Goal: Task Accomplishment & Management: Manage account settings

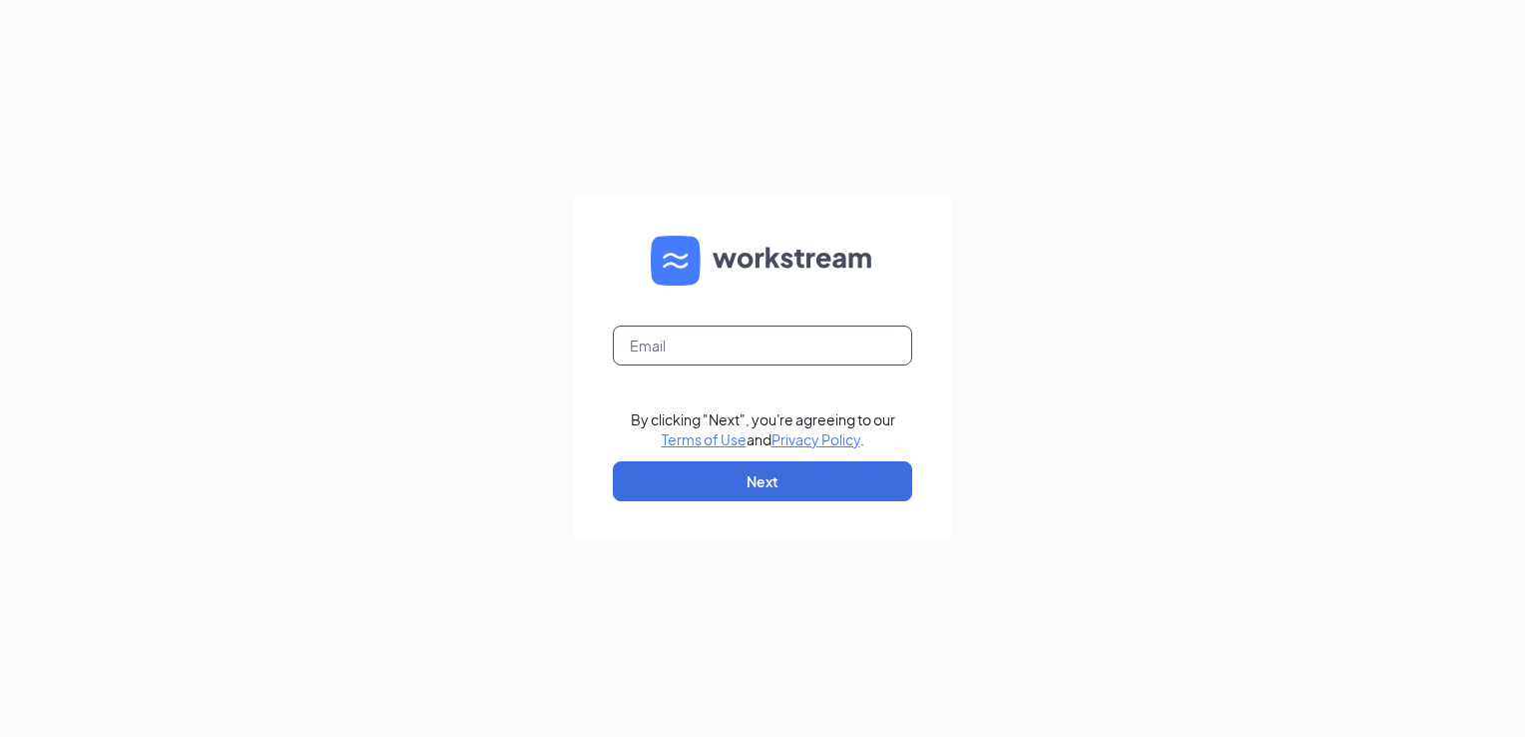
click at [679, 332] on input "text" at bounding box center [762, 345] width 299 height 40
type input "courtneyr@vdm-group.com"
click at [760, 490] on button "Next" at bounding box center [762, 481] width 299 height 40
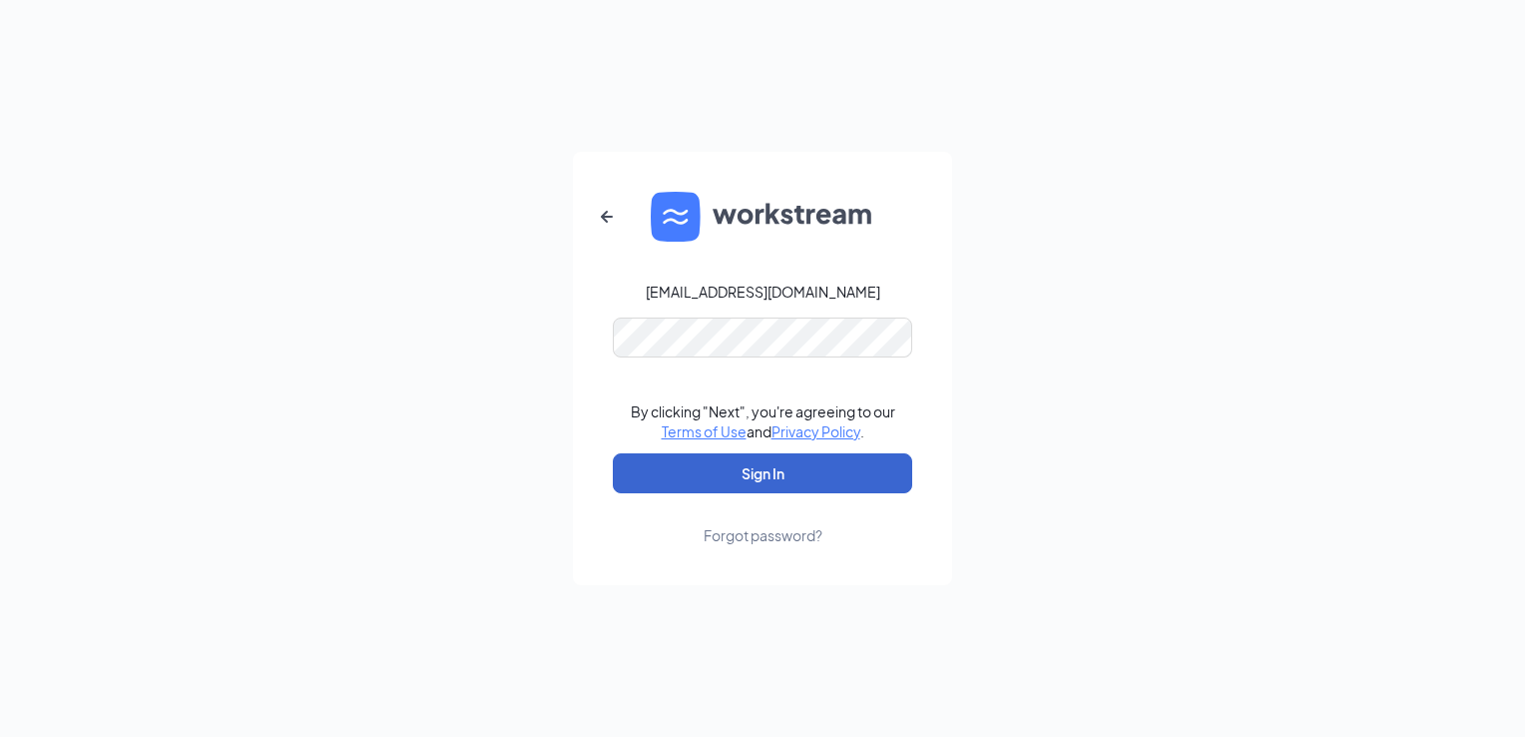
click at [857, 472] on button "Sign In" at bounding box center [762, 473] width 299 height 40
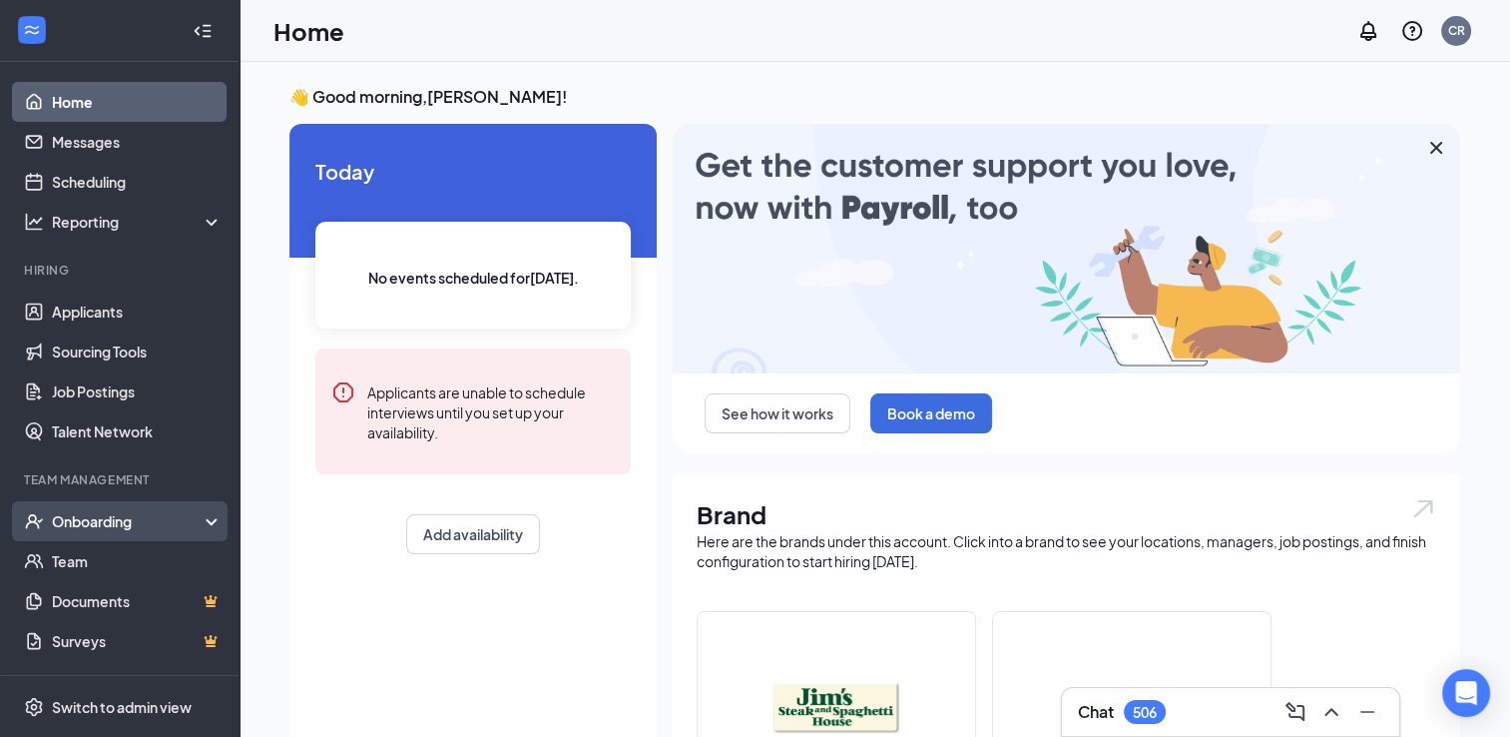
click at [118, 523] on div "Onboarding" at bounding box center [129, 521] width 154 height 20
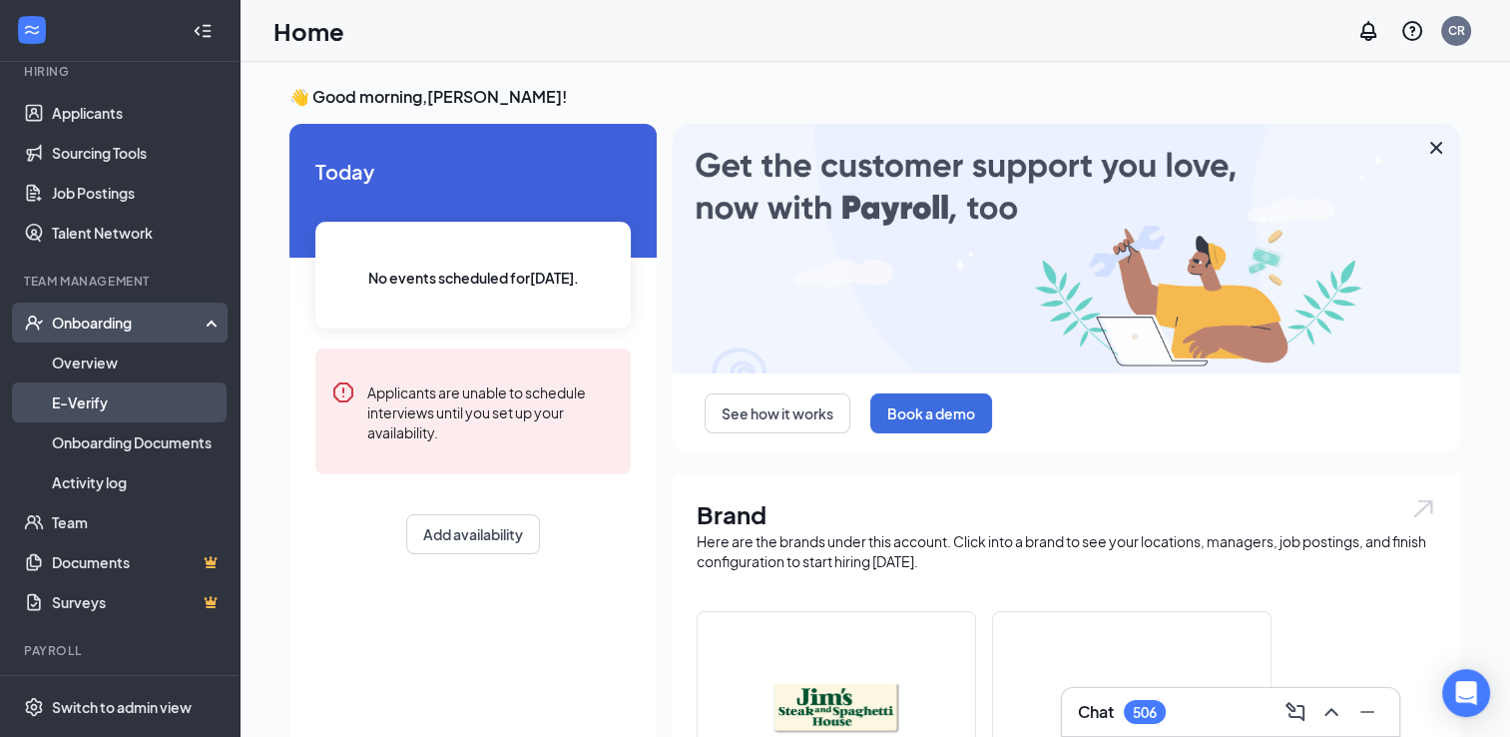
scroll to position [200, 0]
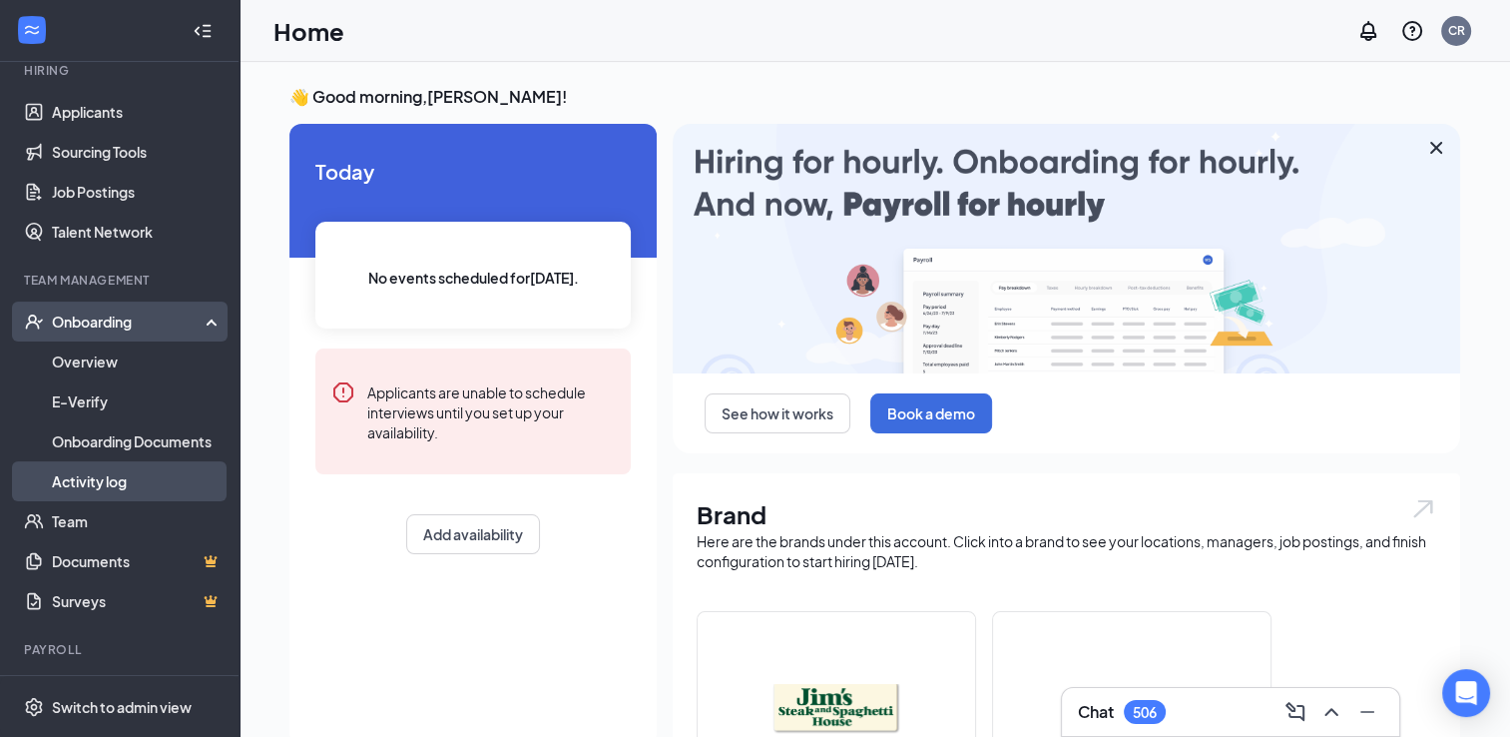
click at [124, 497] on link "Activity log" at bounding box center [137, 481] width 171 height 40
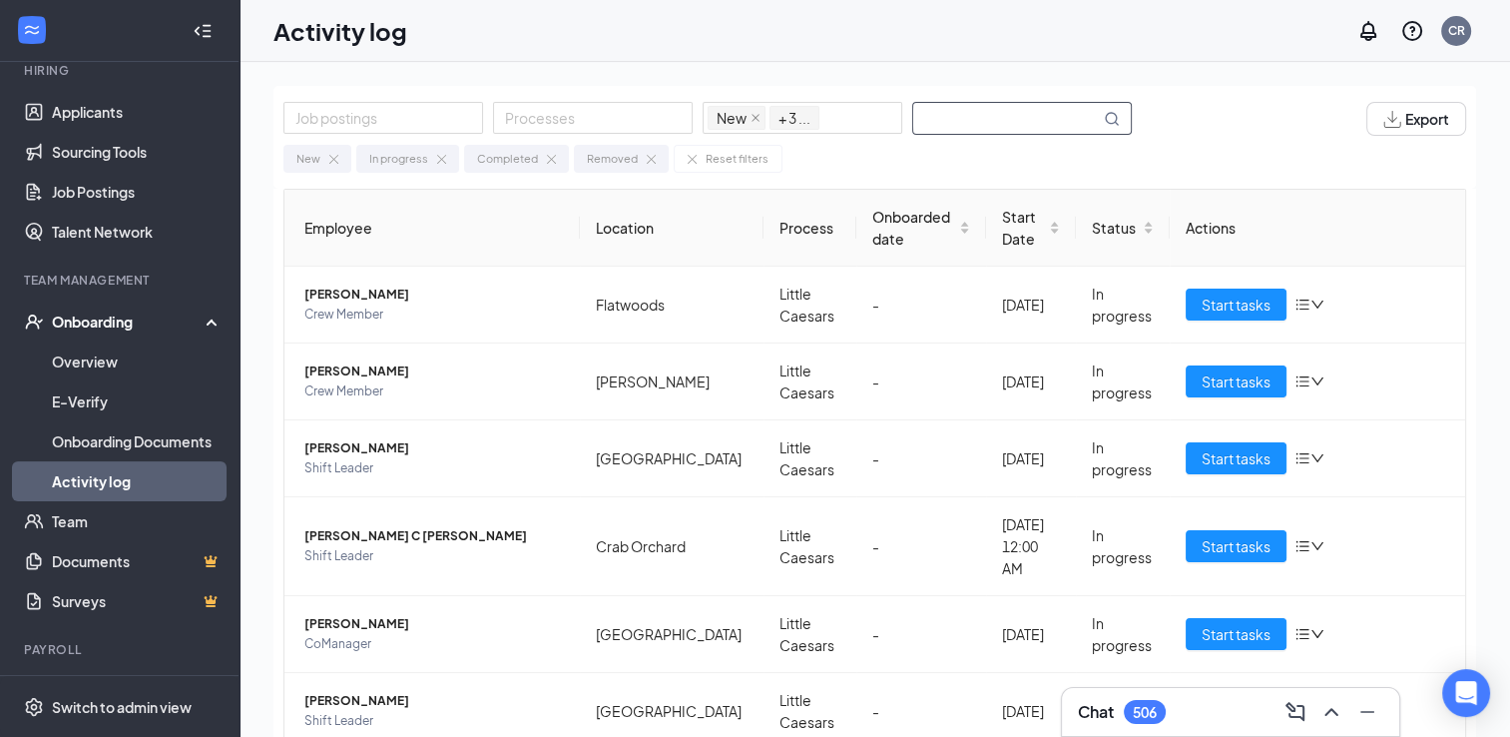
click at [979, 119] on input "text" at bounding box center [1006, 118] width 187 height 31
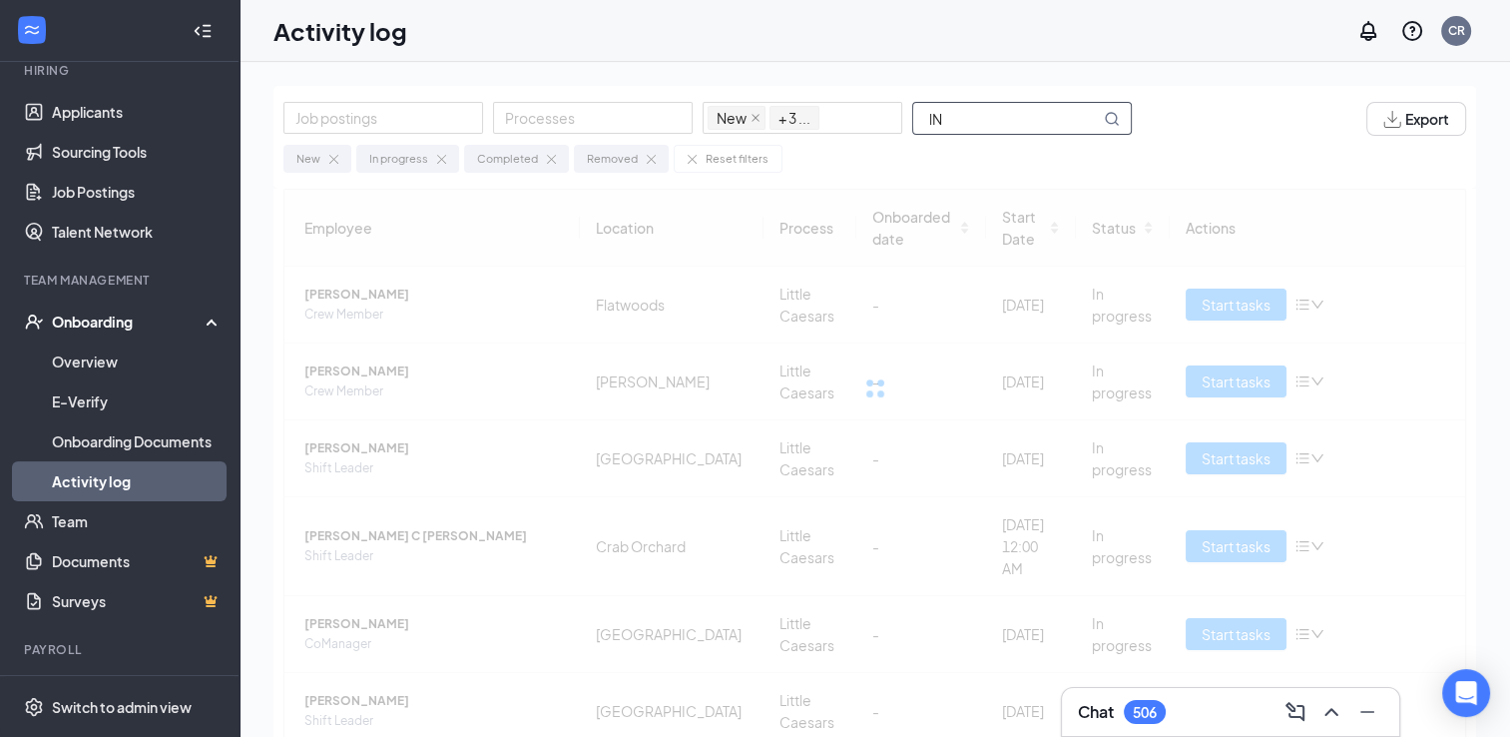
type input "l"
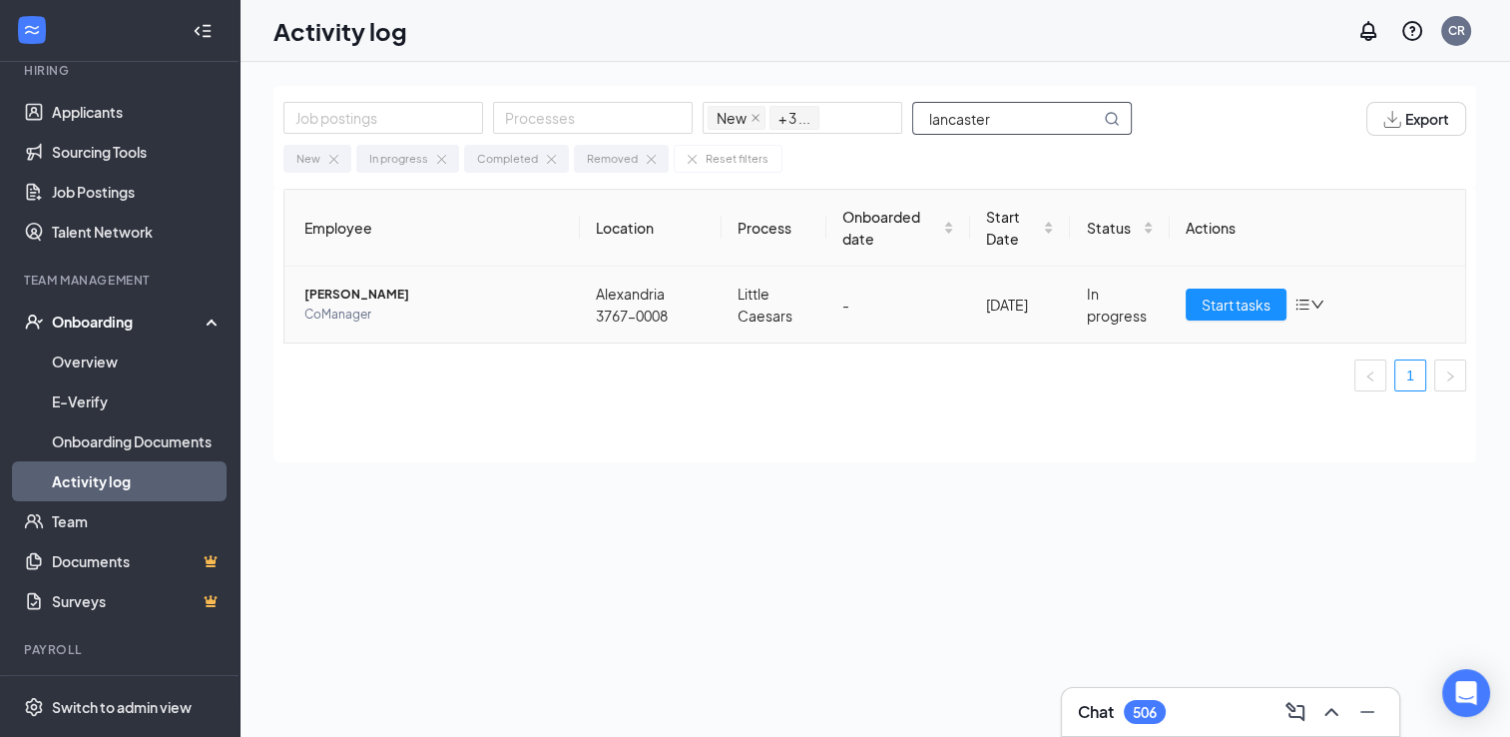
type input "lancaster"
click at [353, 298] on span "Justin M Lancaster" at bounding box center [433, 294] width 259 height 20
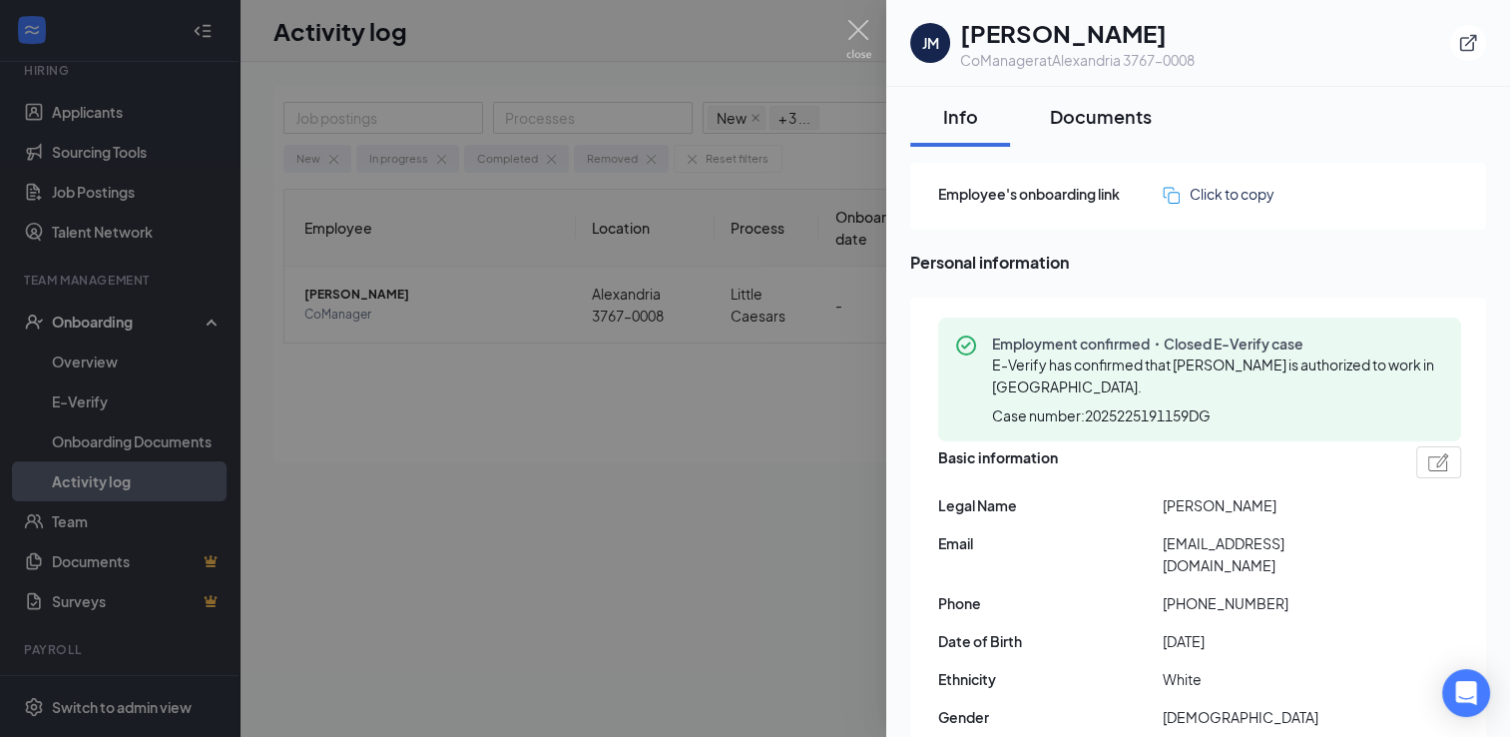
click at [1070, 118] on div "Documents" at bounding box center [1101, 116] width 102 height 25
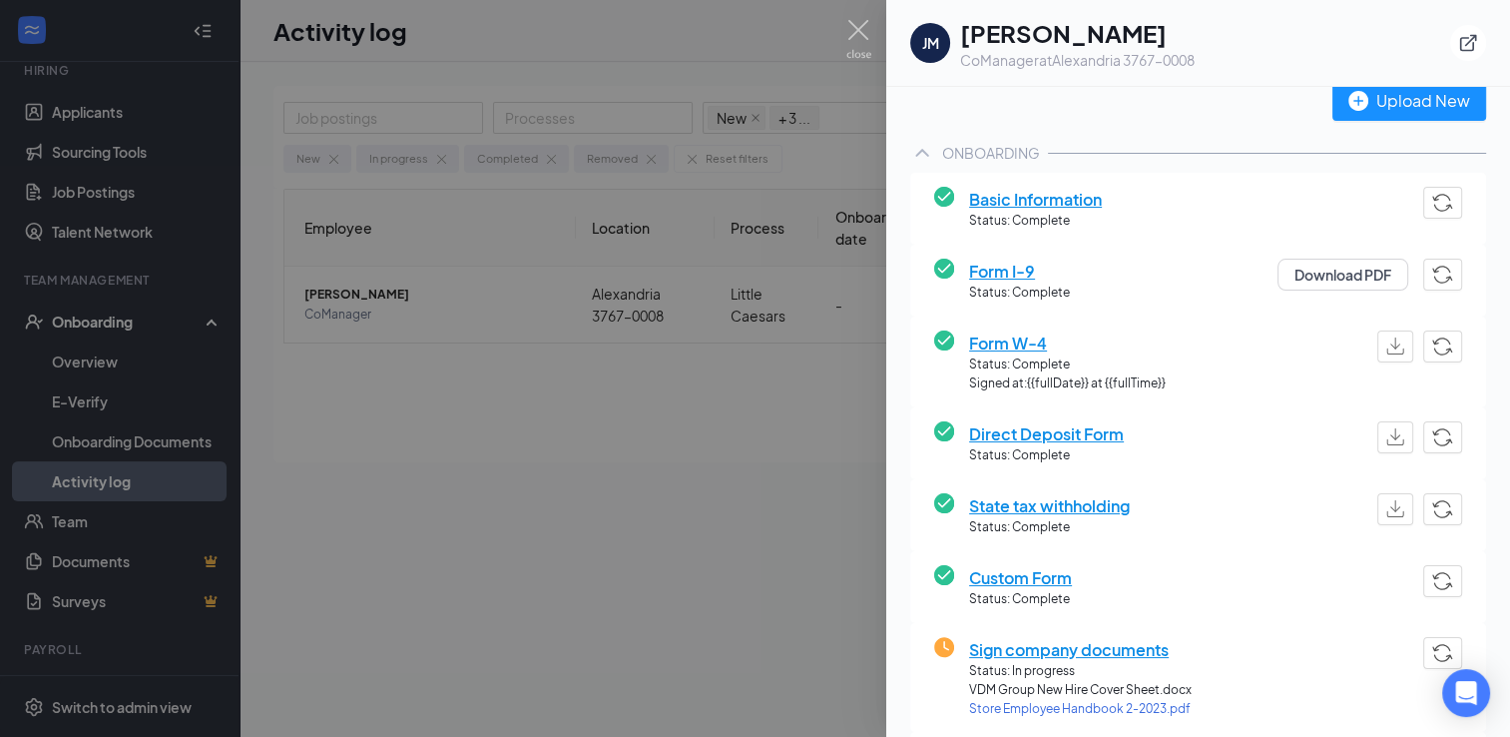
scroll to position [200, 0]
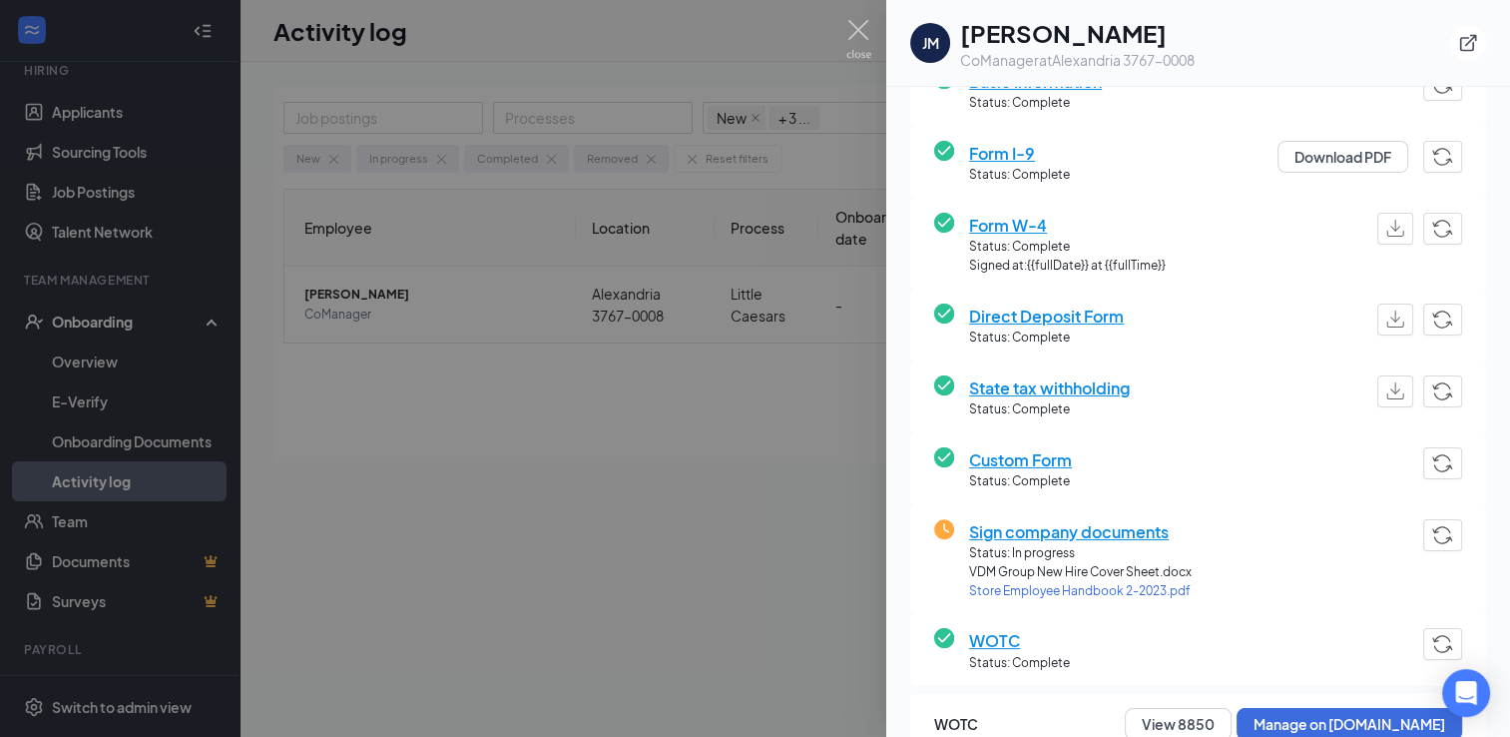
click at [1148, 528] on span "Sign company documents" at bounding box center [1080, 531] width 223 height 25
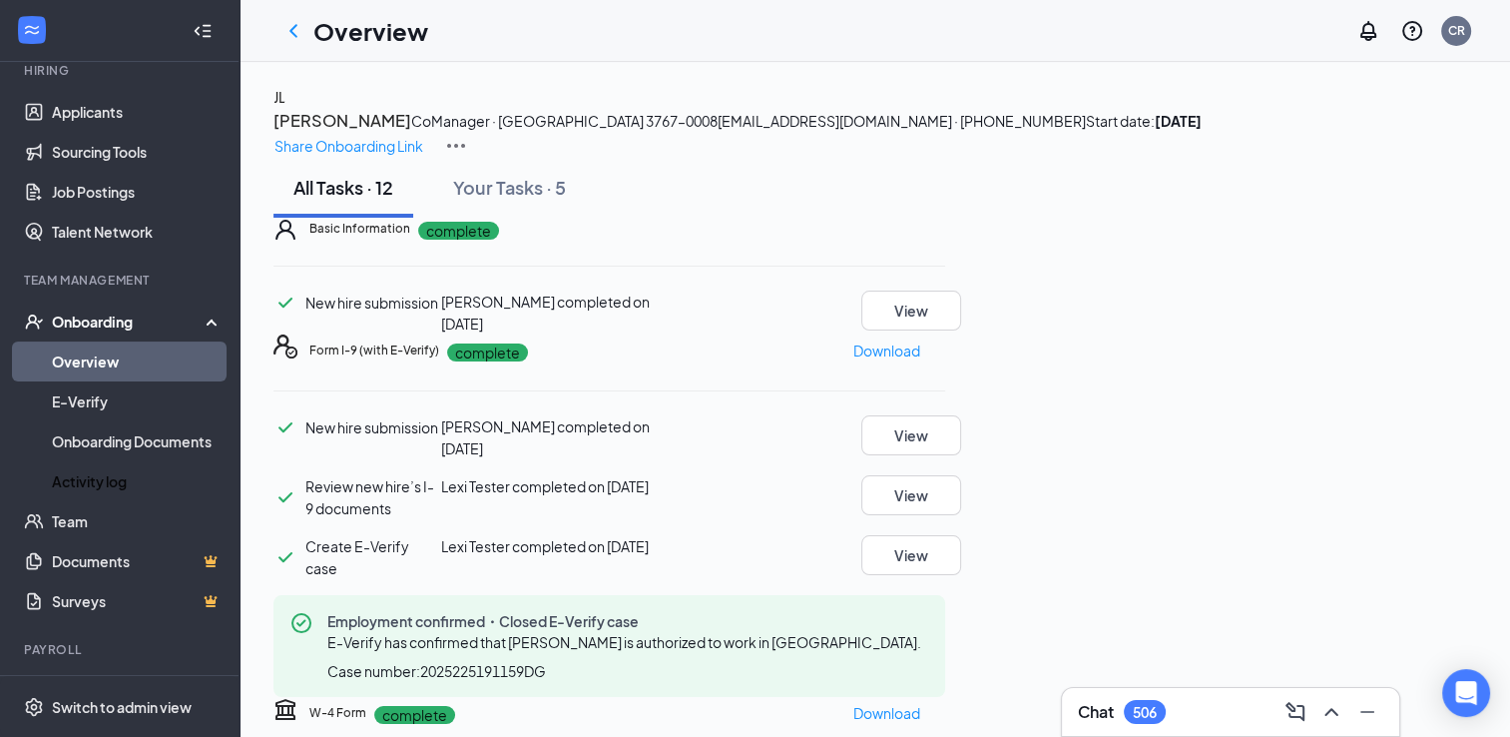
click at [411, 134] on h3 "Justin Lancaster" at bounding box center [342, 121] width 138 height 26
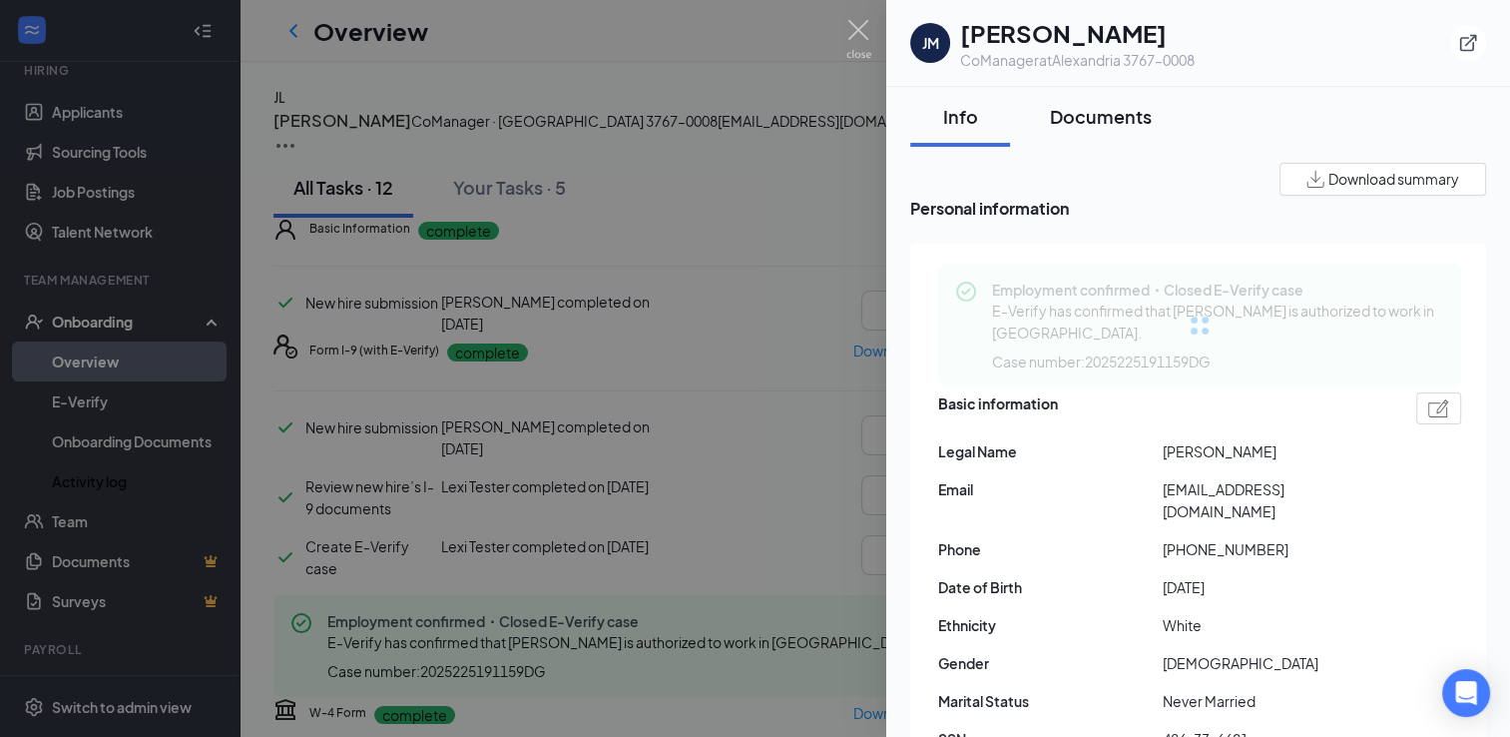
click at [1119, 107] on div "Documents" at bounding box center [1101, 116] width 102 height 25
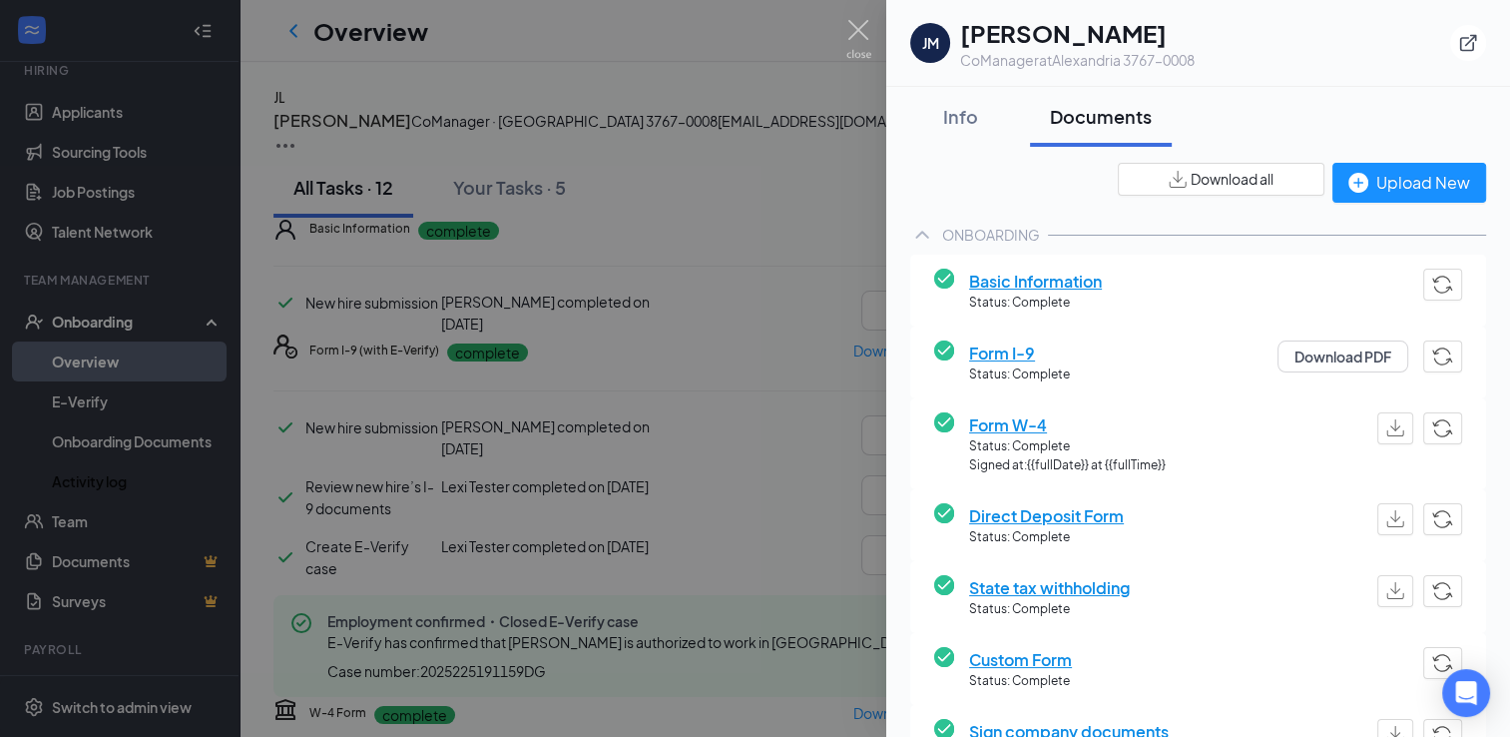
click at [1173, 189] on div "Download all" at bounding box center [1221, 179] width 105 height 21
click at [1155, 238] on div "ONBOARDING" at bounding box center [1198, 235] width 576 height 40
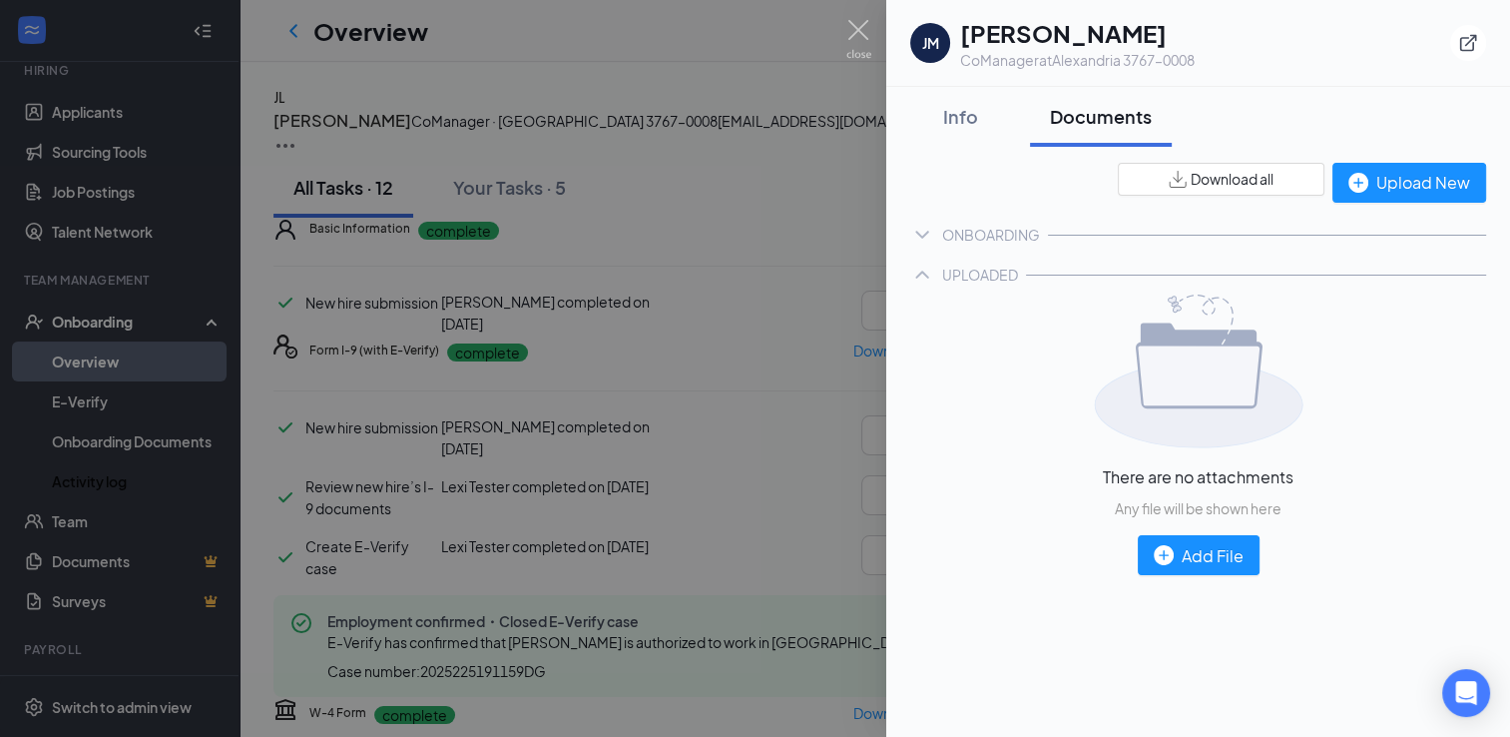
click at [735, 388] on div at bounding box center [755, 368] width 1510 height 737
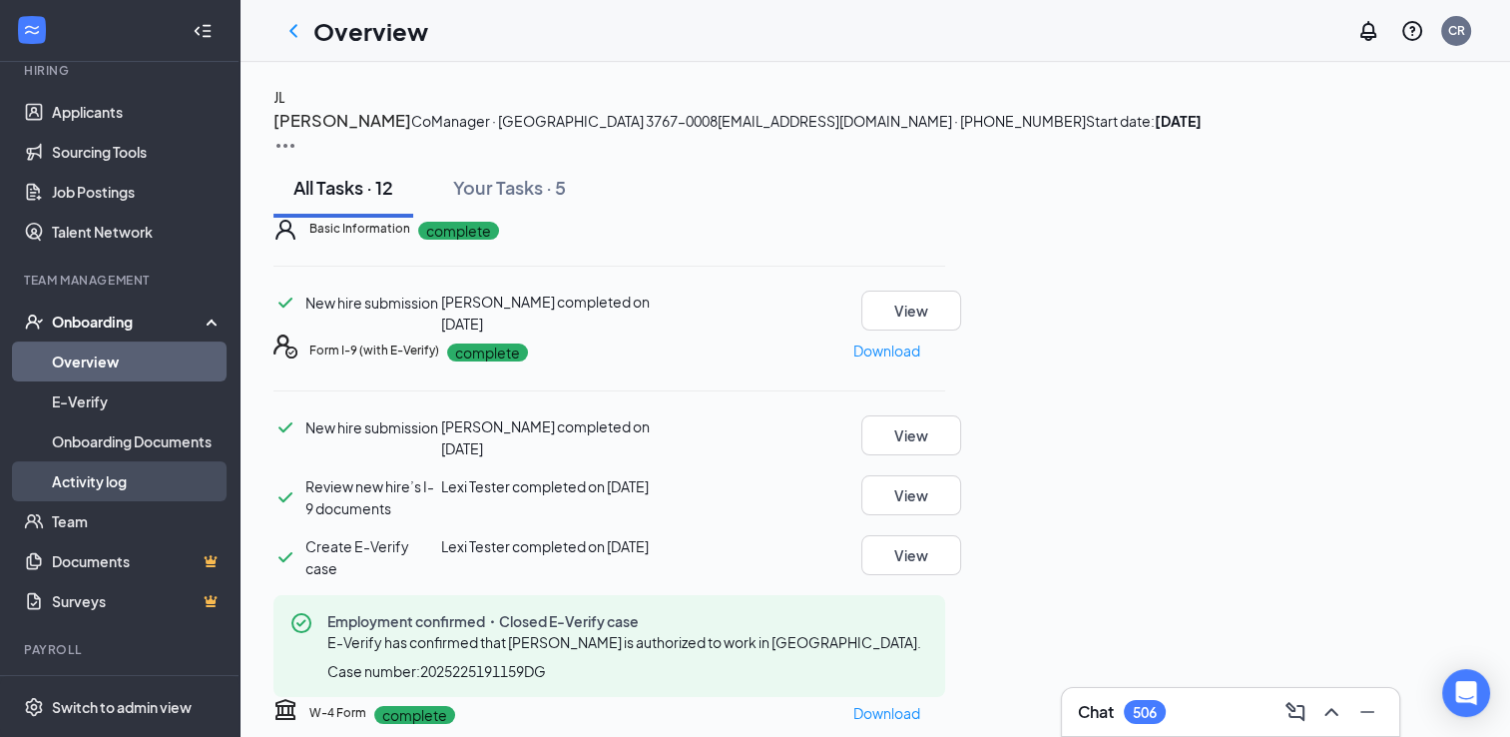
click at [160, 477] on link "Activity log" at bounding box center [137, 481] width 171 height 40
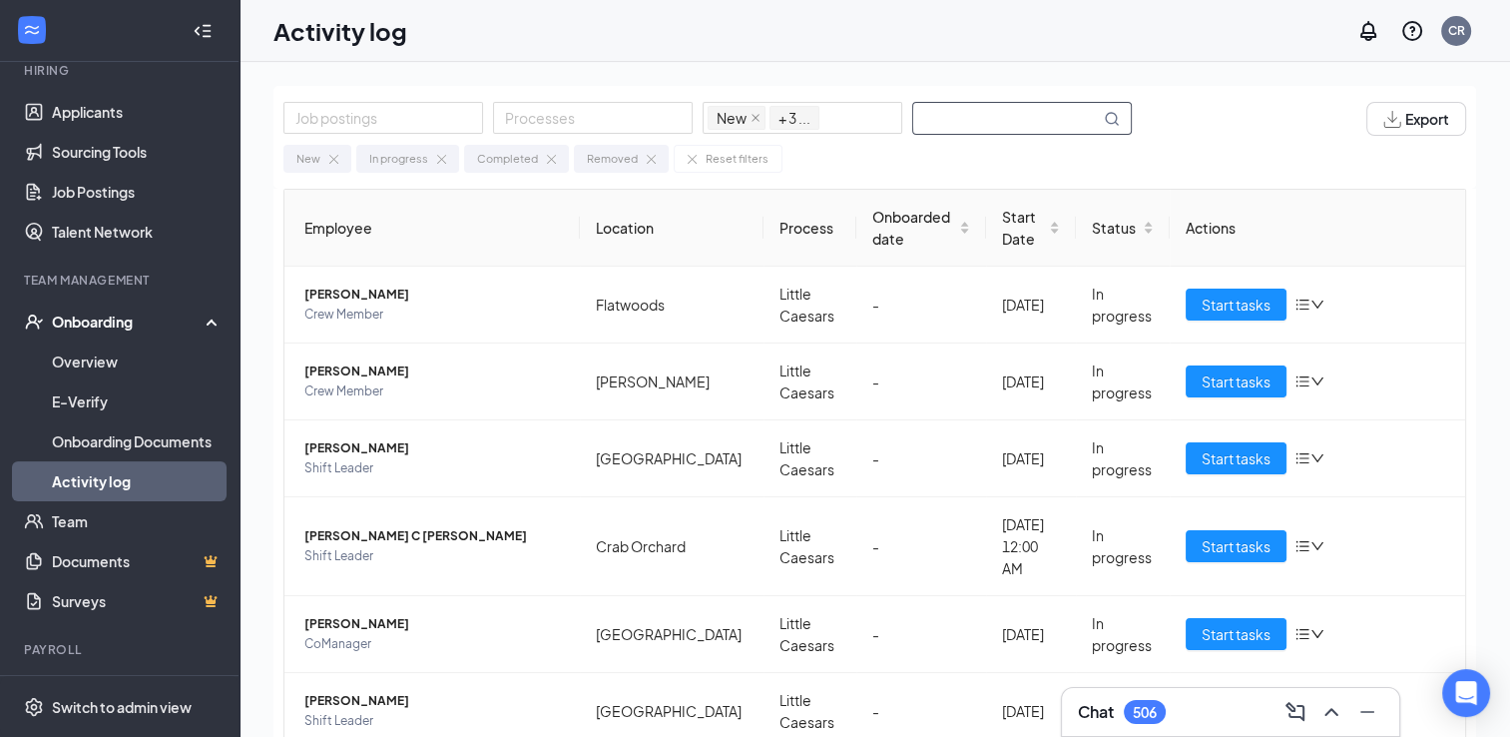
click at [977, 120] on input "text" at bounding box center [1006, 118] width 187 height 31
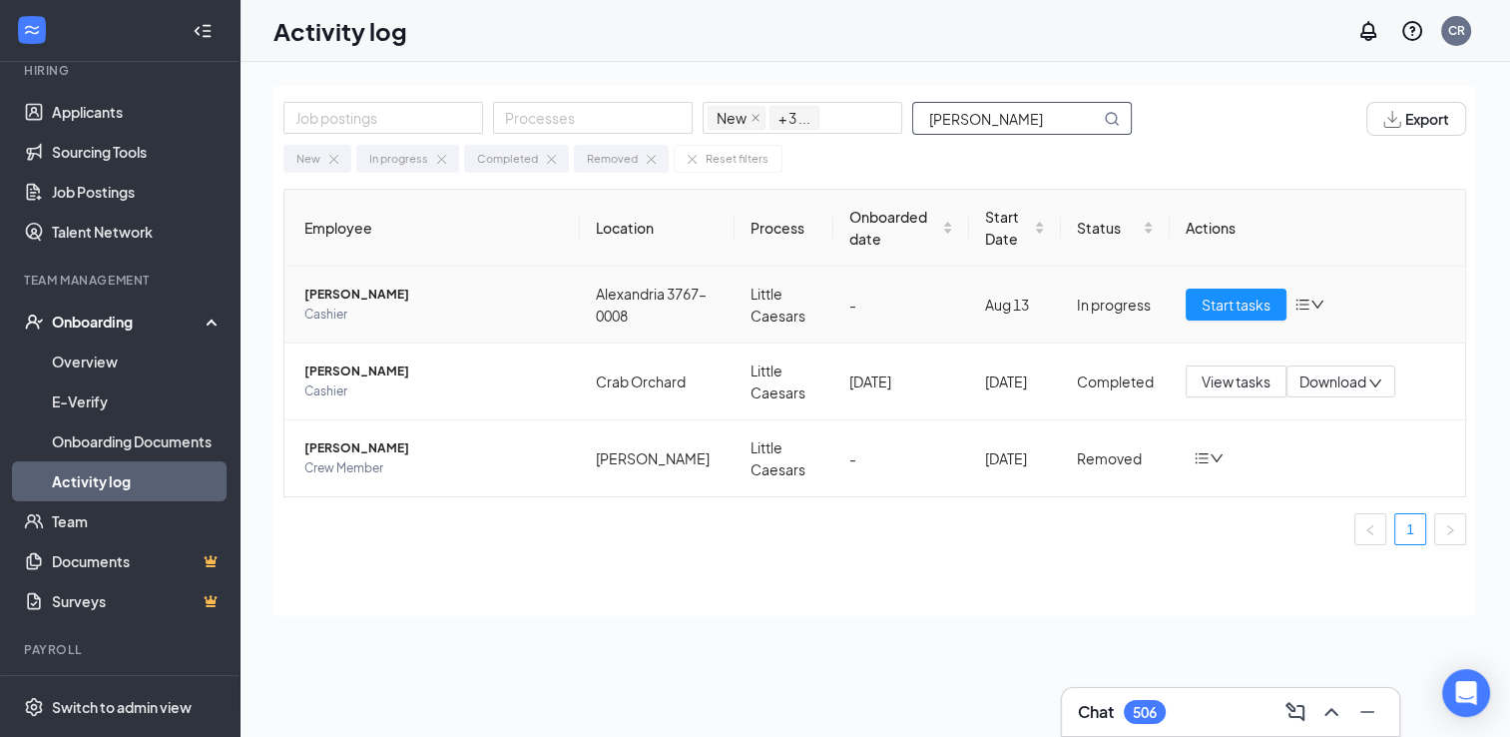
type input "meeks"
click at [330, 286] on span "Tyler D Meeks" at bounding box center [433, 294] width 259 height 20
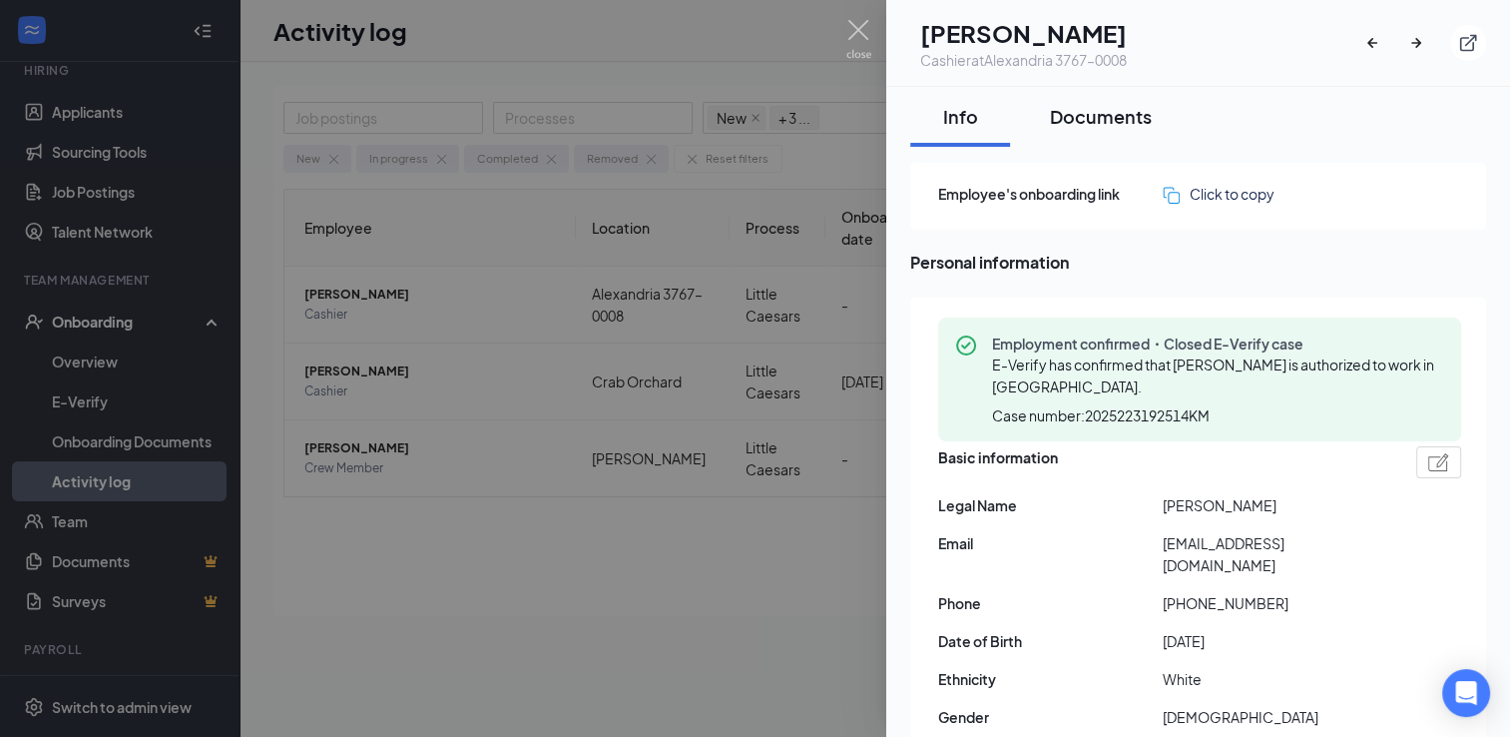
click at [1102, 122] on div "Documents" at bounding box center [1101, 116] width 102 height 25
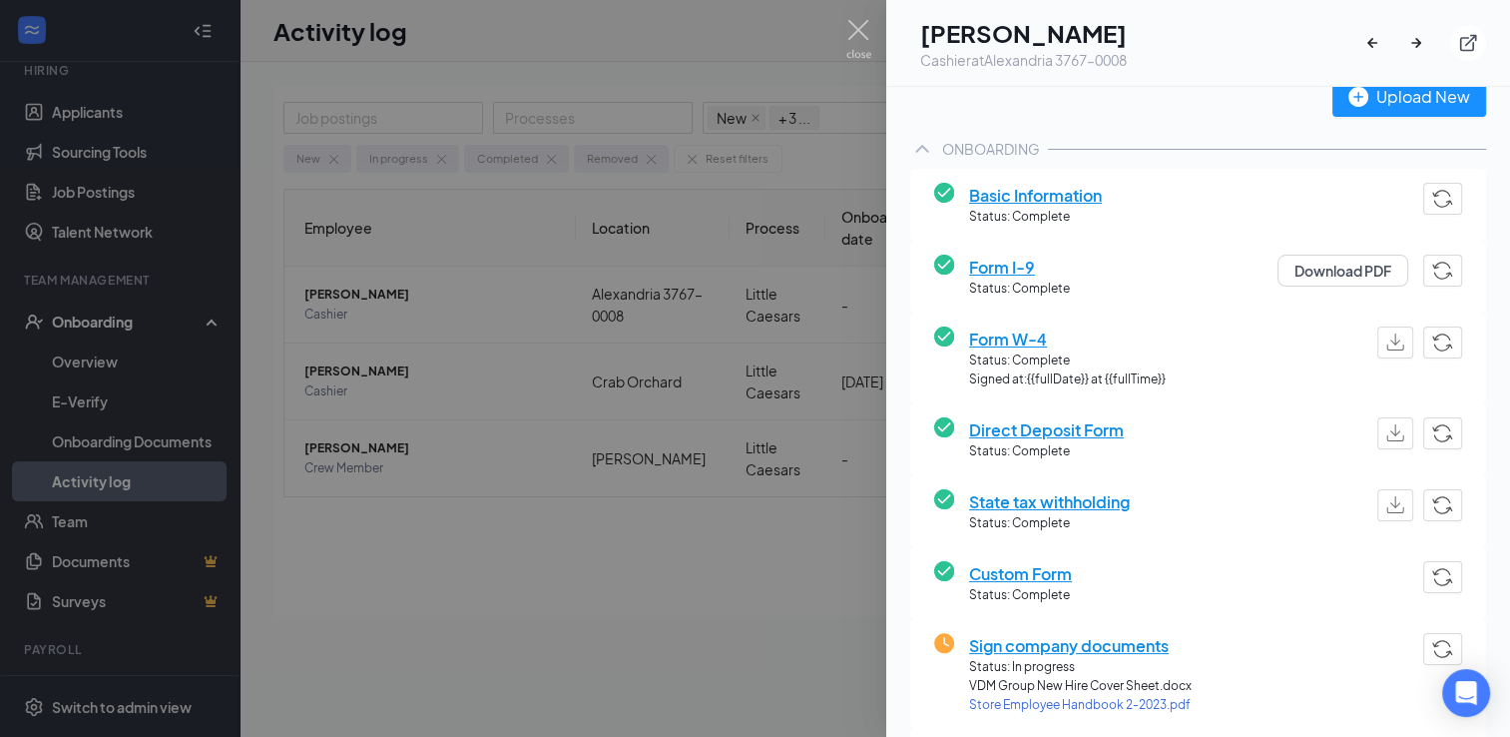
scroll to position [299, 0]
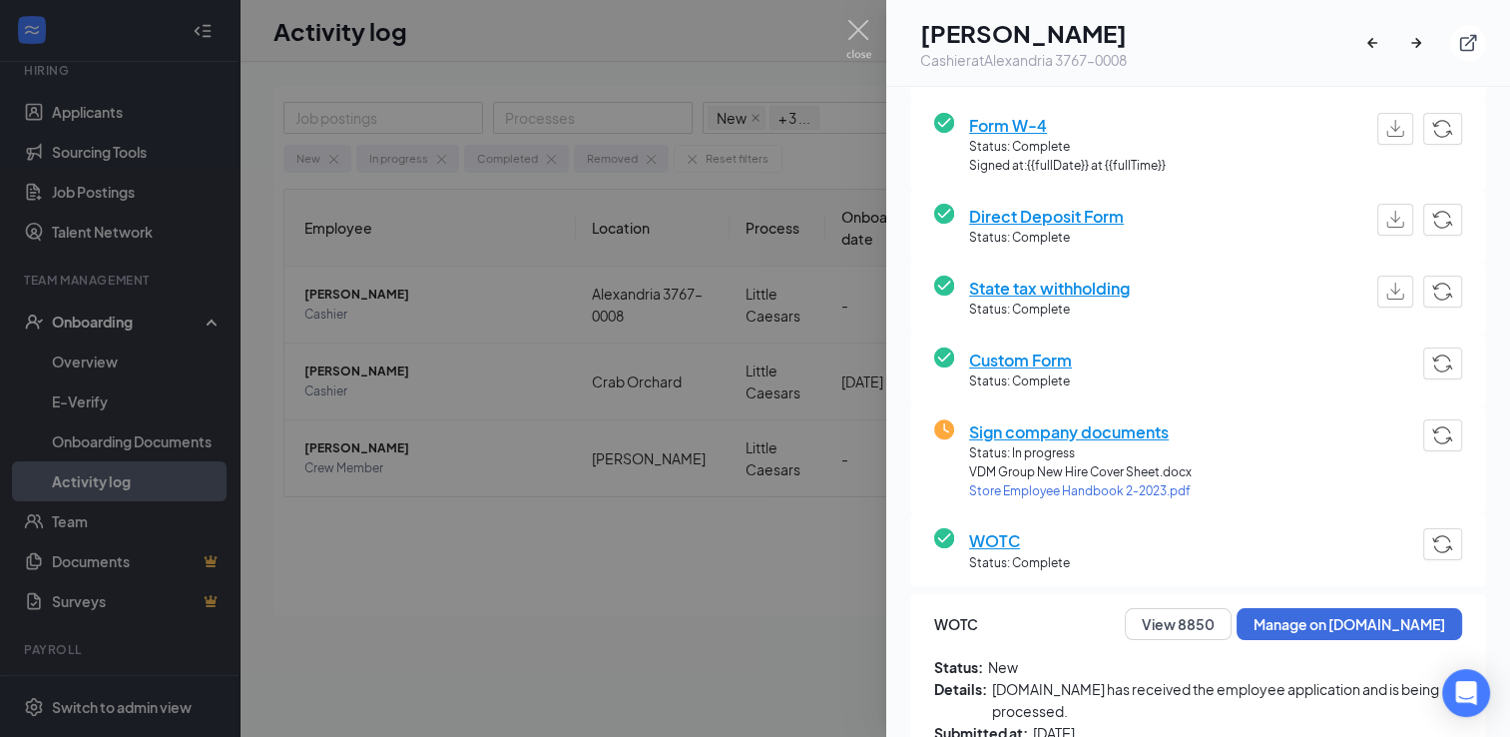
click at [1099, 432] on span "Sign company documents" at bounding box center [1080, 431] width 223 height 25
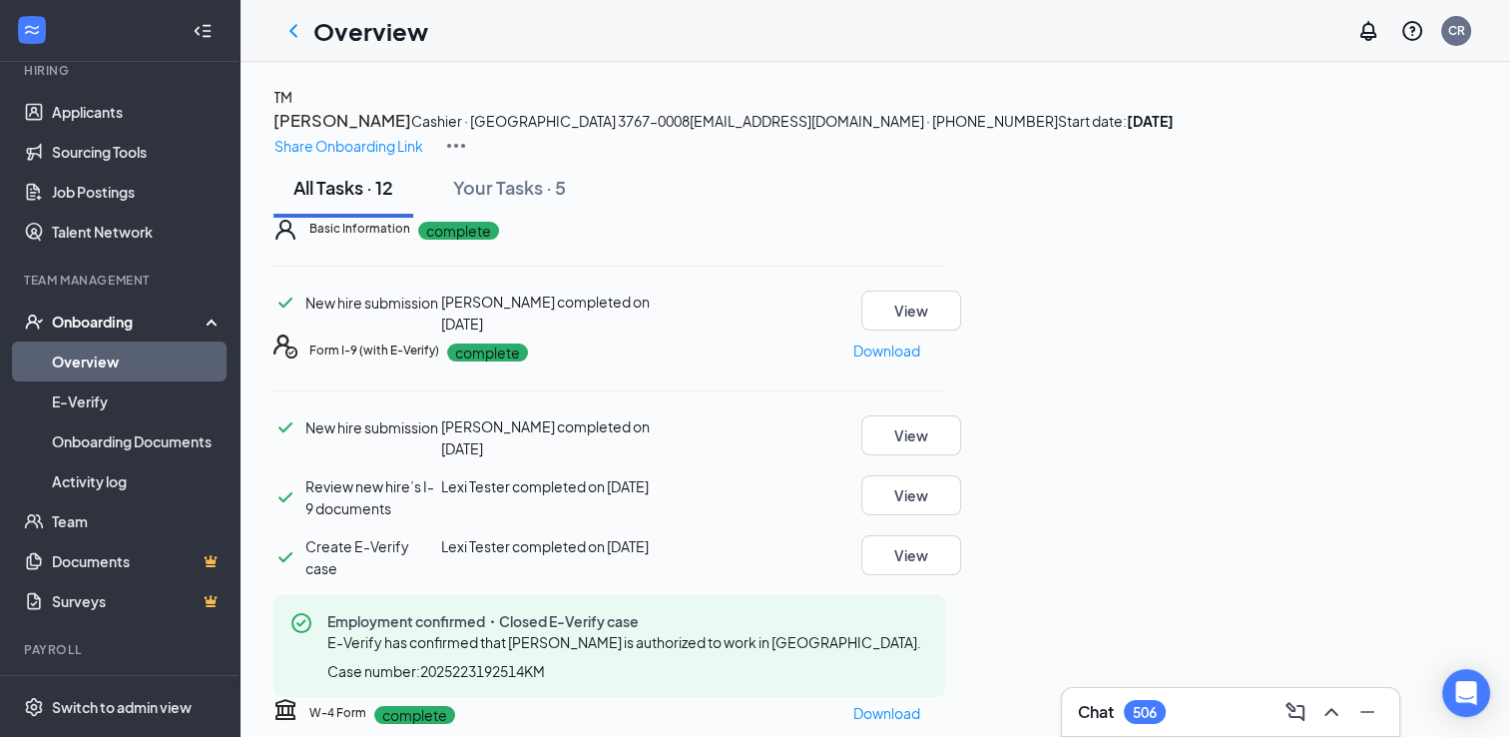
click at [411, 133] on h3 "Tyler Meeks" at bounding box center [342, 121] width 138 height 26
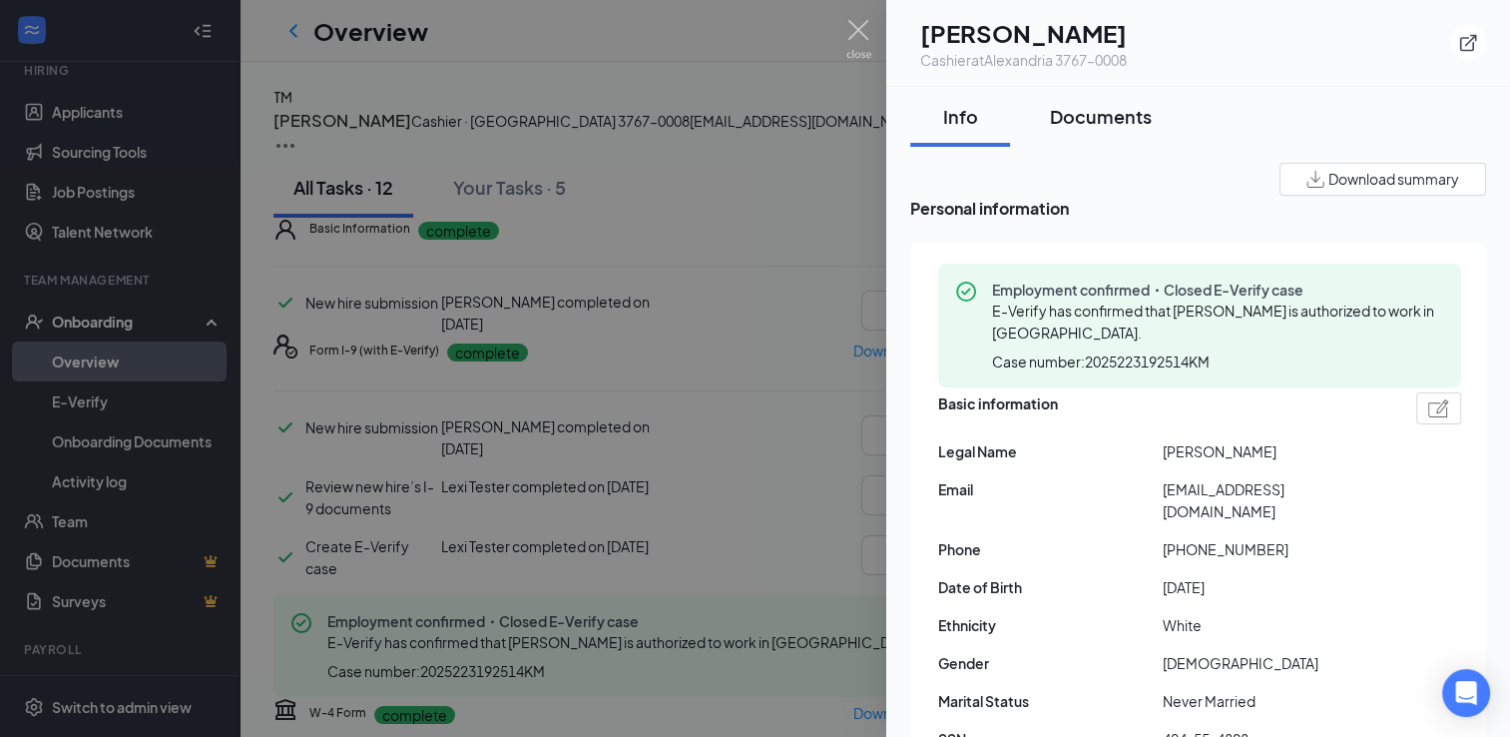
click at [1098, 110] on div "Documents" at bounding box center [1101, 116] width 102 height 25
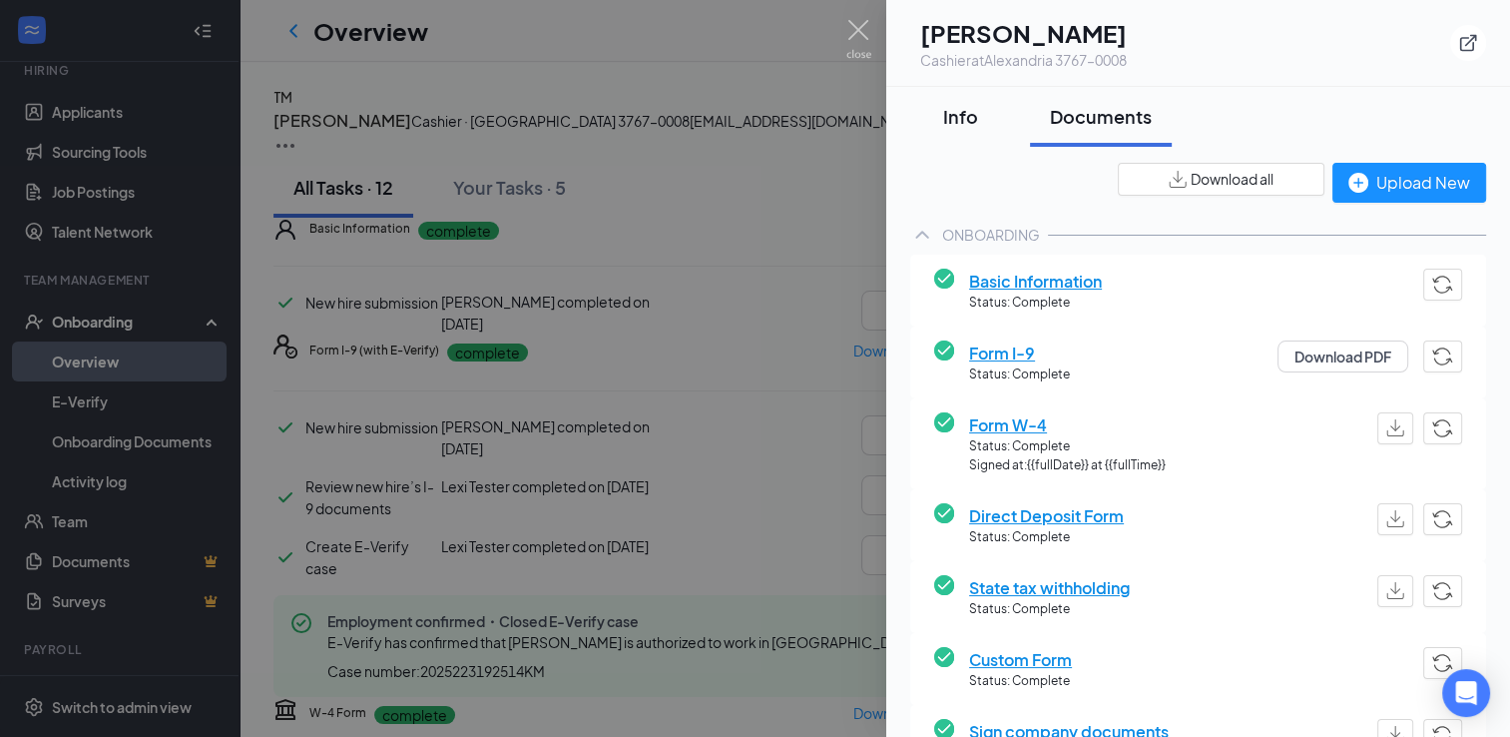
click at [976, 124] on div "Info" at bounding box center [960, 116] width 60 height 25
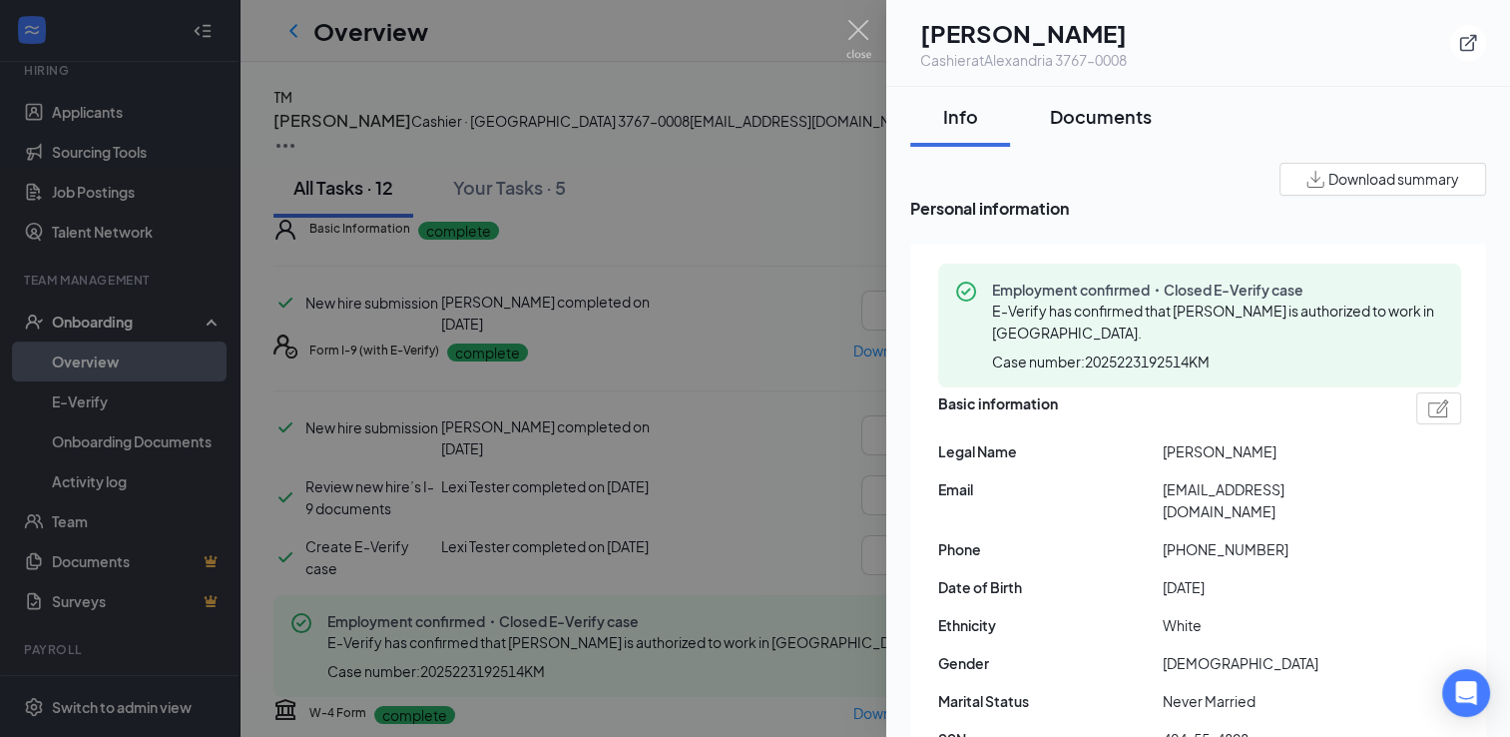
click at [1130, 115] on div "Documents" at bounding box center [1101, 116] width 102 height 25
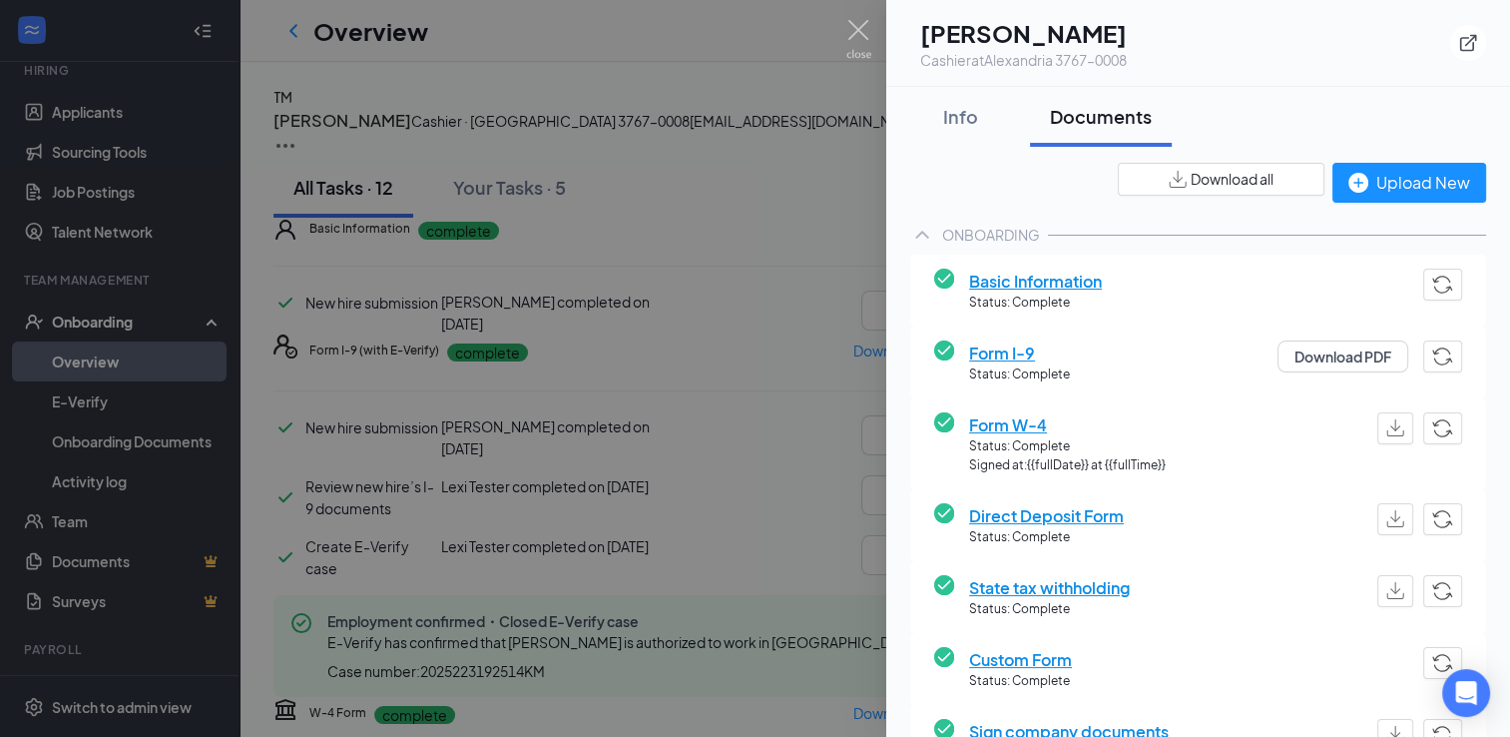
click at [1191, 174] on span "Download all" at bounding box center [1232, 179] width 83 height 21
click at [857, 224] on div at bounding box center [755, 368] width 1510 height 737
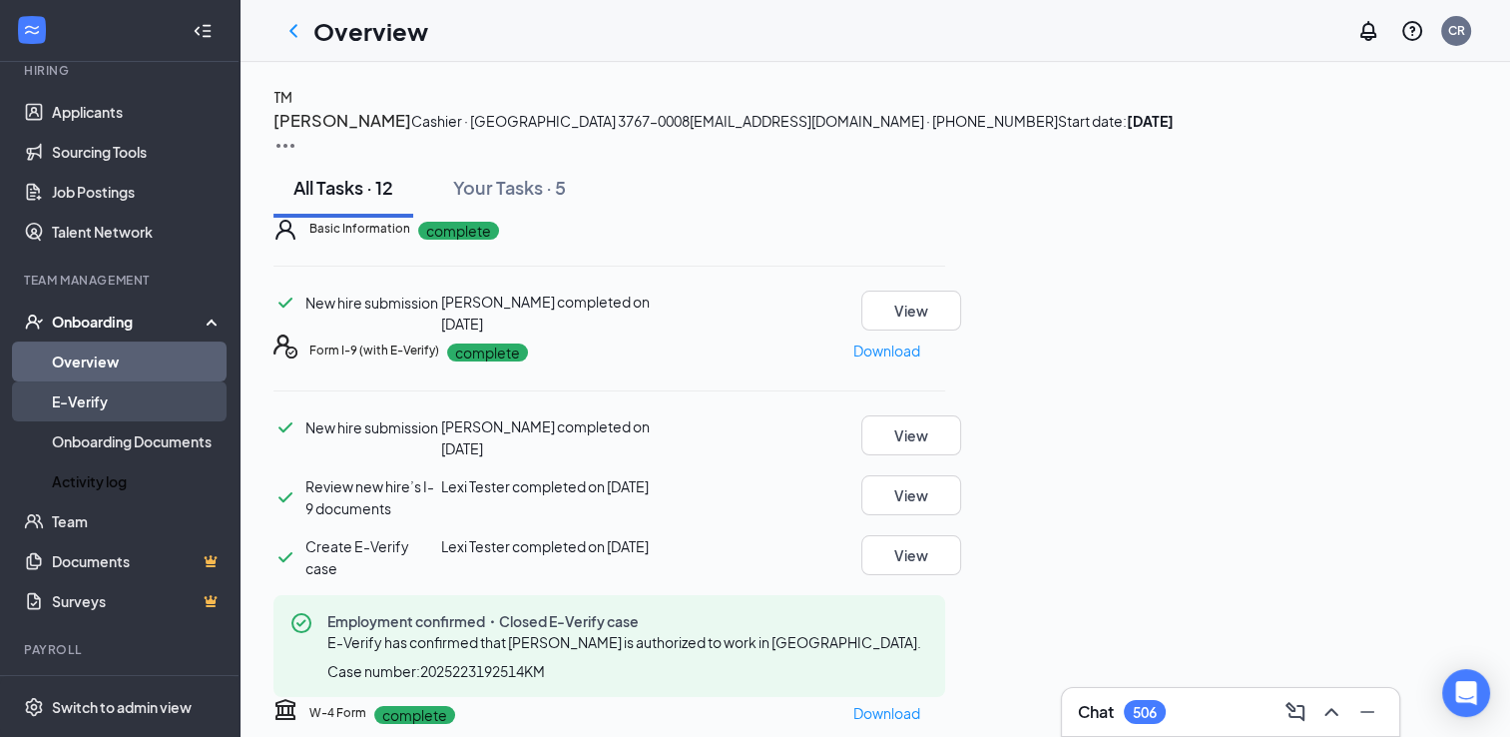
drag, startPoint x: 93, startPoint y: 470, endPoint x: 148, endPoint y: 416, distance: 76.9
click at [94, 470] on link "Activity log" at bounding box center [137, 481] width 171 height 40
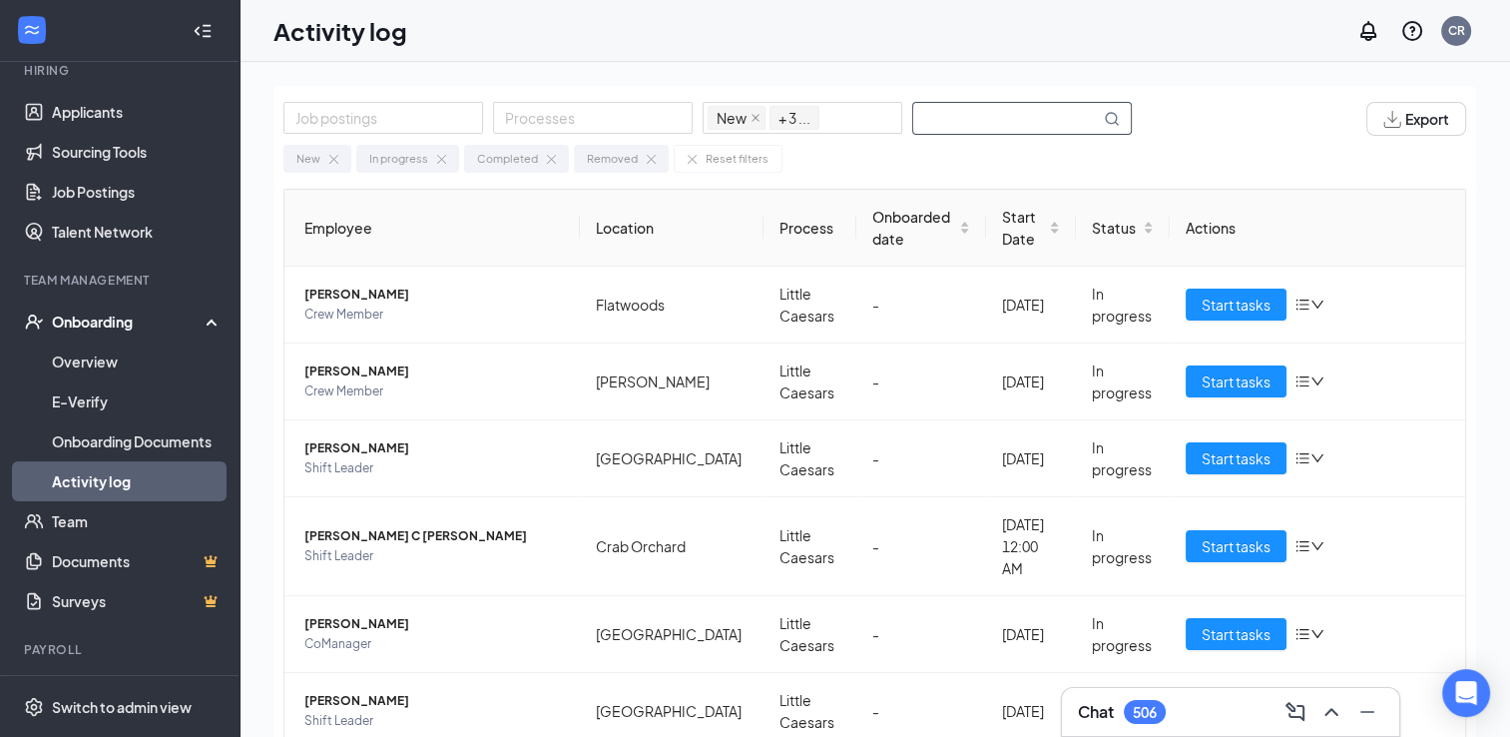
click at [1019, 124] on input "text" at bounding box center [1006, 118] width 187 height 31
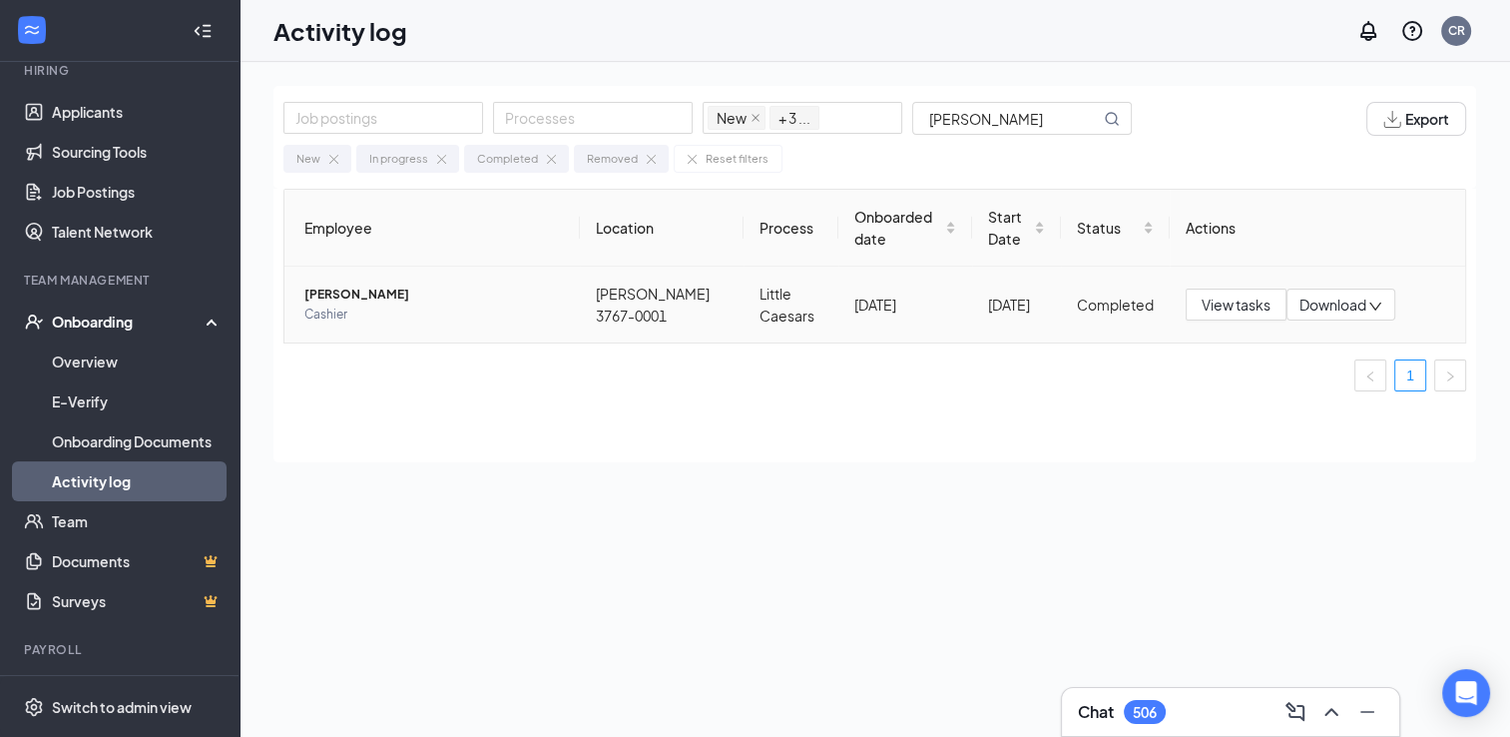
click at [336, 305] on span "Cashier" at bounding box center [433, 314] width 259 height 20
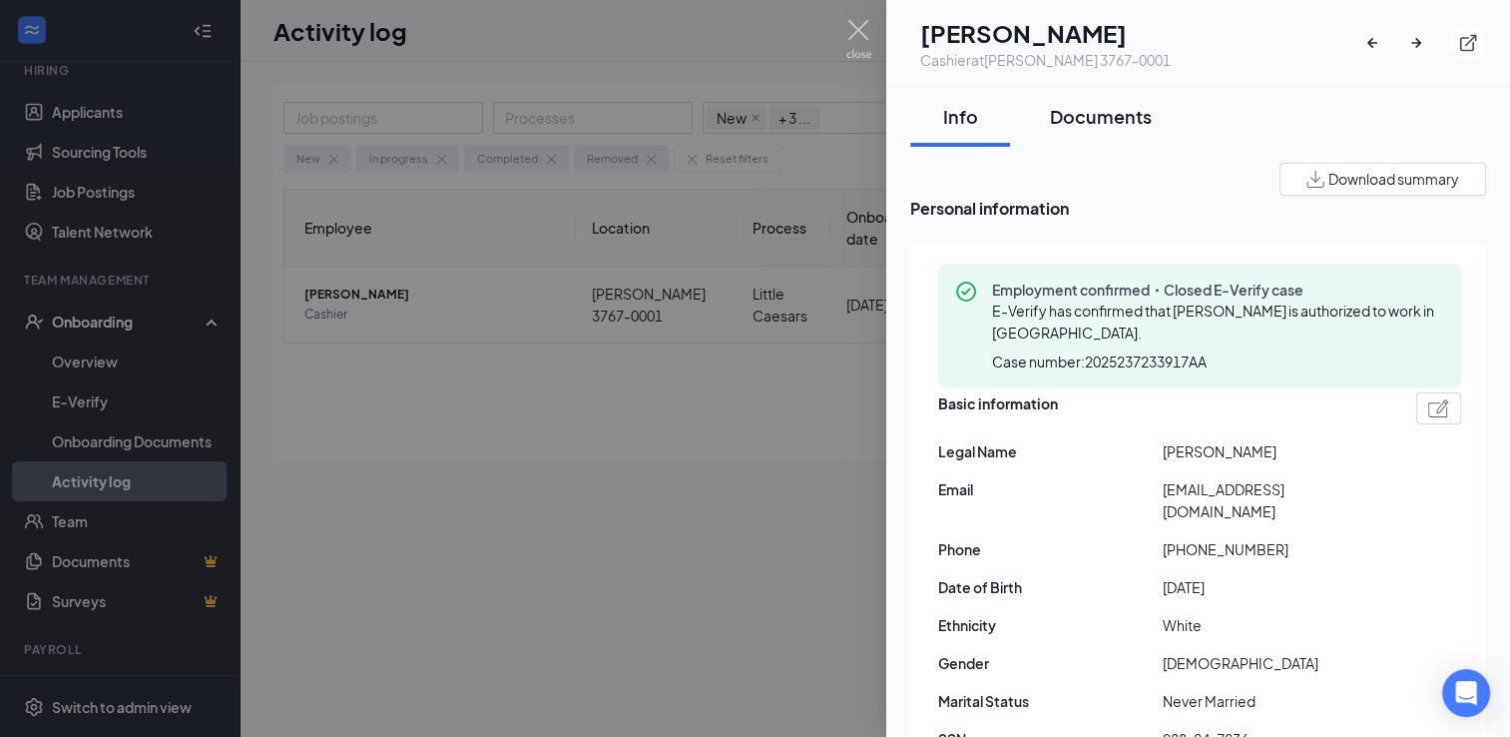
click at [1098, 106] on div "Documents" at bounding box center [1101, 116] width 102 height 25
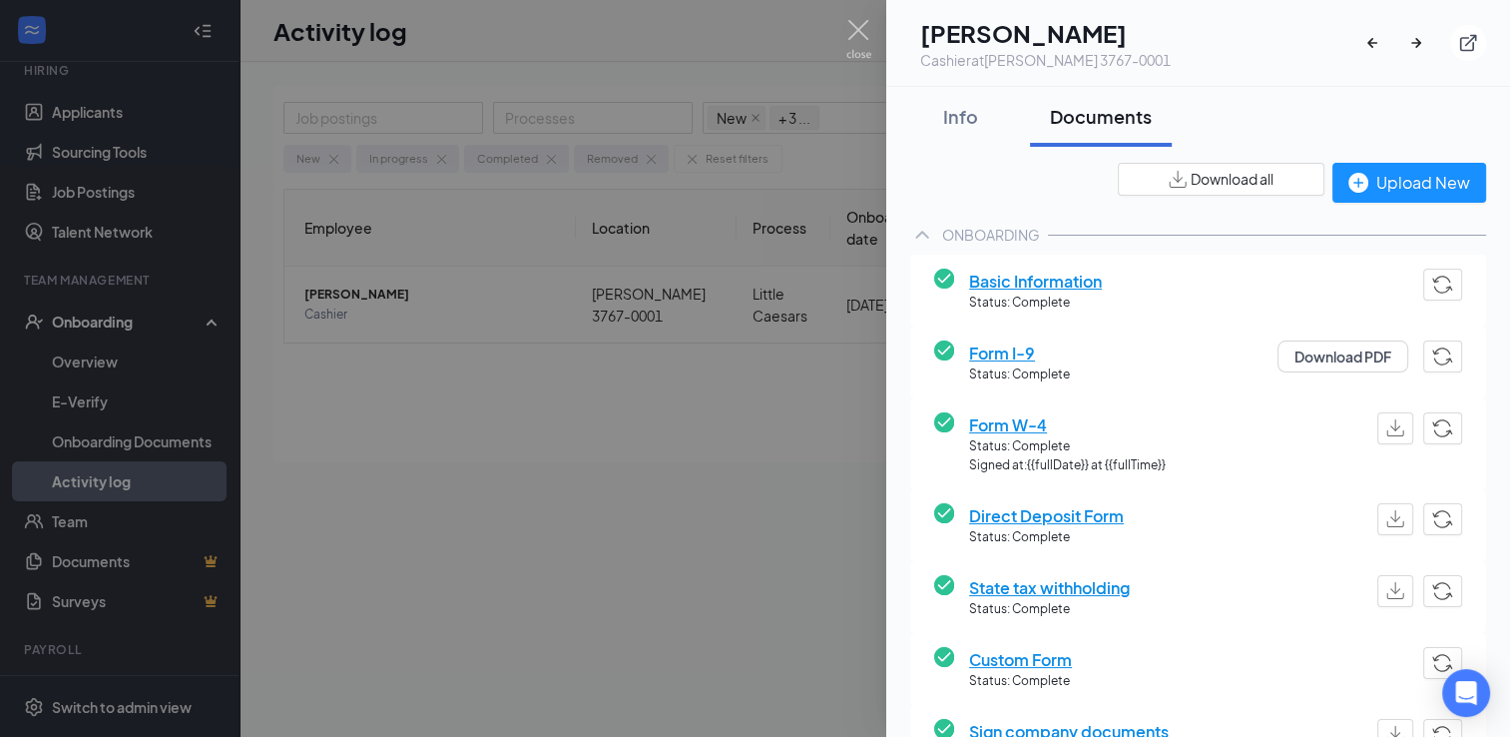
click at [1191, 182] on span "Download all" at bounding box center [1232, 179] width 83 height 21
click at [933, 190] on div "Download all Employee Information Employee Name Haley Becker Date of birth 1999…" at bounding box center [1198, 183] width 576 height 40
click at [601, 512] on div at bounding box center [755, 368] width 1510 height 737
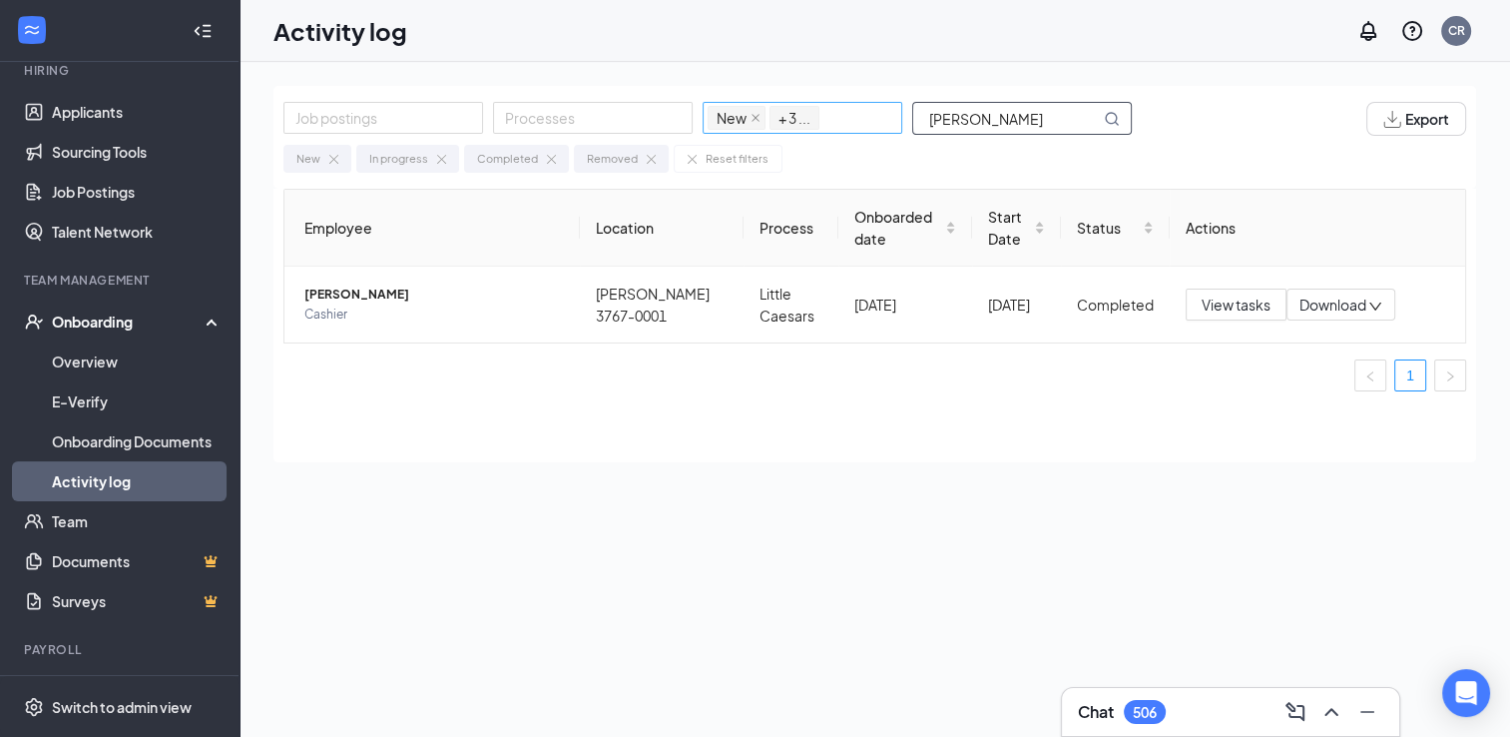
drag, startPoint x: 1004, startPoint y: 127, endPoint x: 826, endPoint y: 134, distance: 177.8
click at [826, 134] on div "Job postings Processes New In progress Completed Removed + 3 ... becker" at bounding box center [717, 119] width 868 height 34
click at [355, 294] on span "Kyron Kirkendall" at bounding box center [433, 294] width 259 height 20
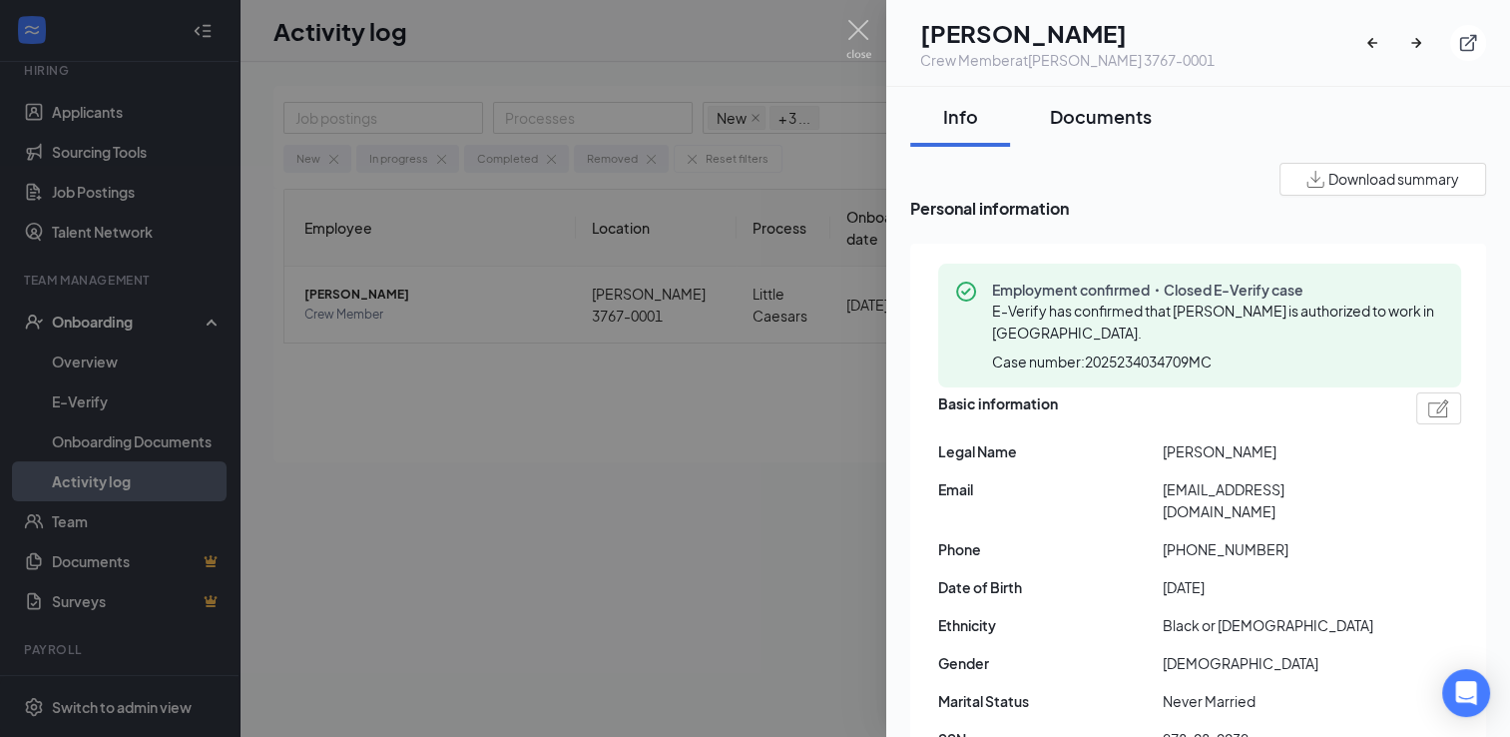
click at [1095, 114] on div "Documents" at bounding box center [1101, 116] width 102 height 25
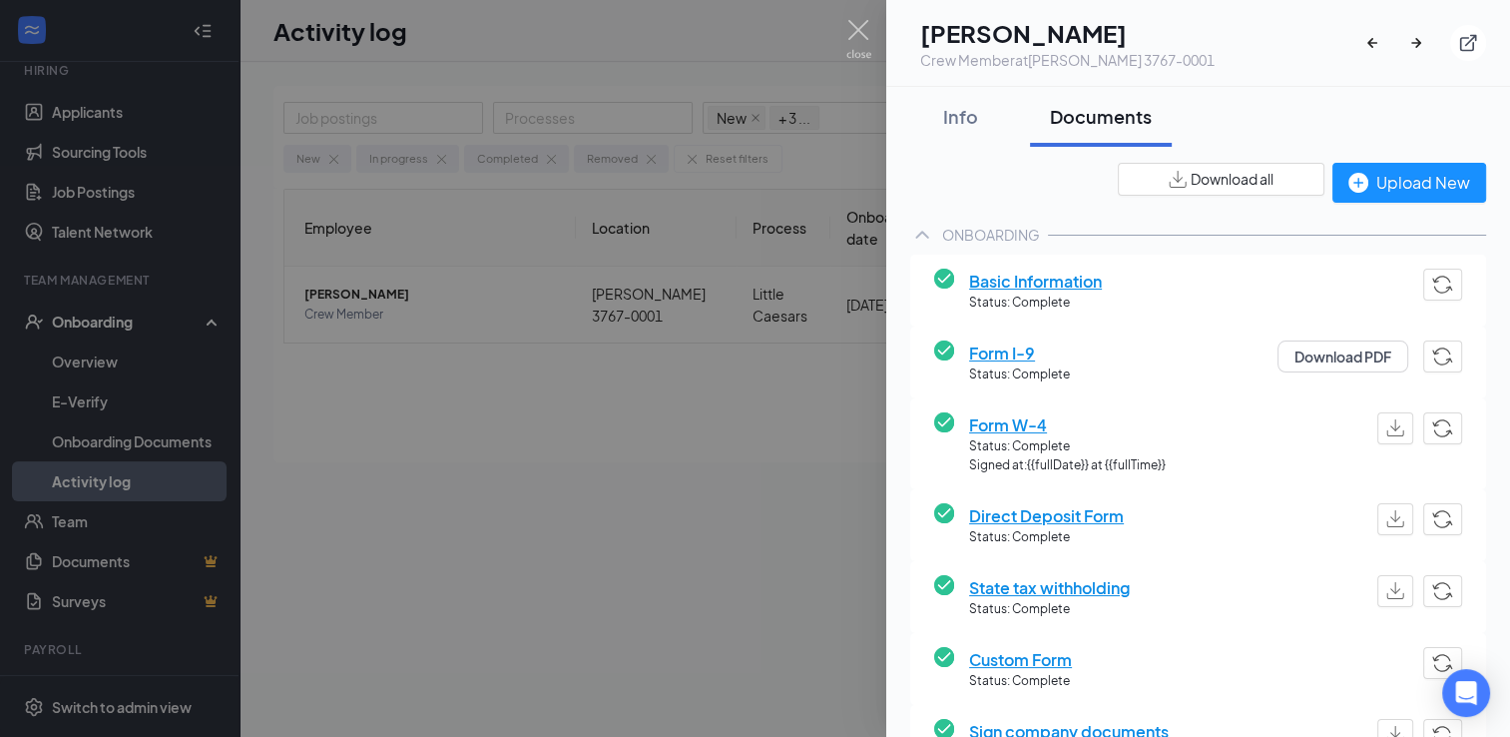
click at [1139, 165] on button "Download all" at bounding box center [1221, 179] width 207 height 33
click at [952, 113] on div "Info" at bounding box center [960, 116] width 60 height 25
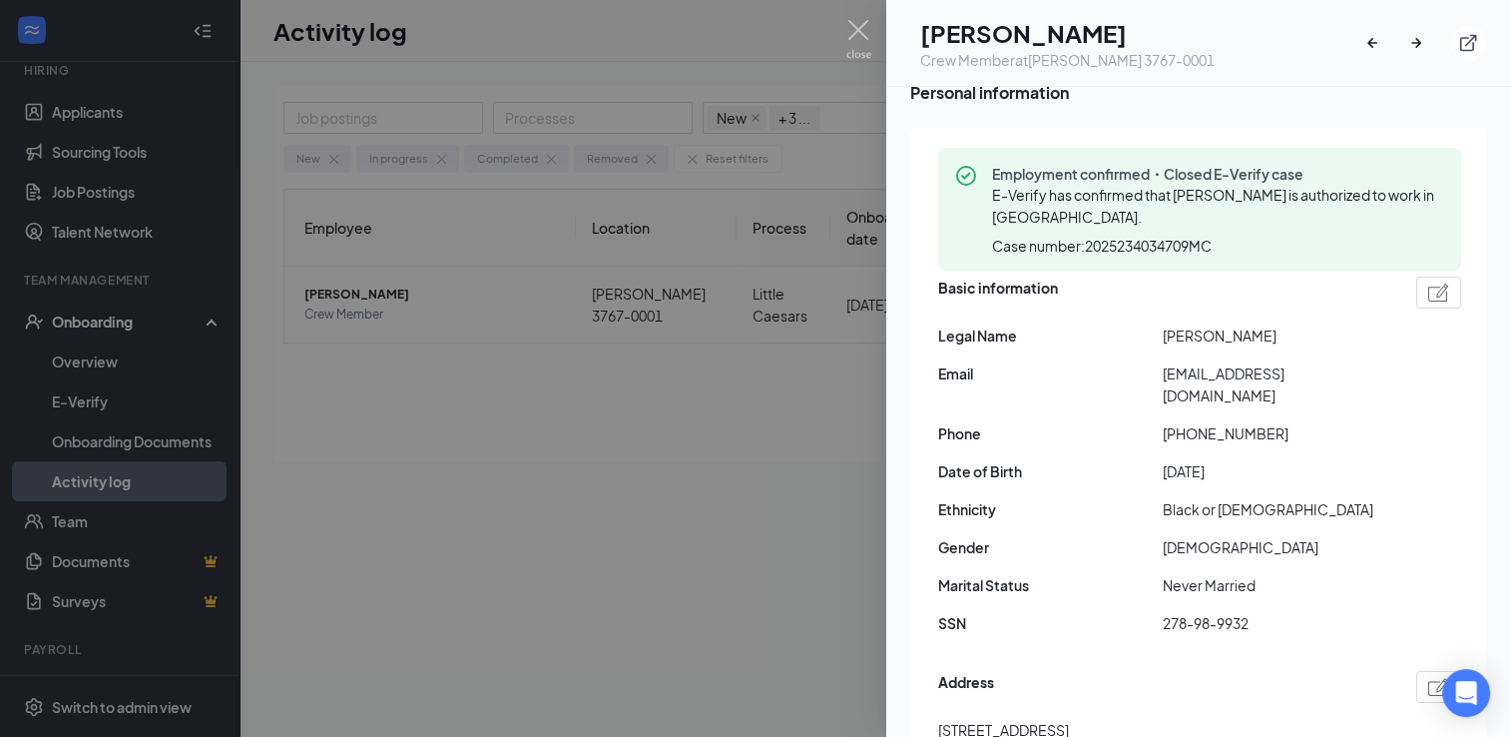
scroll to position [299, 0]
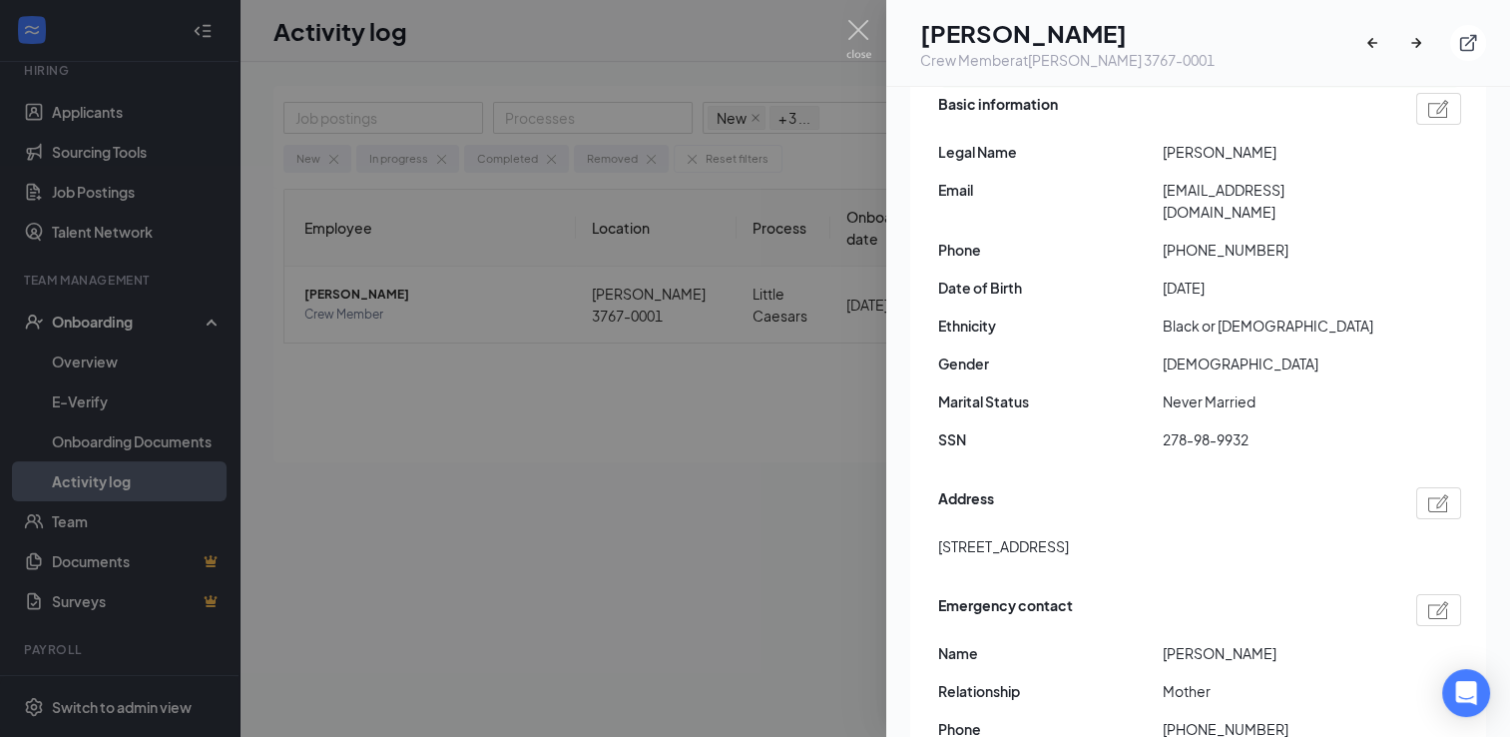
click at [1119, 495] on div "Address" at bounding box center [1199, 503] width 523 height 32
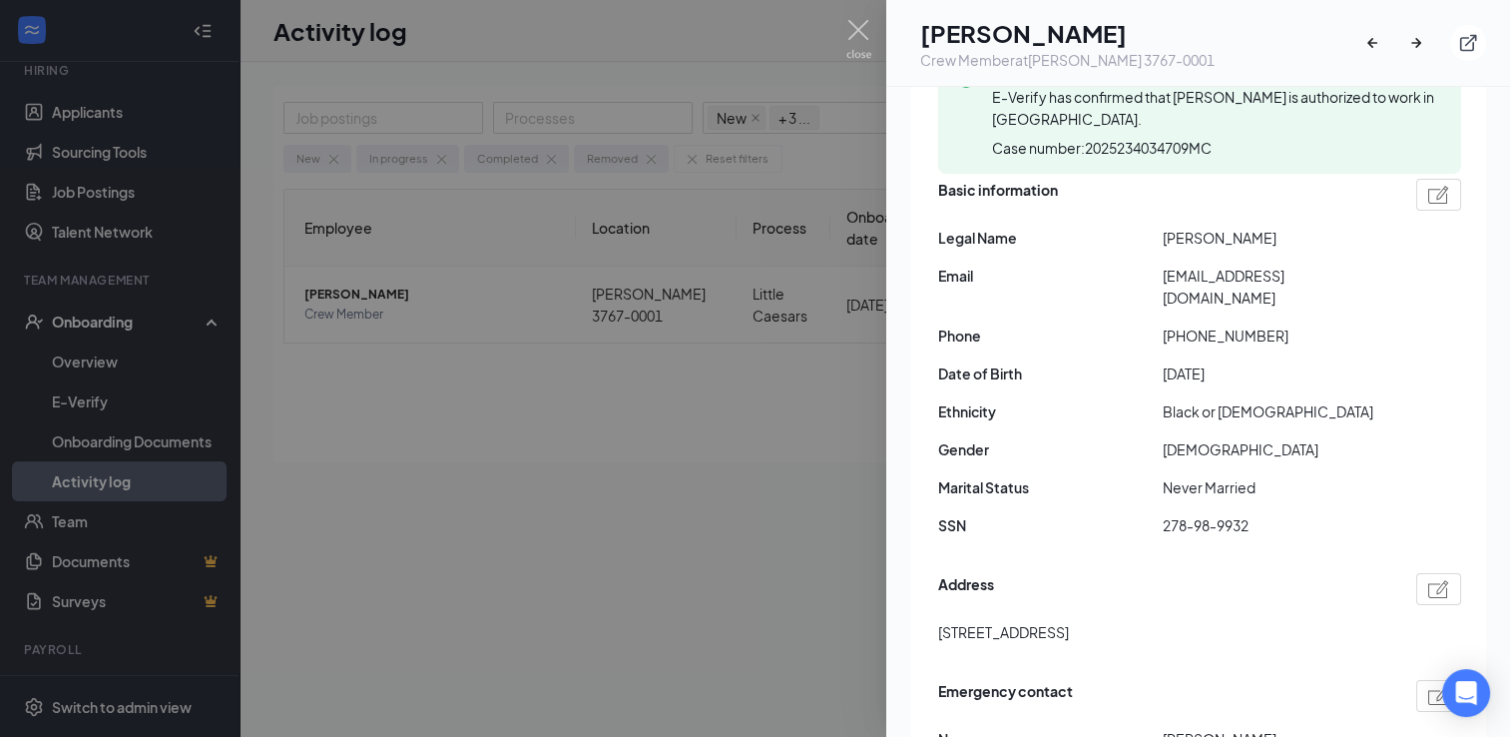
scroll to position [0, 0]
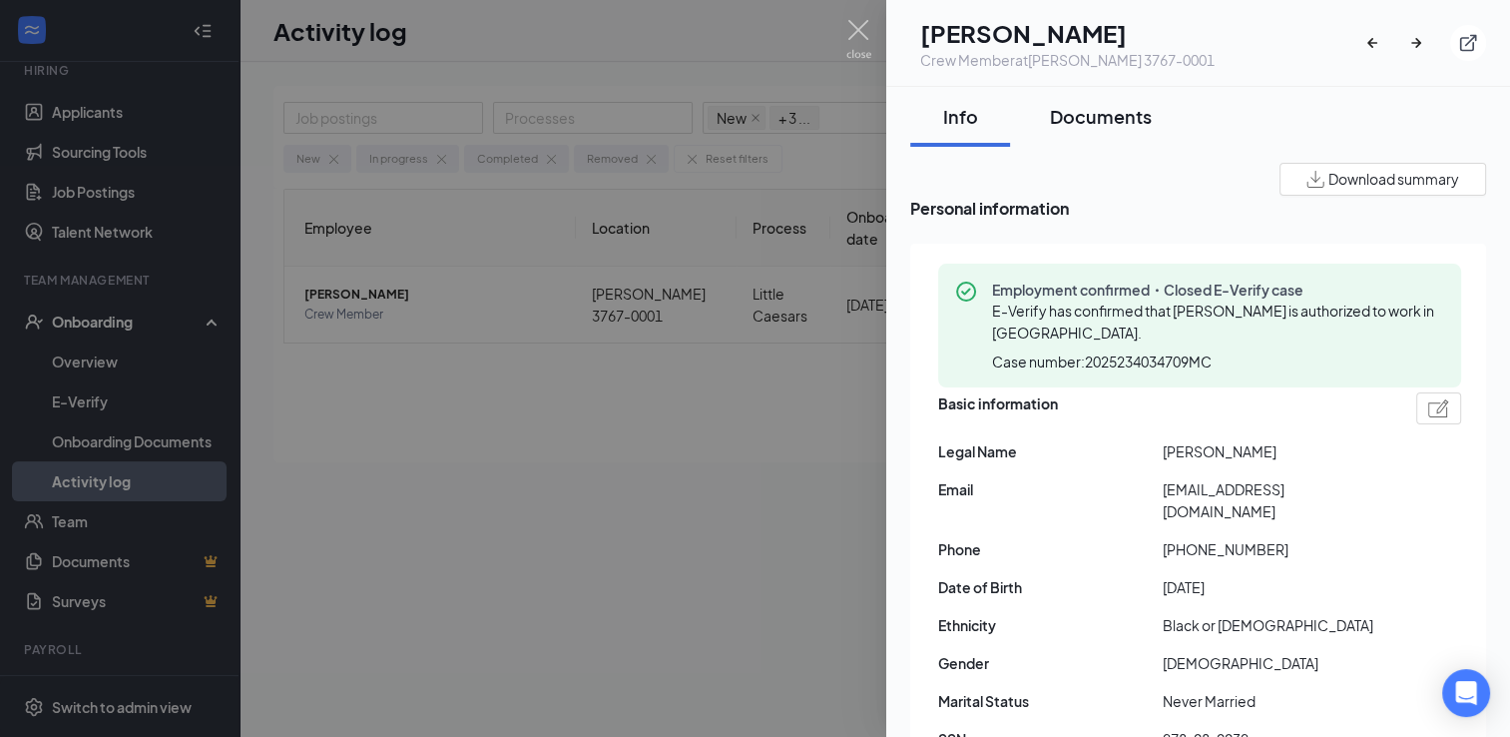
click at [1100, 120] on div "Documents" at bounding box center [1101, 116] width 102 height 25
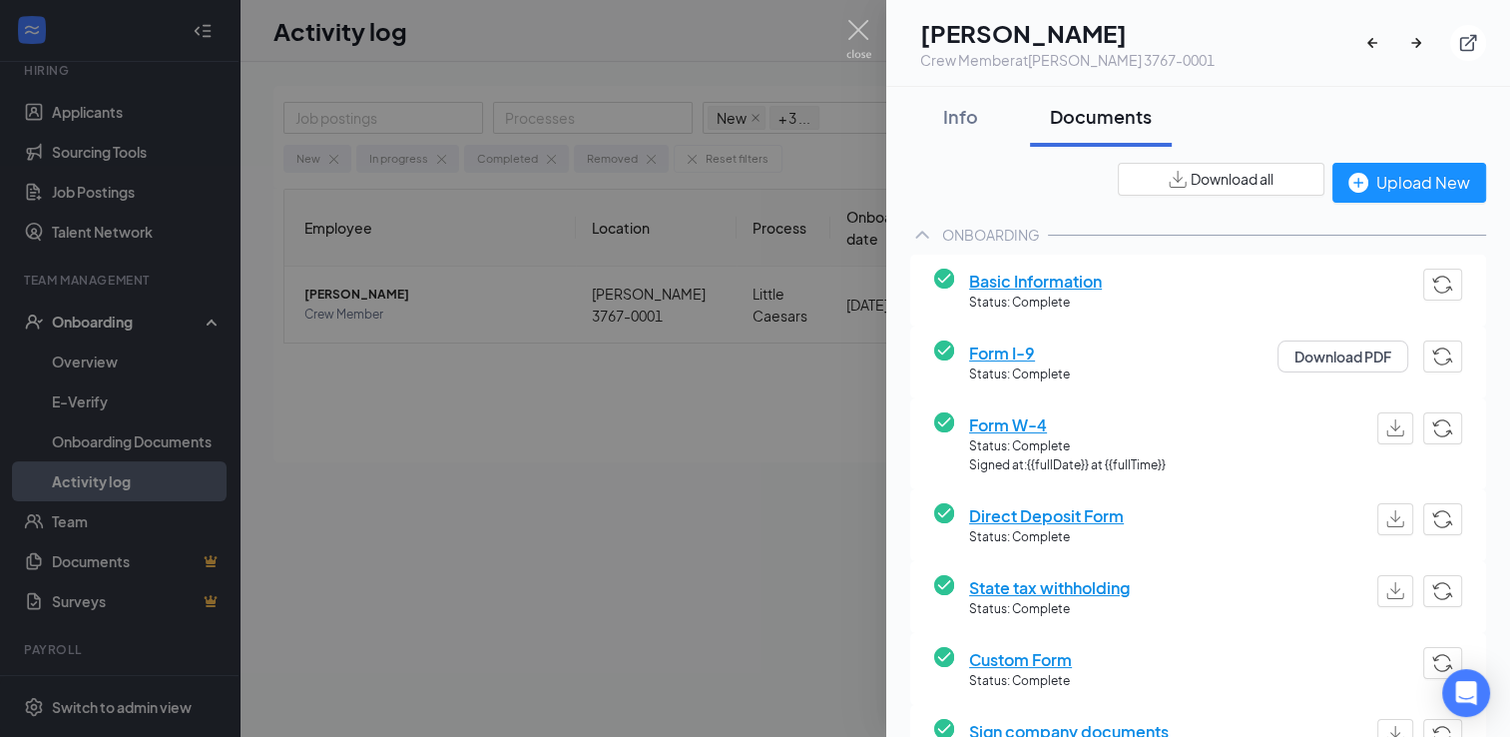
click at [678, 489] on div at bounding box center [755, 368] width 1510 height 737
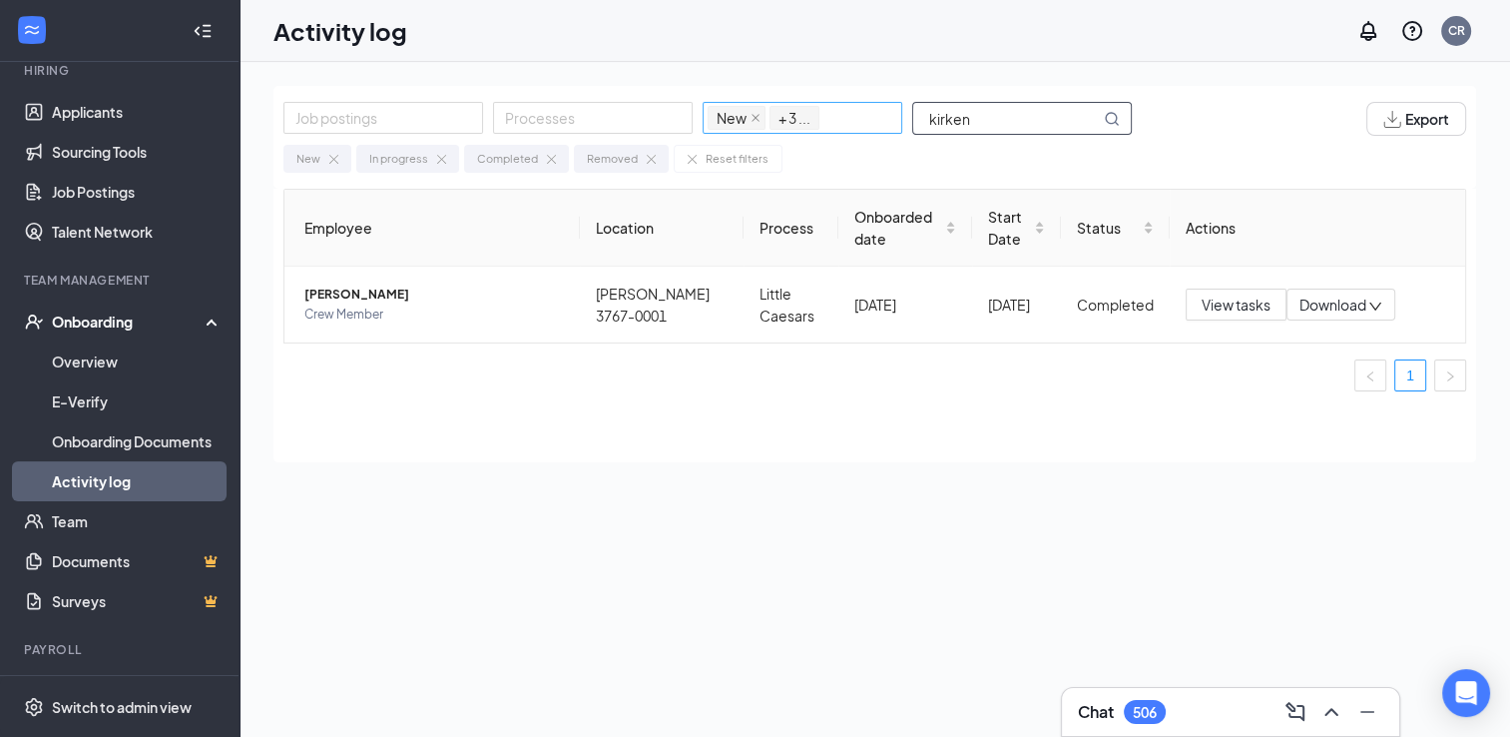
drag, startPoint x: 974, startPoint y: 130, endPoint x: 825, endPoint y: 129, distance: 148.7
click at [825, 129] on div "Job postings Processes New In progress Completed Removed + 3 ... kirken" at bounding box center [717, 119] width 868 height 34
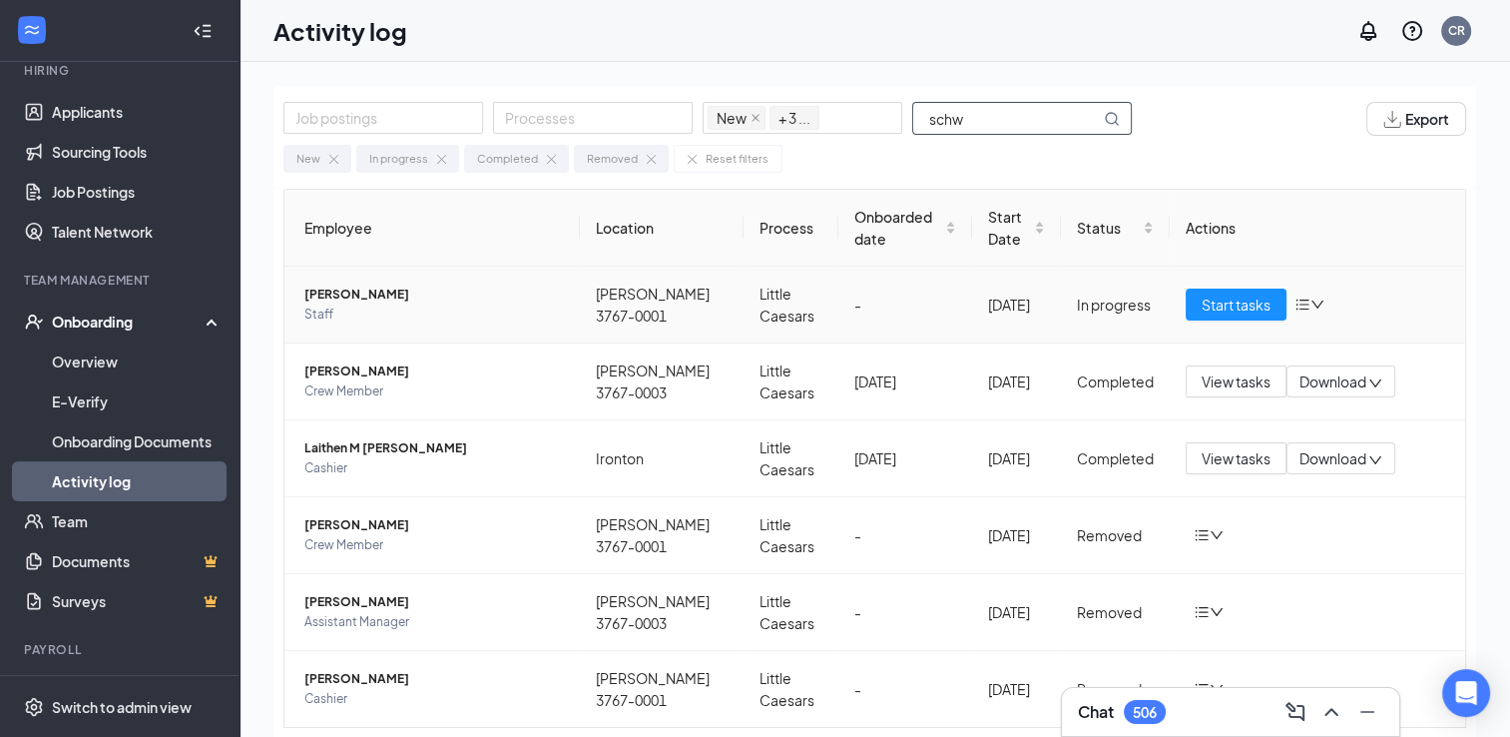
type input "schw"
click at [391, 304] on span "Staff" at bounding box center [433, 314] width 259 height 20
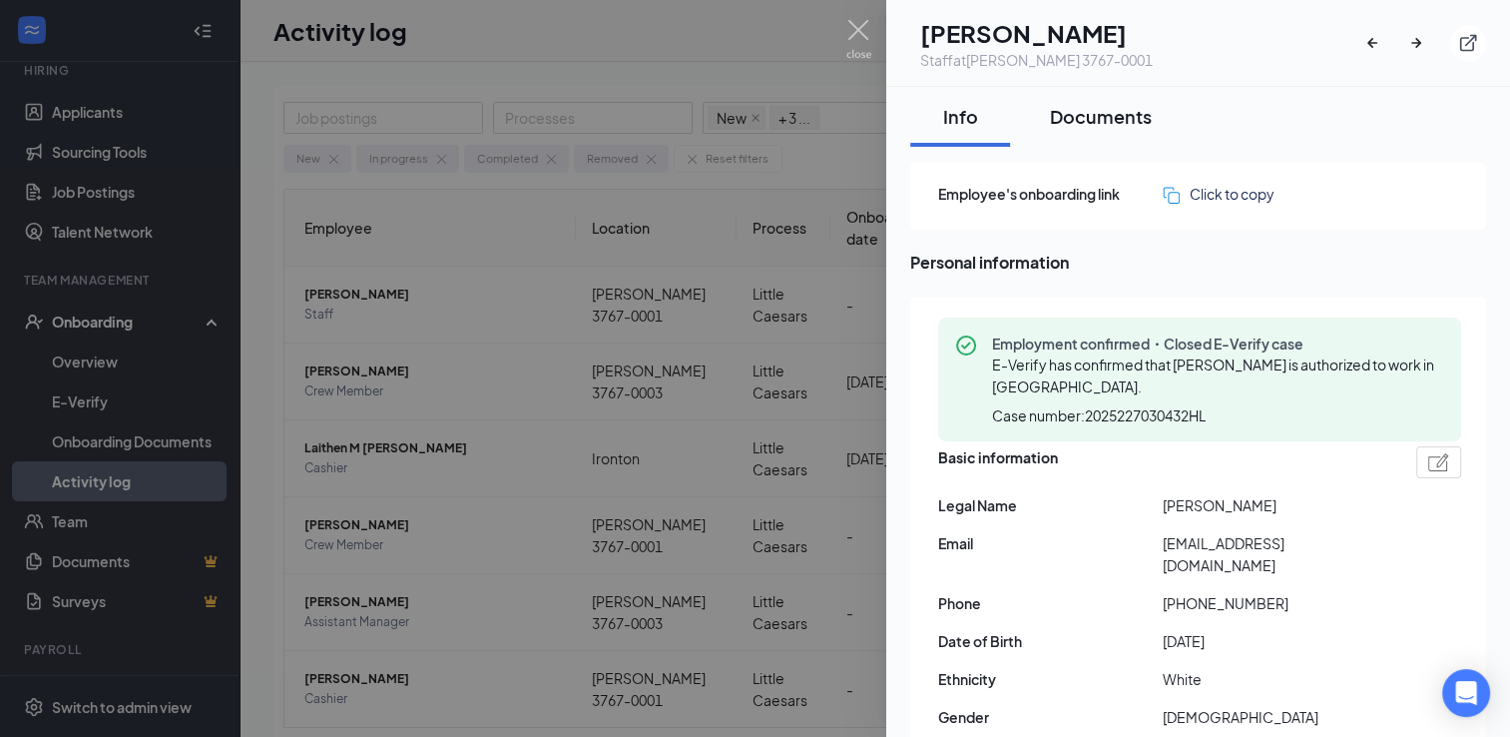
click at [1103, 118] on div "Documents" at bounding box center [1101, 116] width 102 height 25
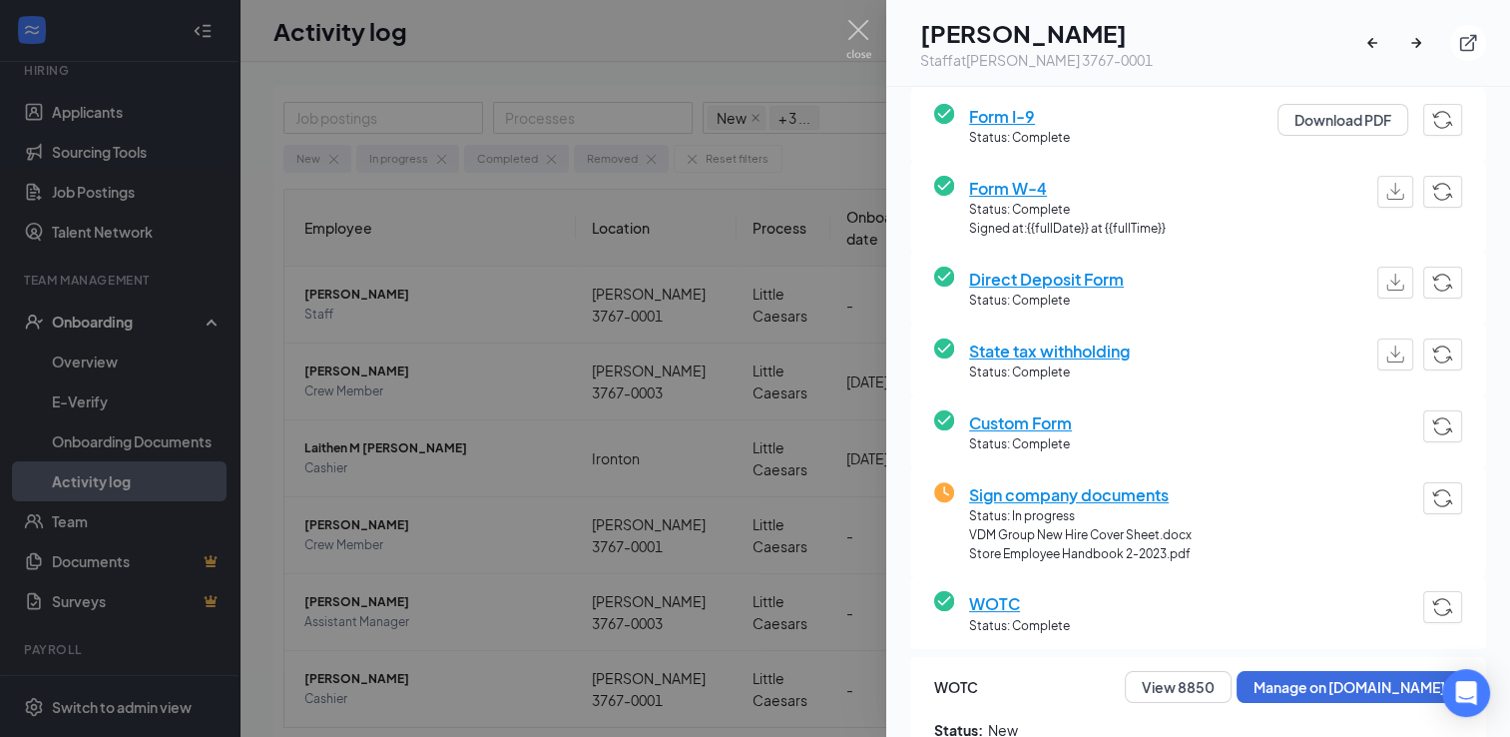
scroll to position [399, 0]
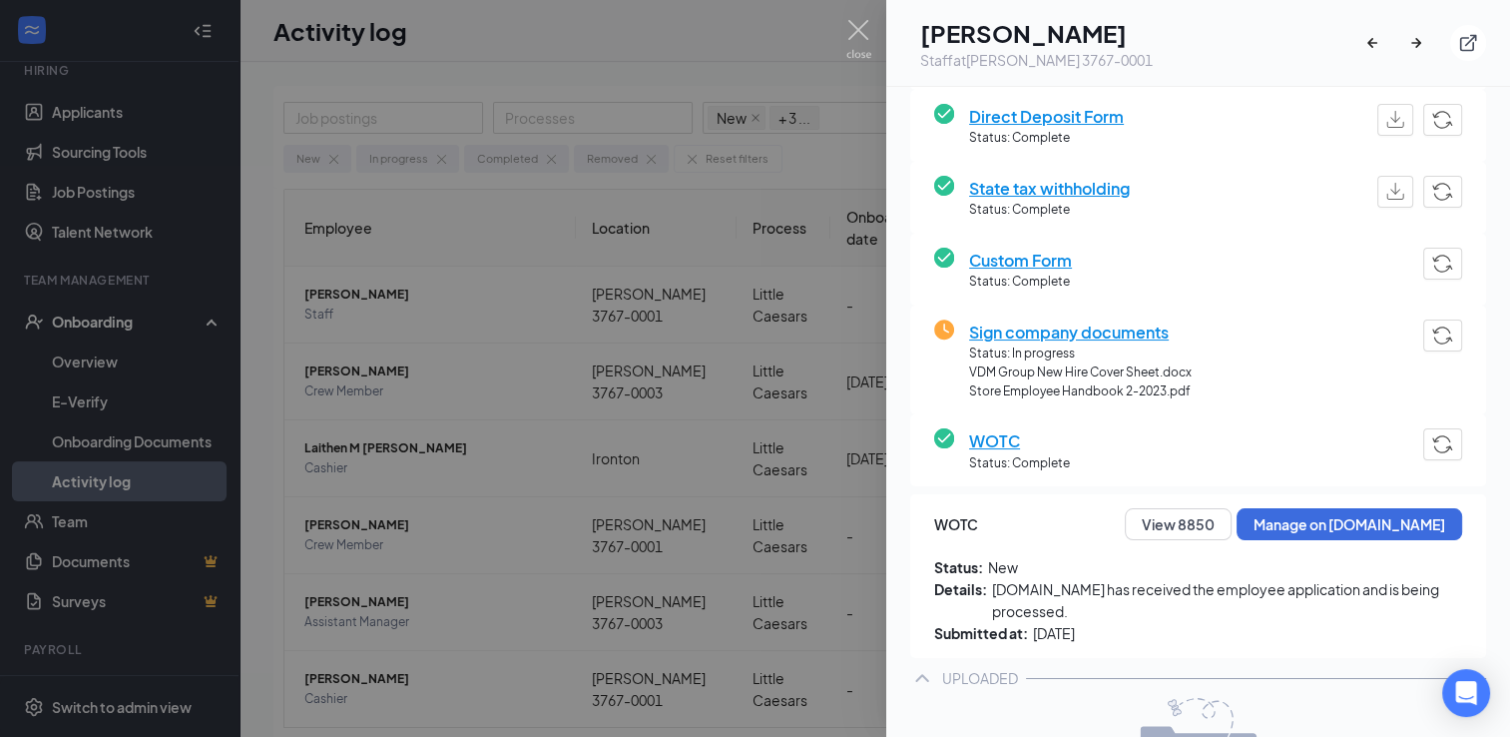
click at [1078, 306] on div "Sign company documents Status: In progress VDM Group New Hire Cover Sheet.docx …" at bounding box center [1198, 360] width 576 height 110
click at [1086, 322] on span "Sign company documents" at bounding box center [1080, 331] width 223 height 25
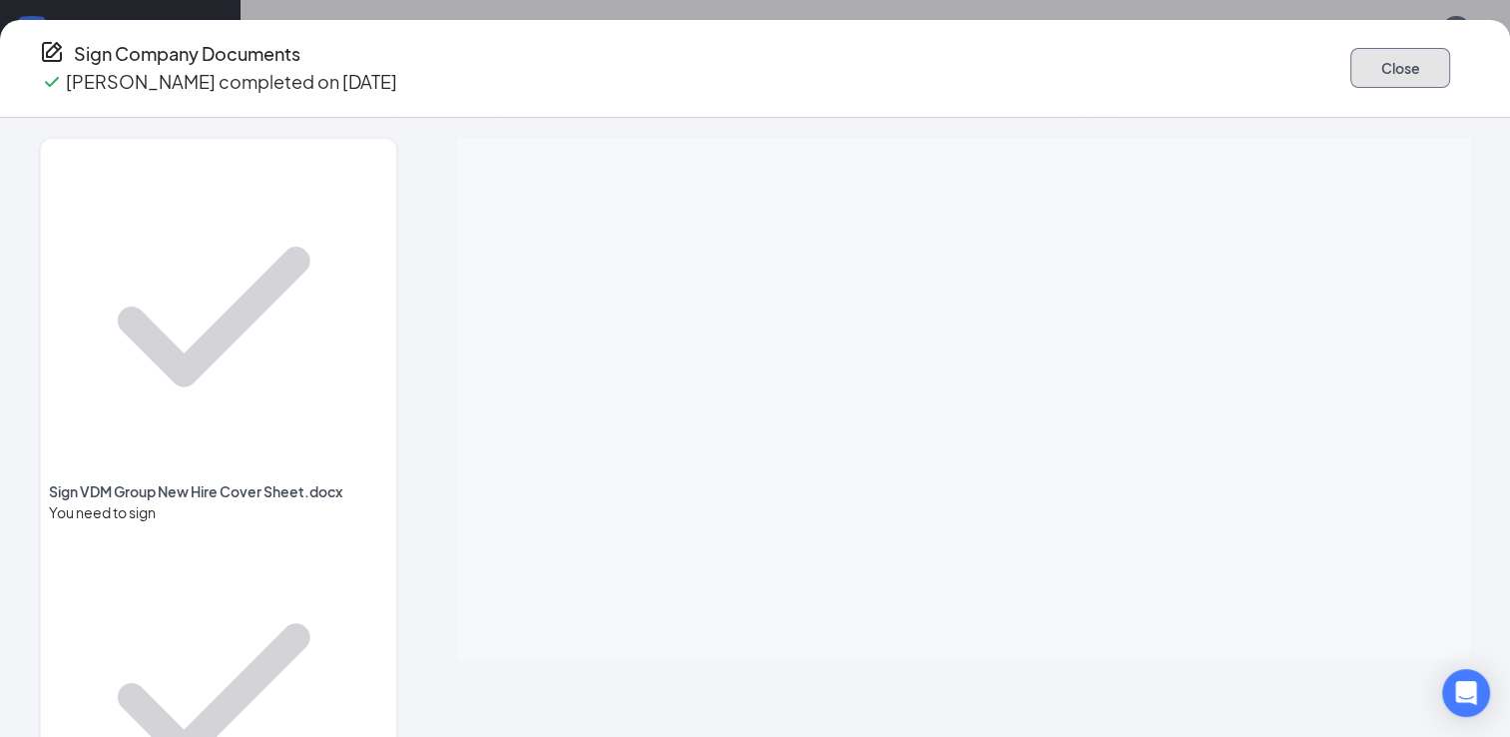
click at [1350, 64] on button "Close" at bounding box center [1400, 68] width 100 height 40
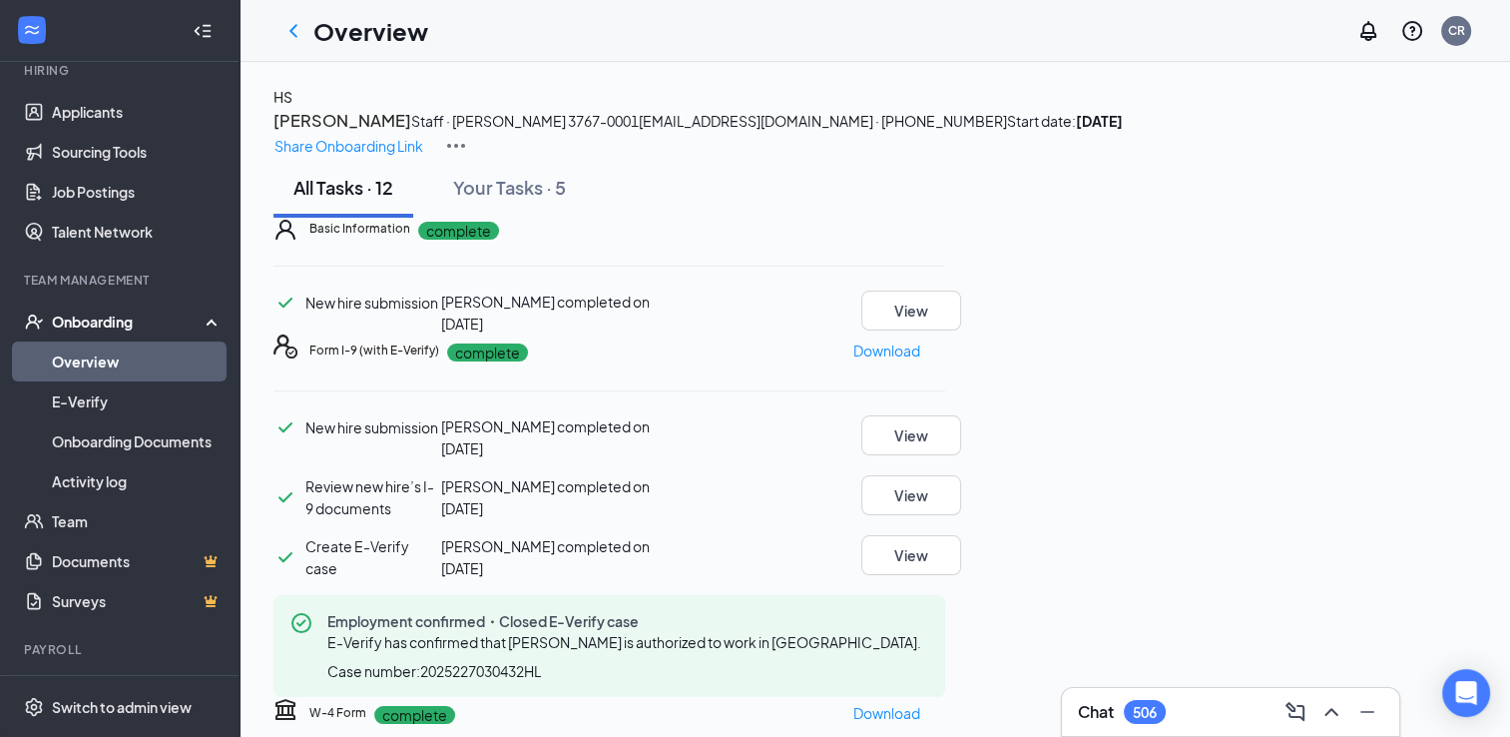
click at [411, 118] on h3 "[PERSON_NAME]" at bounding box center [342, 121] width 138 height 26
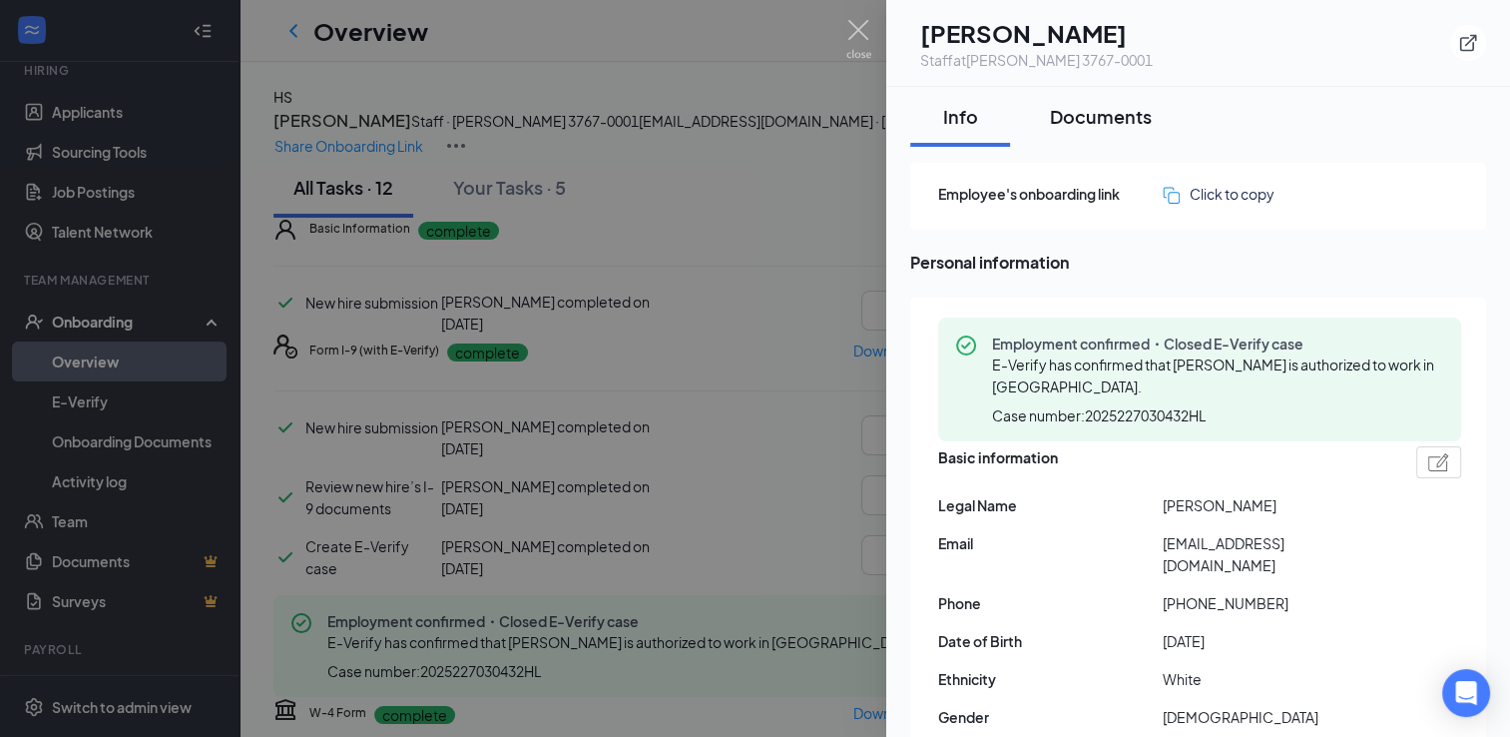
click at [1083, 113] on div "Documents" at bounding box center [1101, 116] width 102 height 25
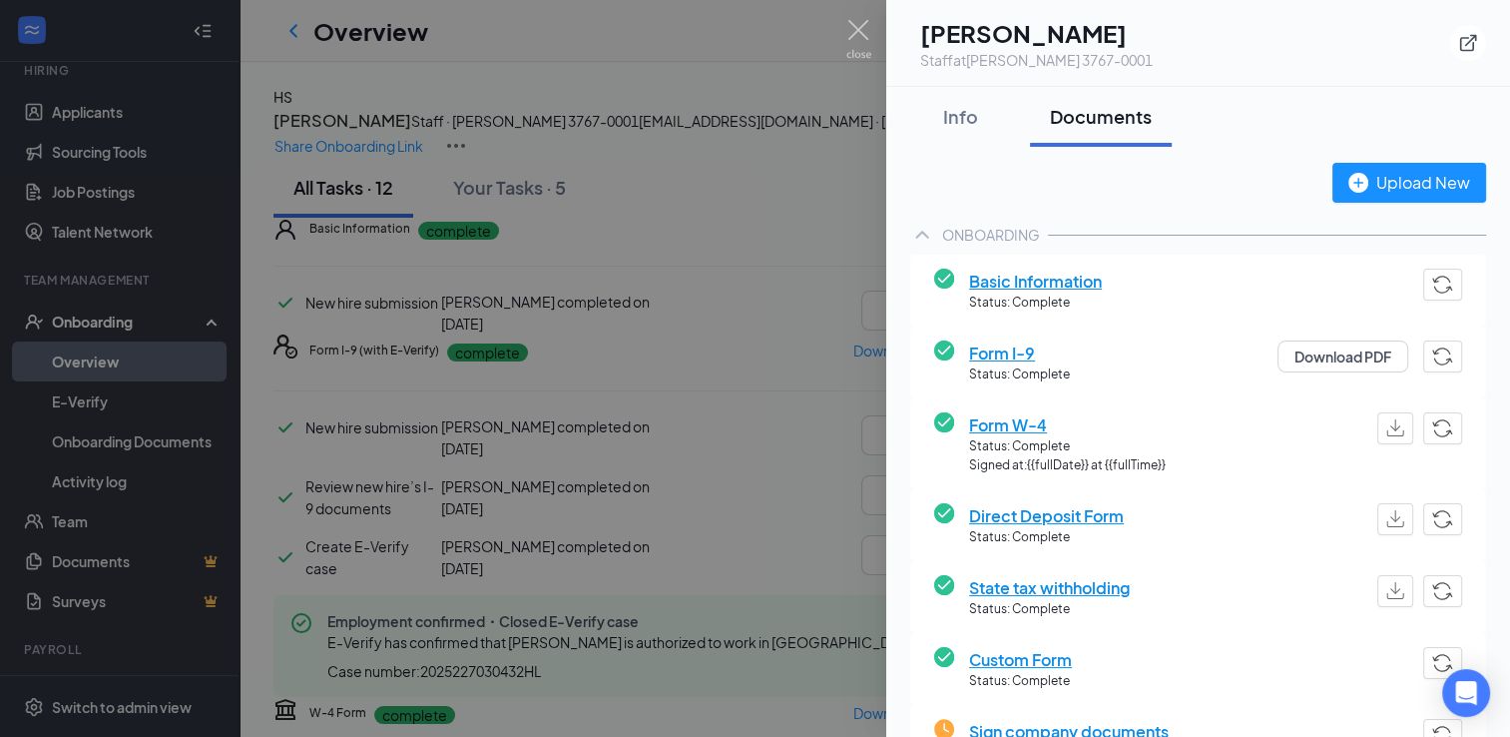
click at [1040, 725] on span "Sign company documents" at bounding box center [1080, 731] width 223 height 25
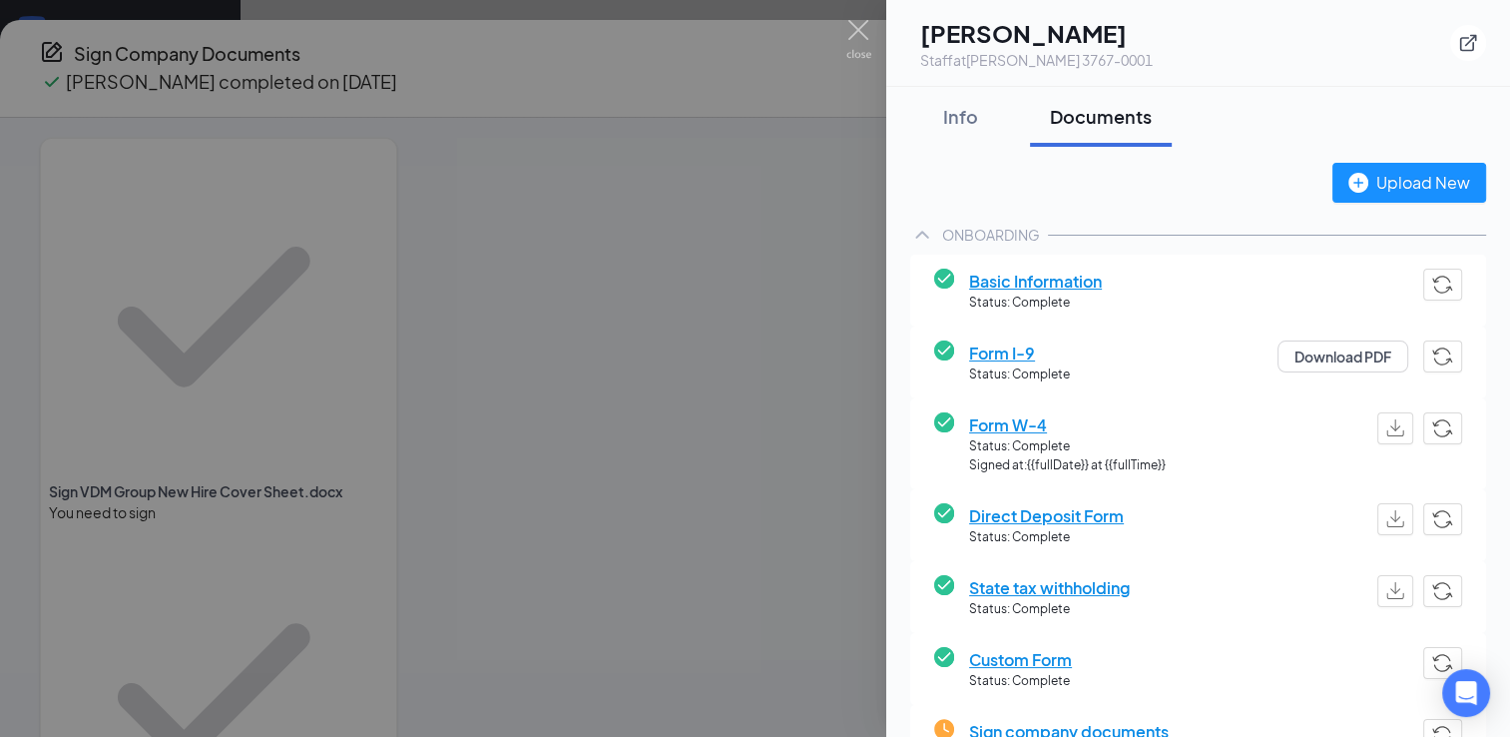
click at [745, 393] on div at bounding box center [755, 368] width 1510 height 737
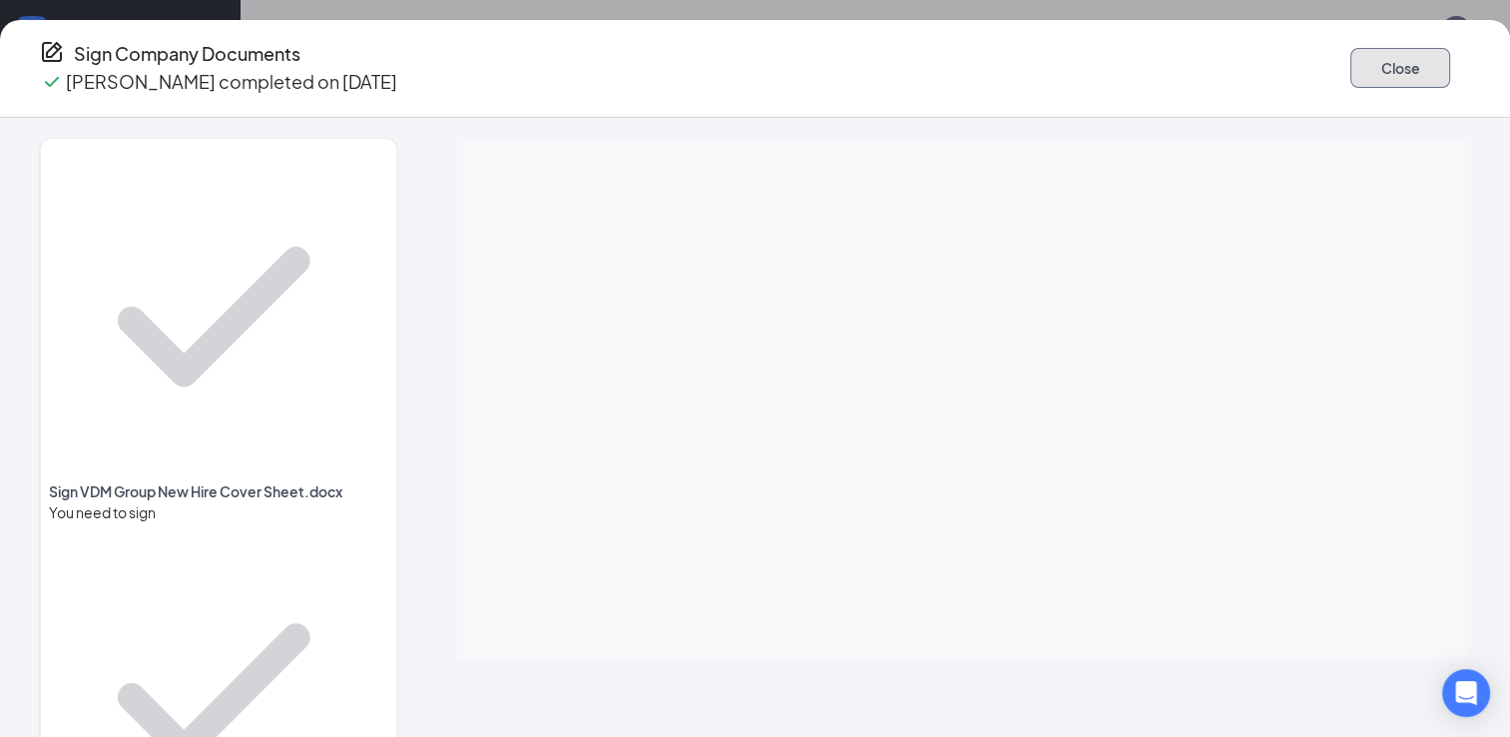
click at [1350, 73] on button "Close" at bounding box center [1400, 68] width 100 height 40
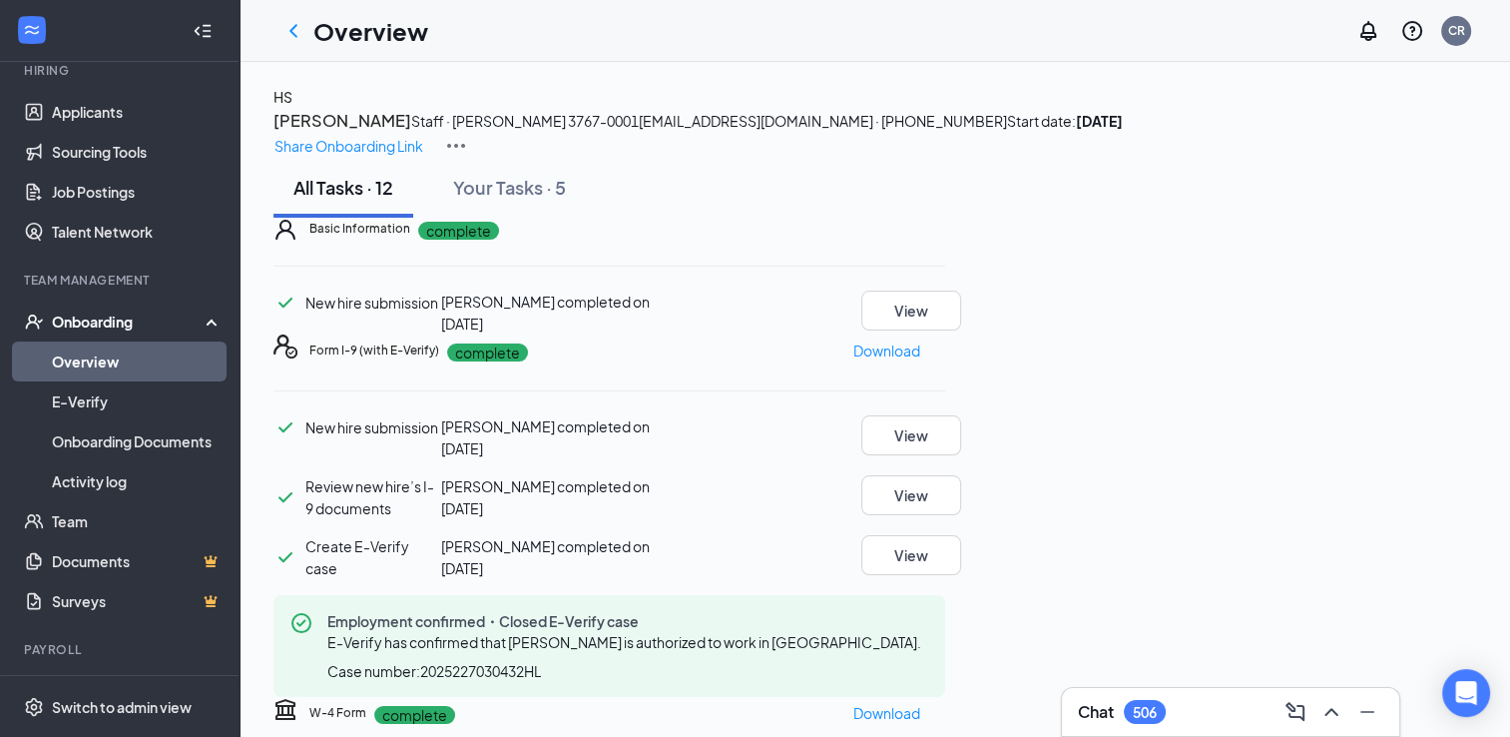
click at [411, 134] on h3 "[PERSON_NAME]" at bounding box center [342, 121] width 138 height 26
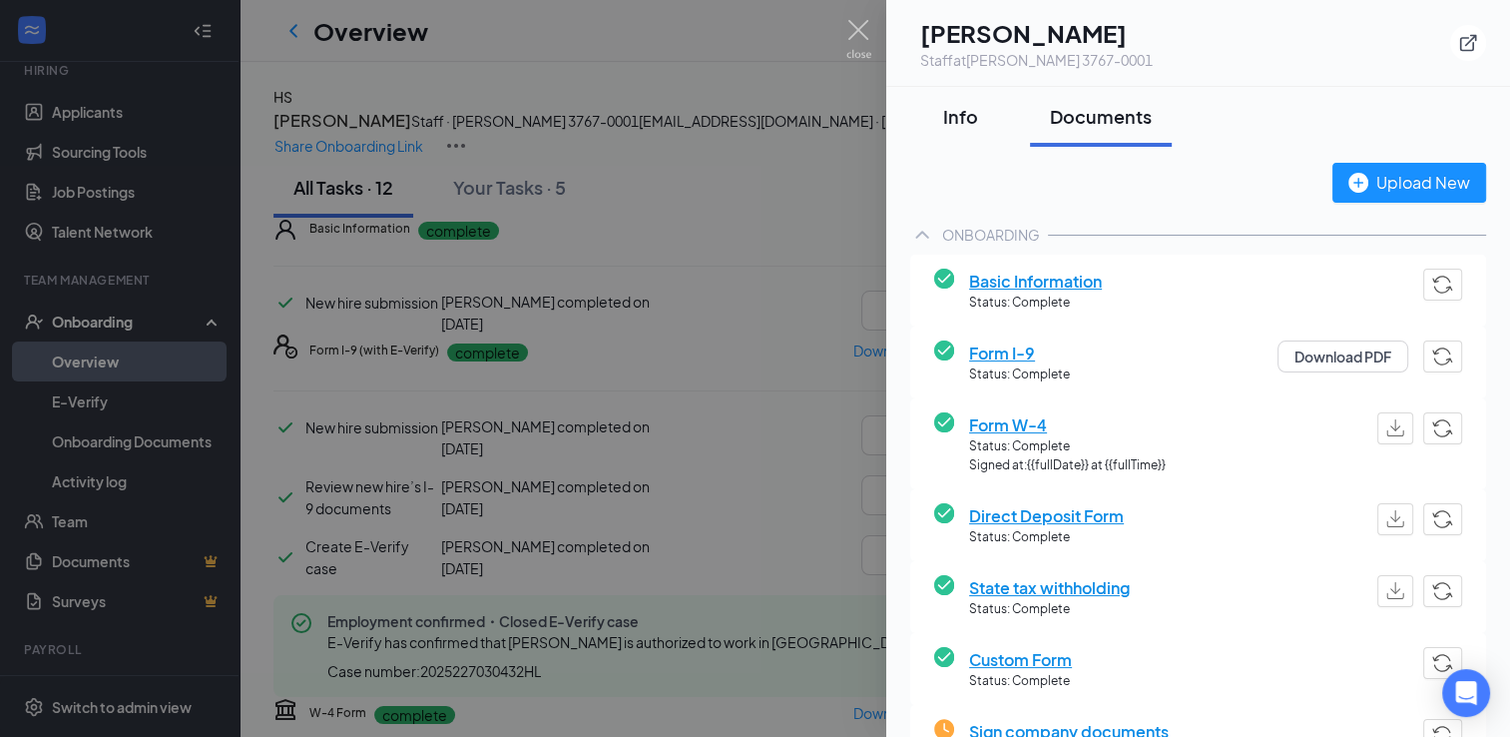
click at [959, 122] on div "Info" at bounding box center [960, 116] width 60 height 25
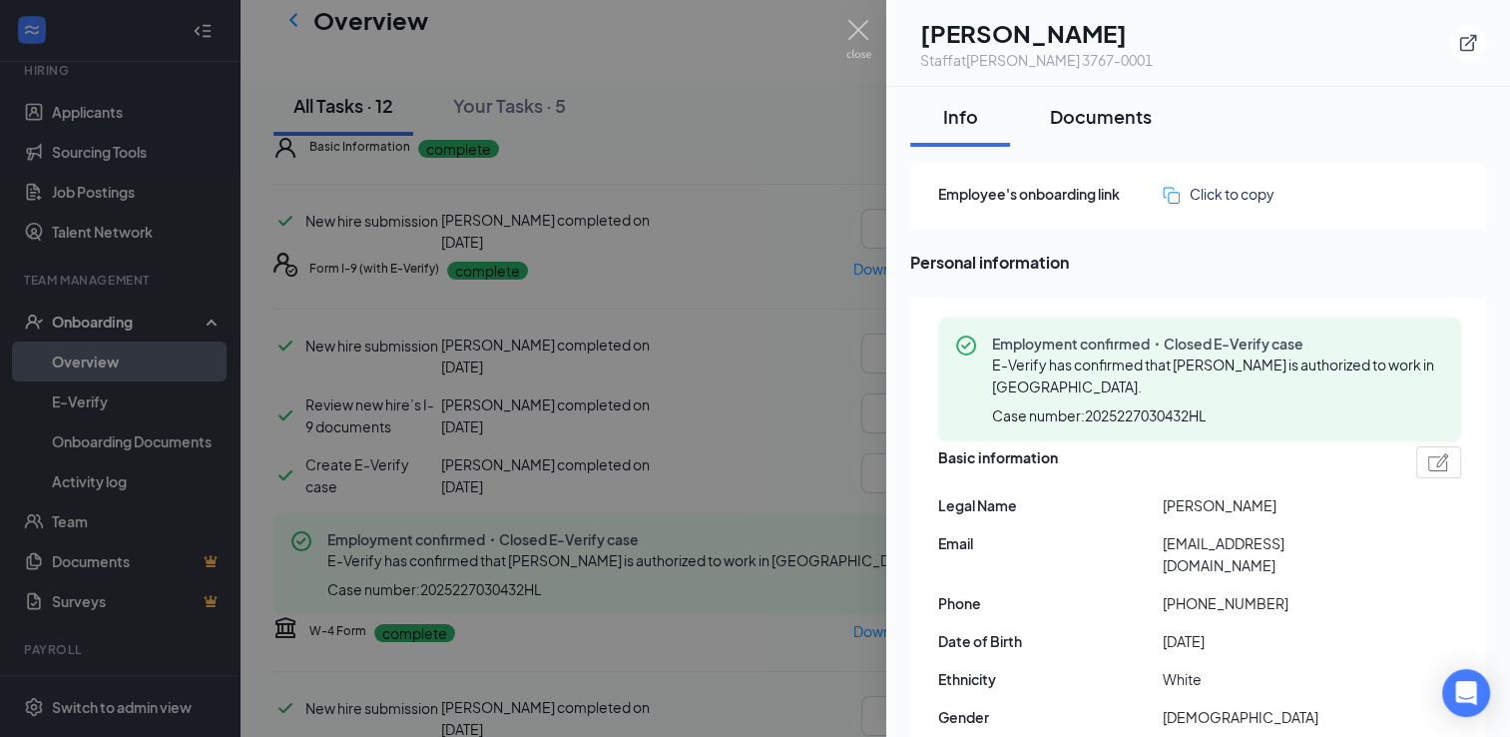
click at [1120, 110] on div "Documents" at bounding box center [1101, 116] width 102 height 25
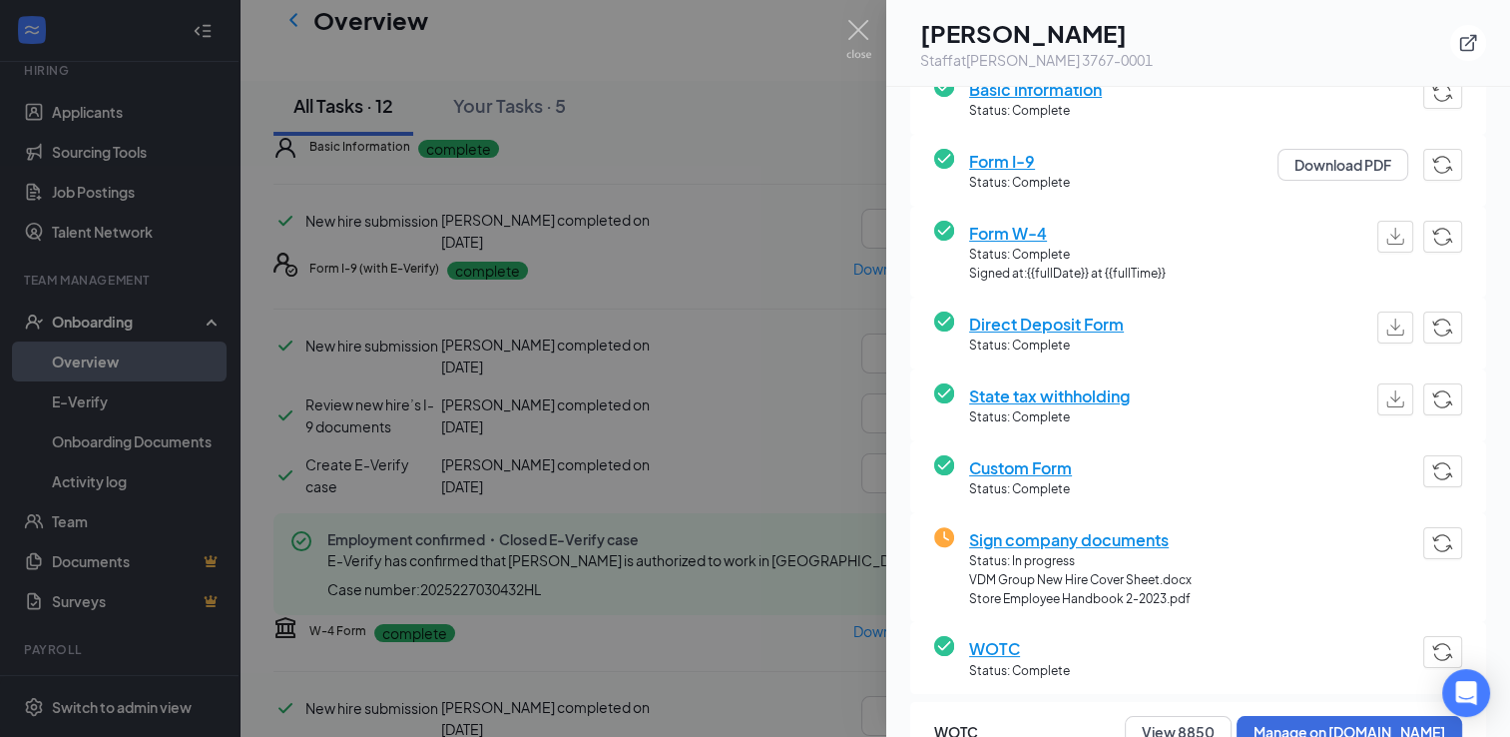
scroll to position [200, 0]
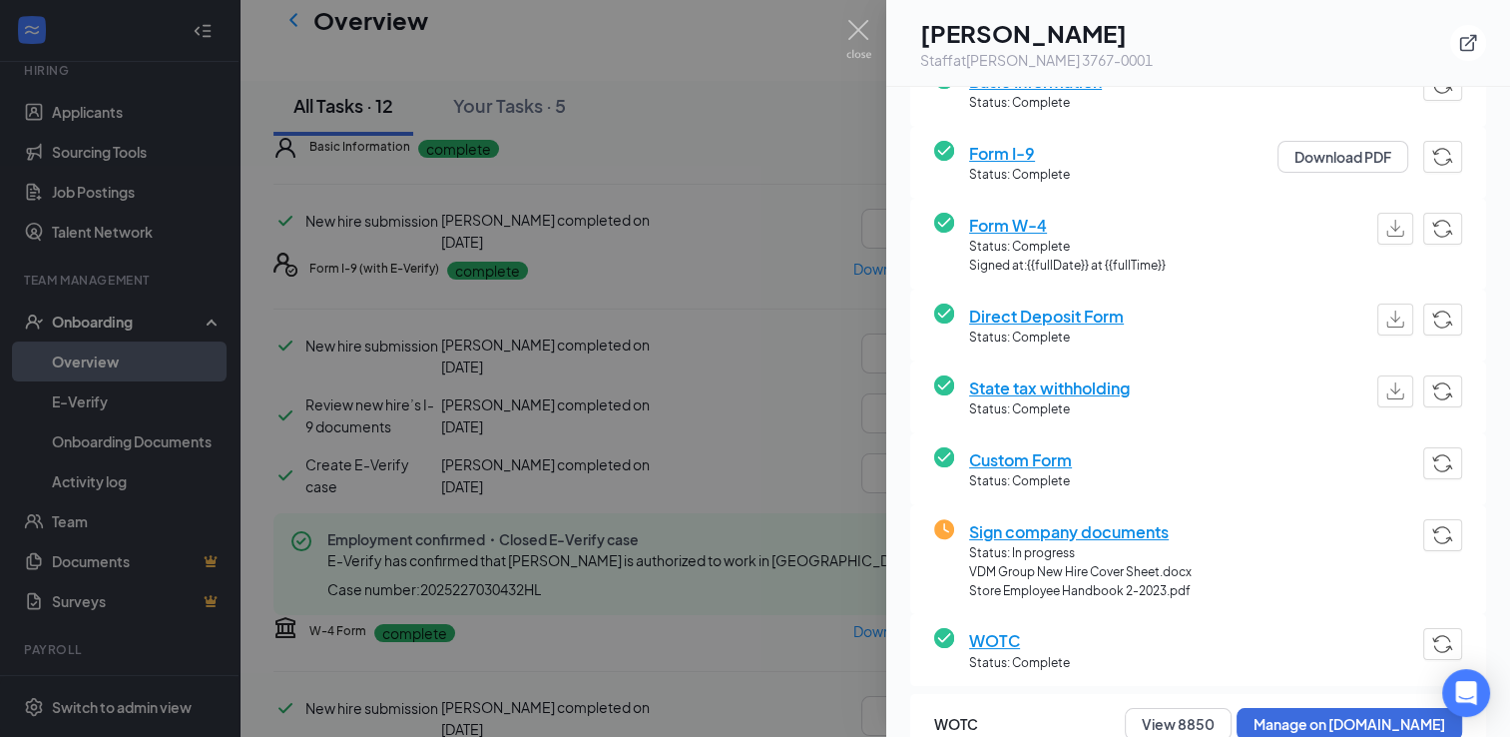
click at [1068, 529] on span "Sign company documents" at bounding box center [1080, 531] width 223 height 25
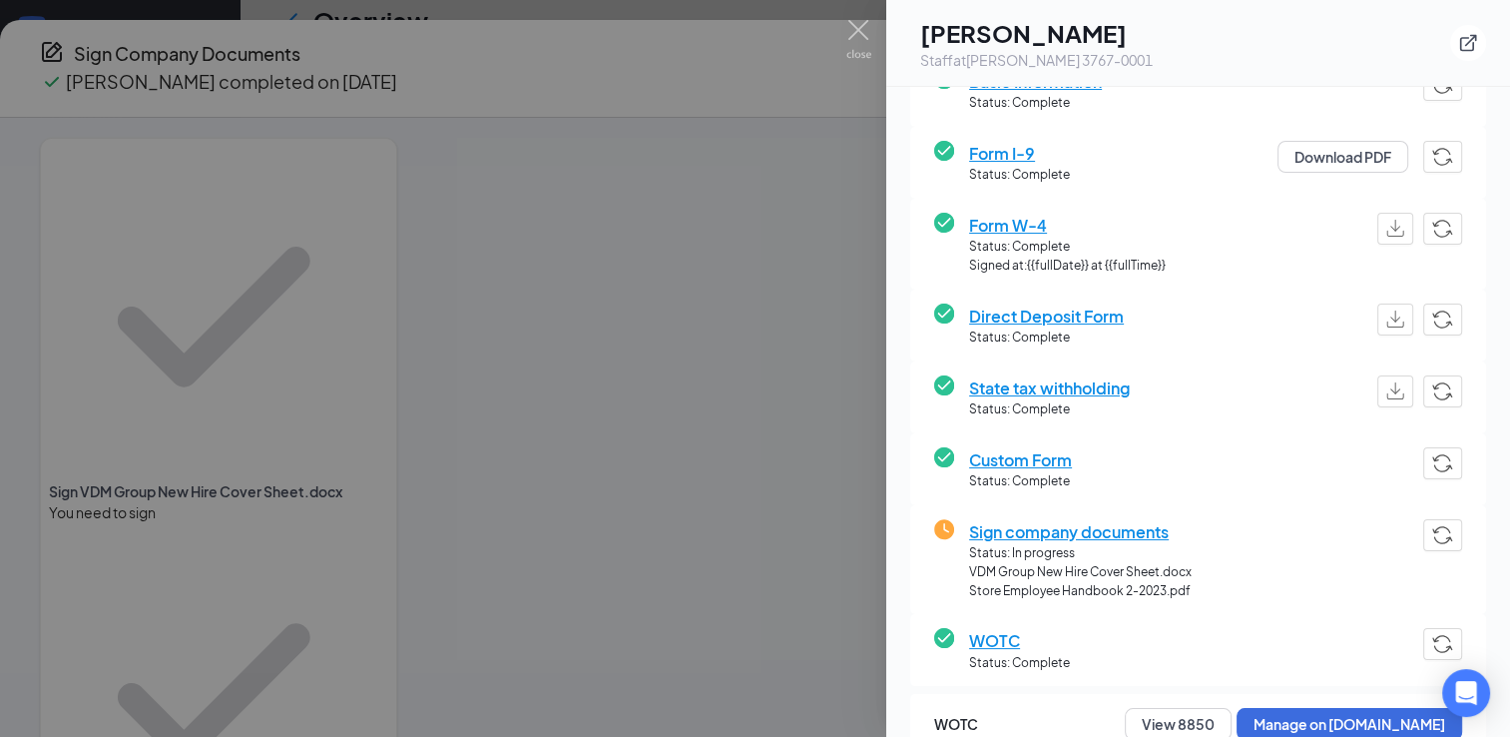
click at [679, 448] on div at bounding box center [755, 368] width 1510 height 737
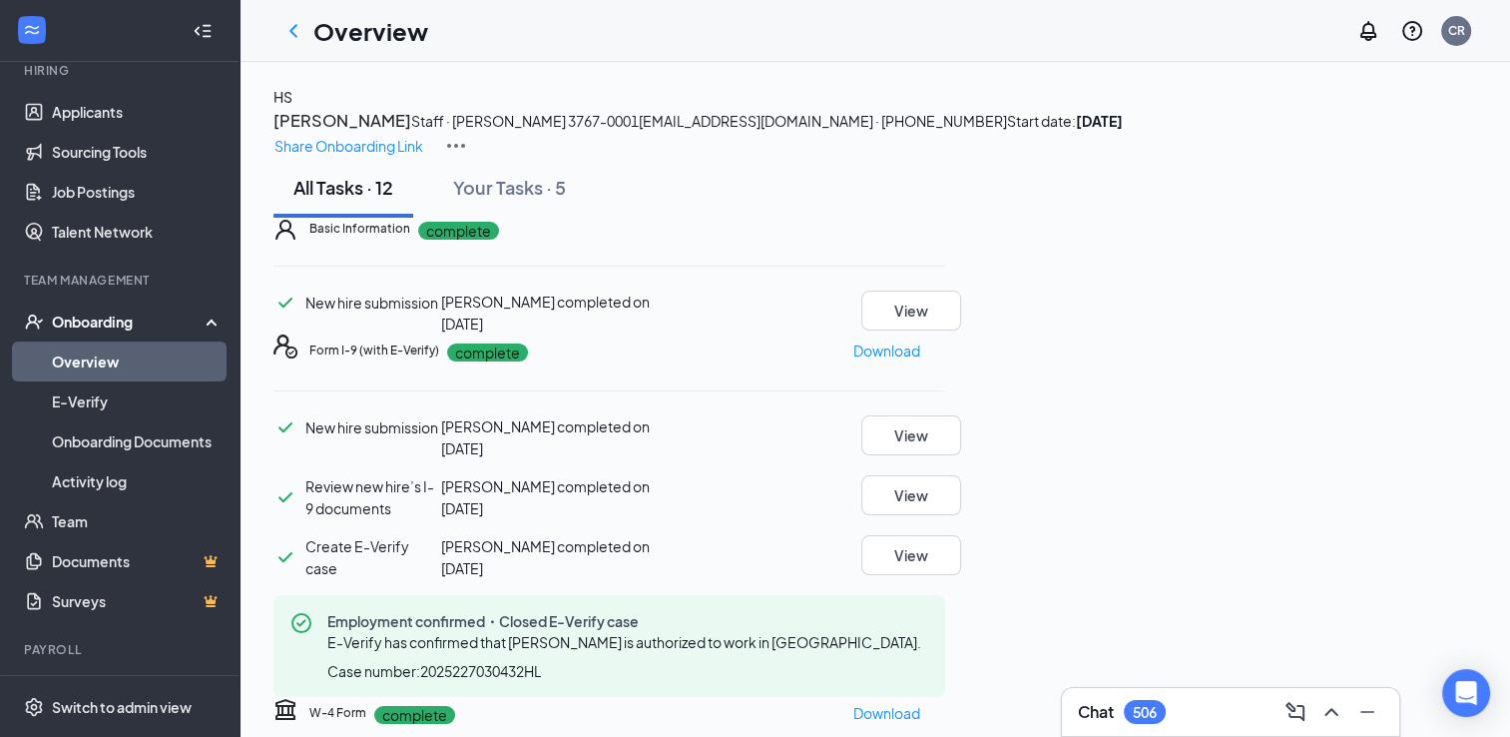
click at [411, 134] on button "[PERSON_NAME]" at bounding box center [342, 121] width 138 height 26
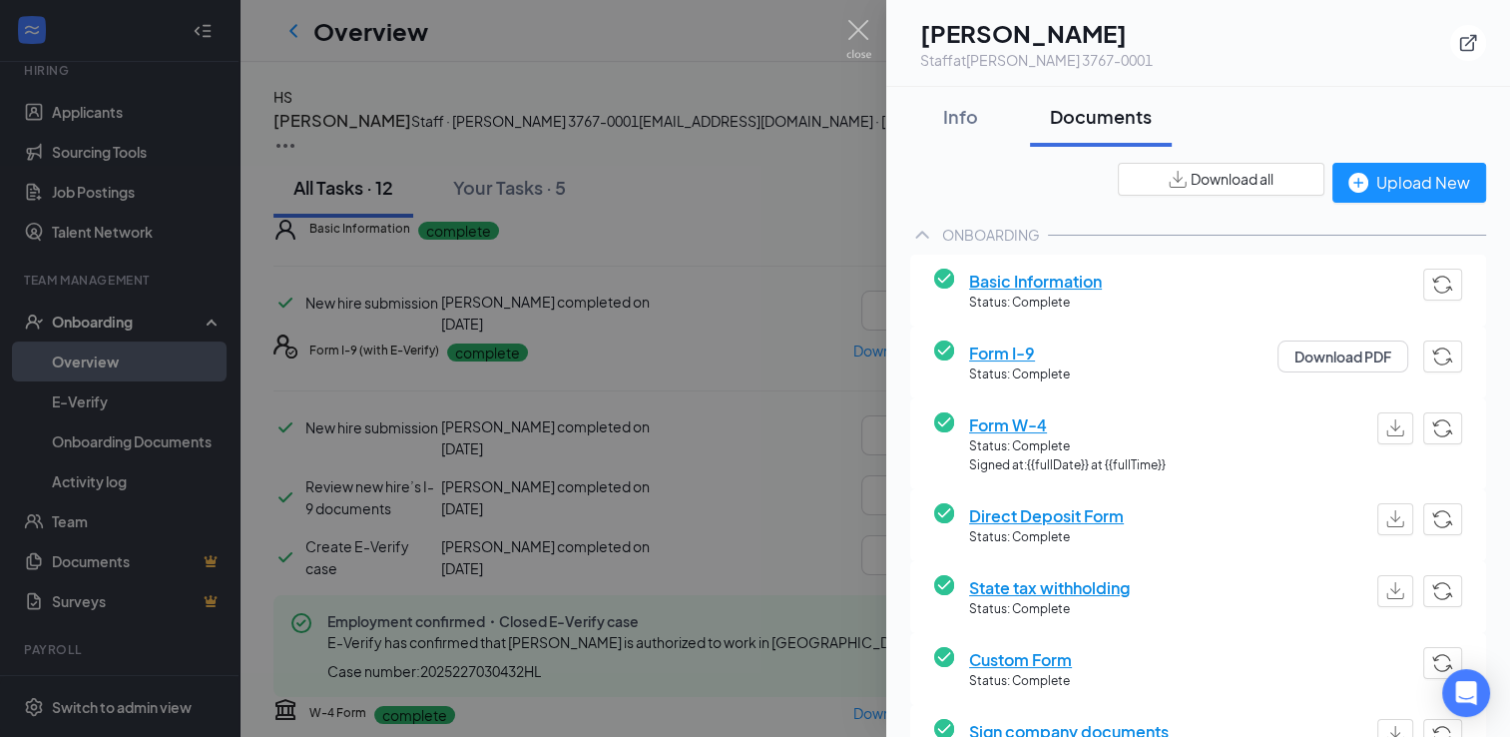
click at [1135, 174] on button "Download all" at bounding box center [1221, 179] width 207 height 33
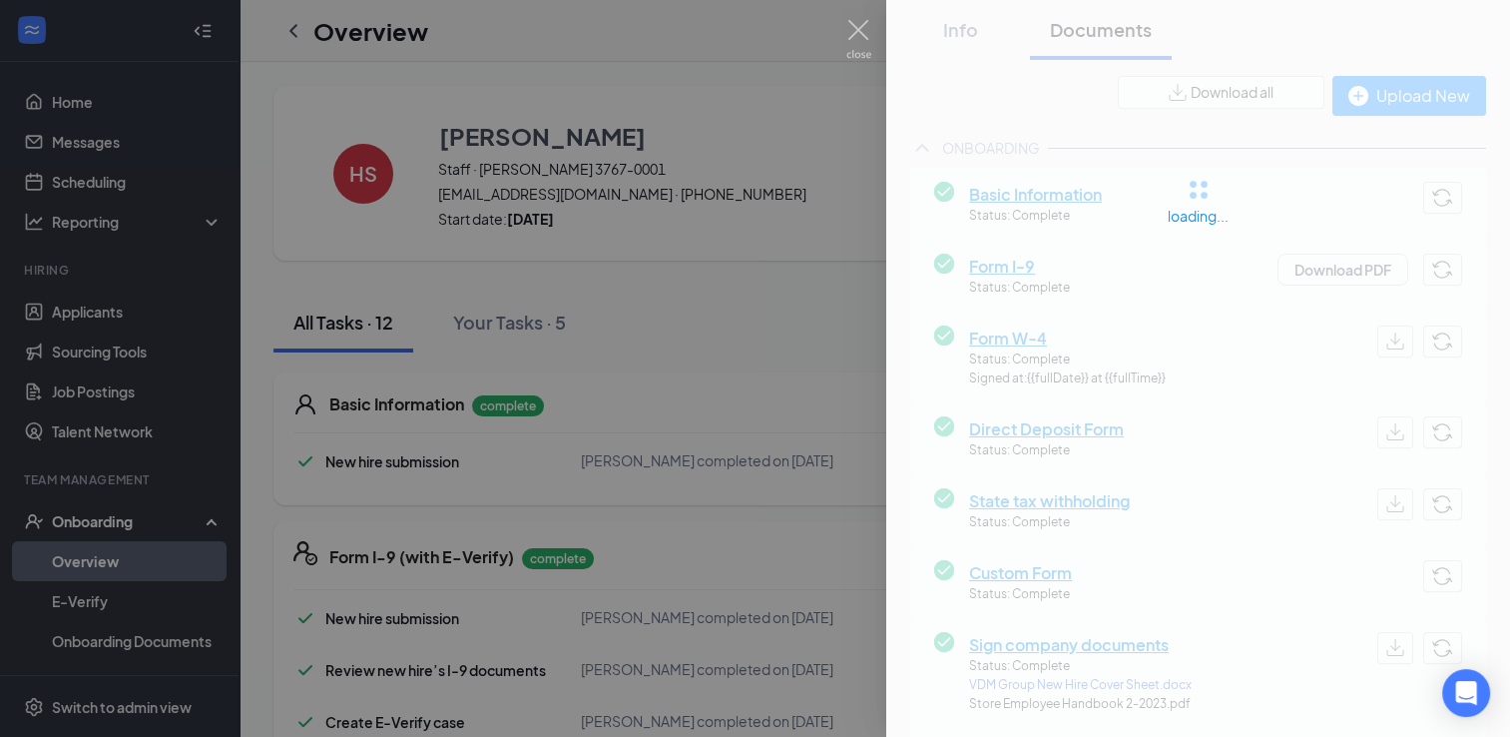
scroll to position [200, 0]
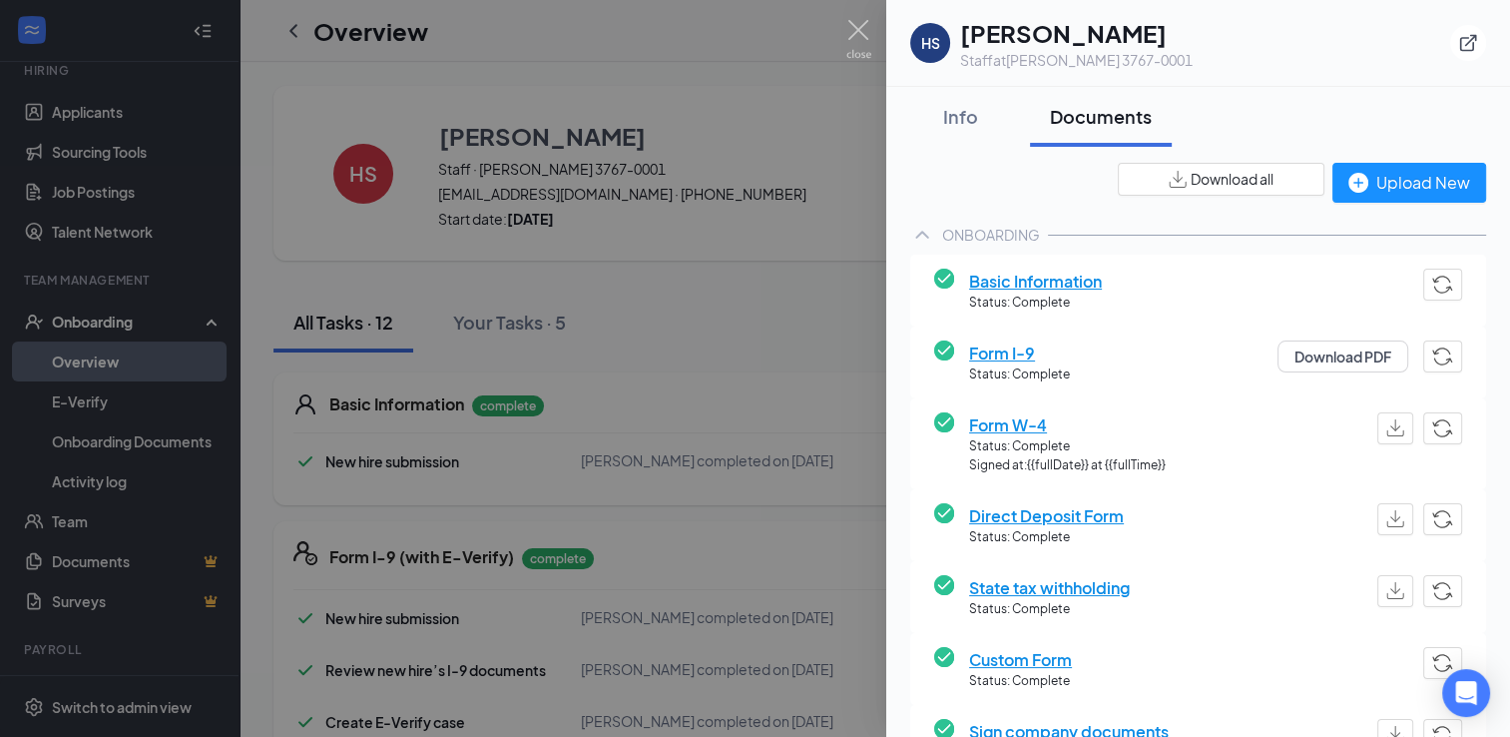
click at [1146, 178] on button "Download all" at bounding box center [1221, 179] width 207 height 33
click at [797, 166] on div at bounding box center [755, 368] width 1510 height 737
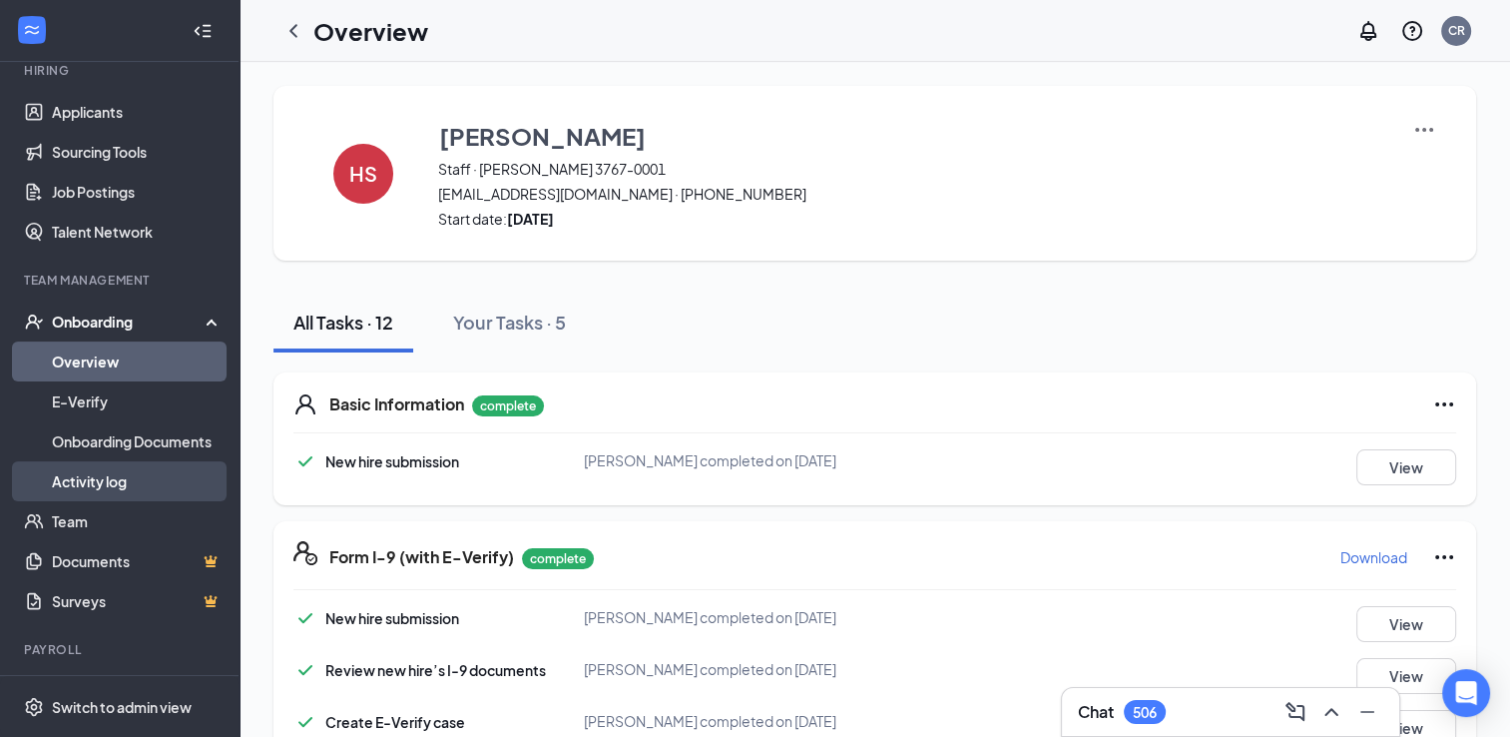
click at [152, 469] on link "Activity log" at bounding box center [137, 481] width 171 height 40
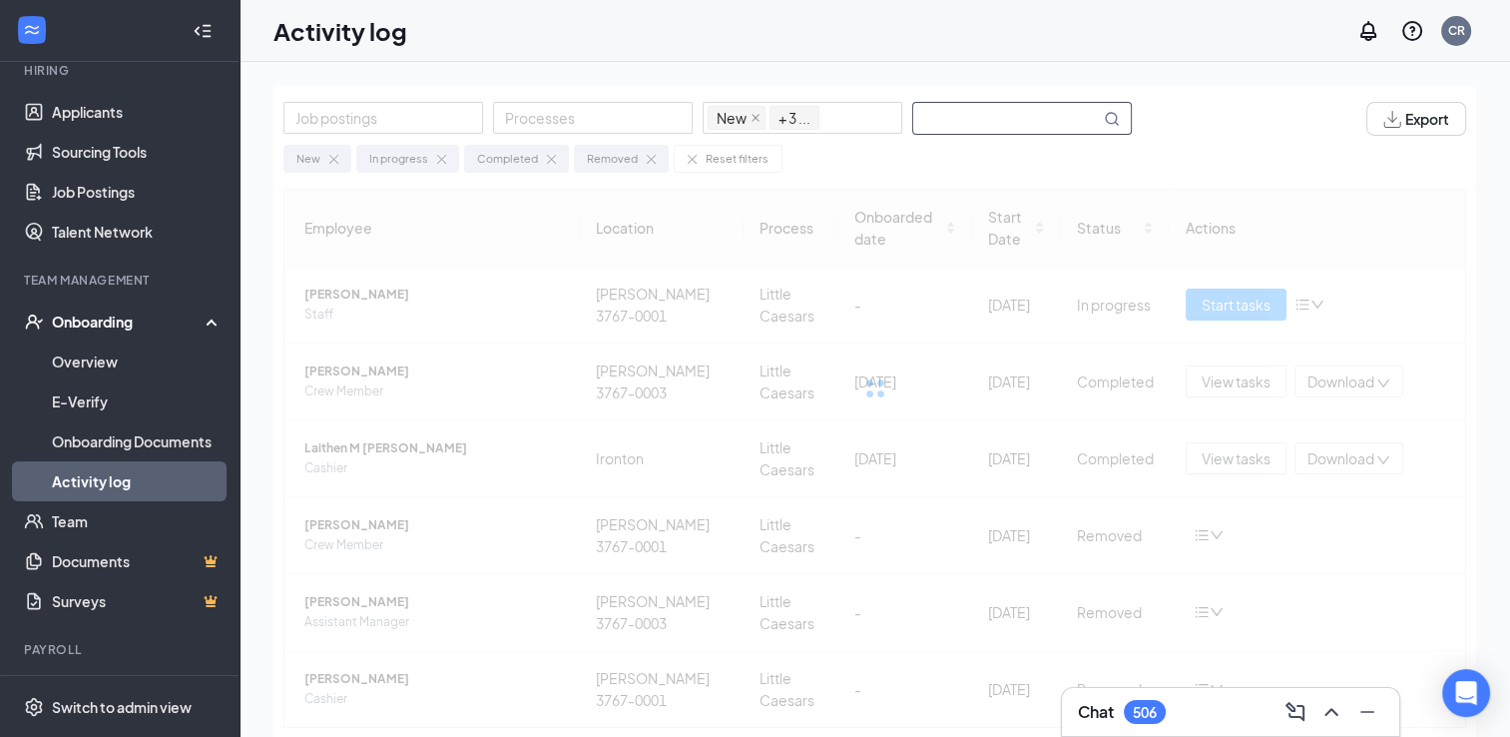
click at [983, 116] on input "text" at bounding box center [1006, 118] width 187 height 31
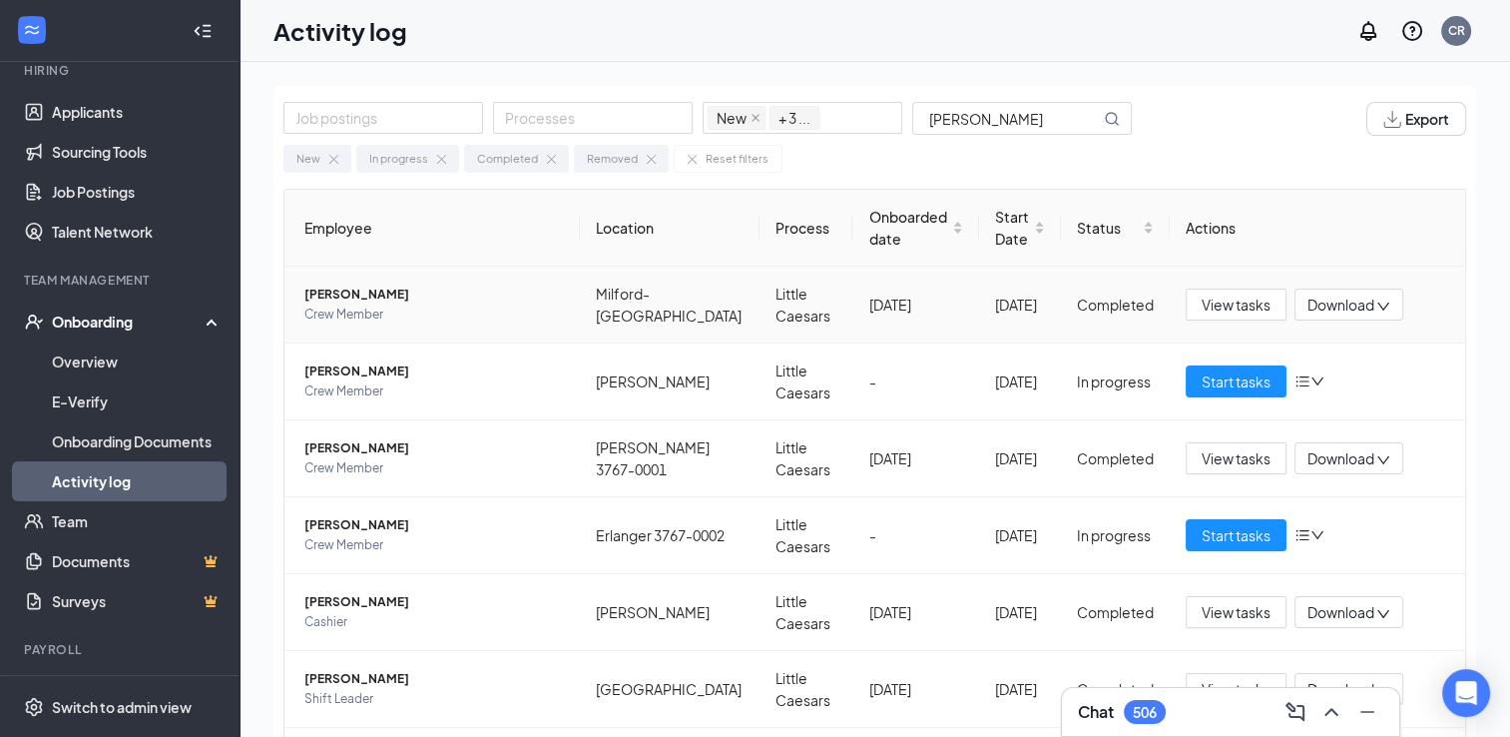
click at [388, 289] on span "[PERSON_NAME]" at bounding box center [433, 294] width 259 height 20
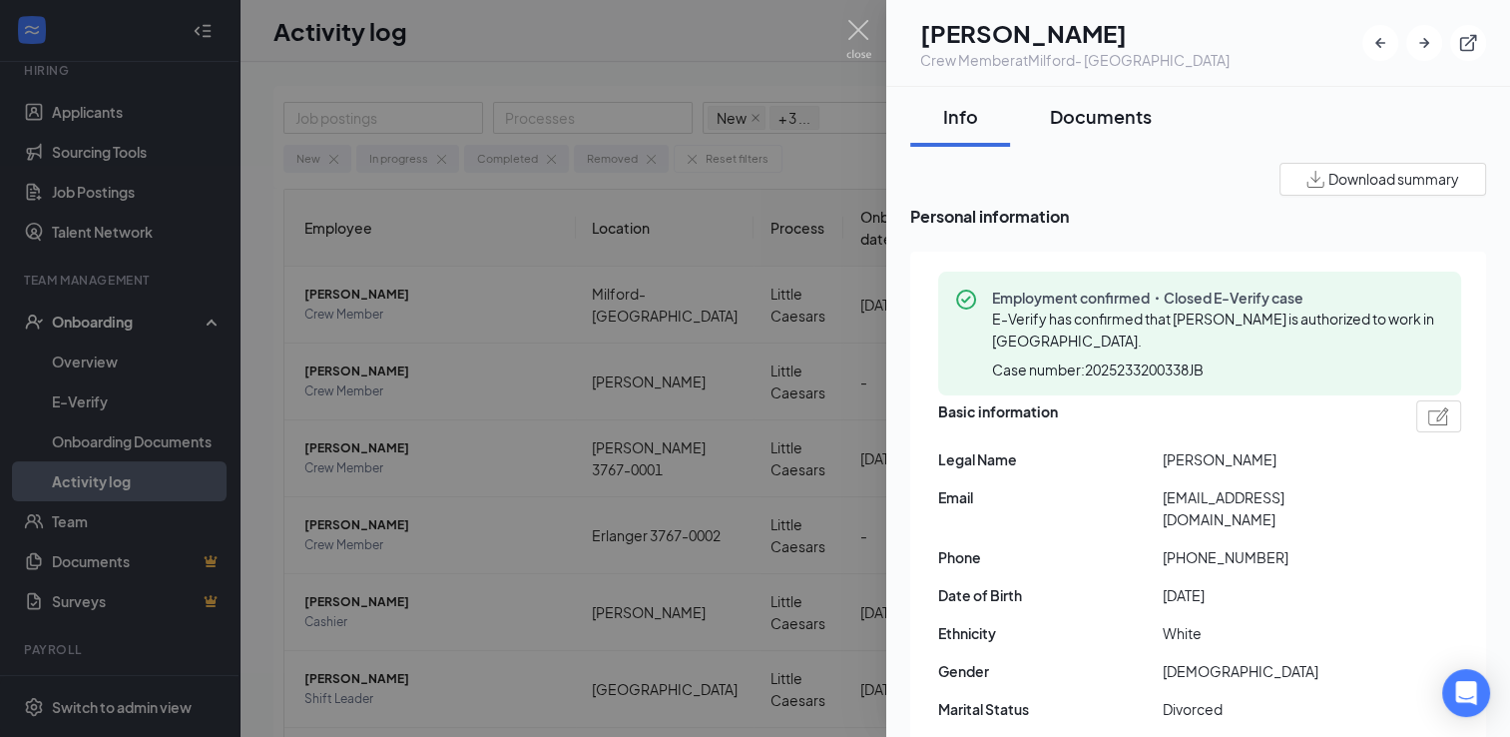
click at [1094, 121] on div "Documents" at bounding box center [1101, 116] width 102 height 25
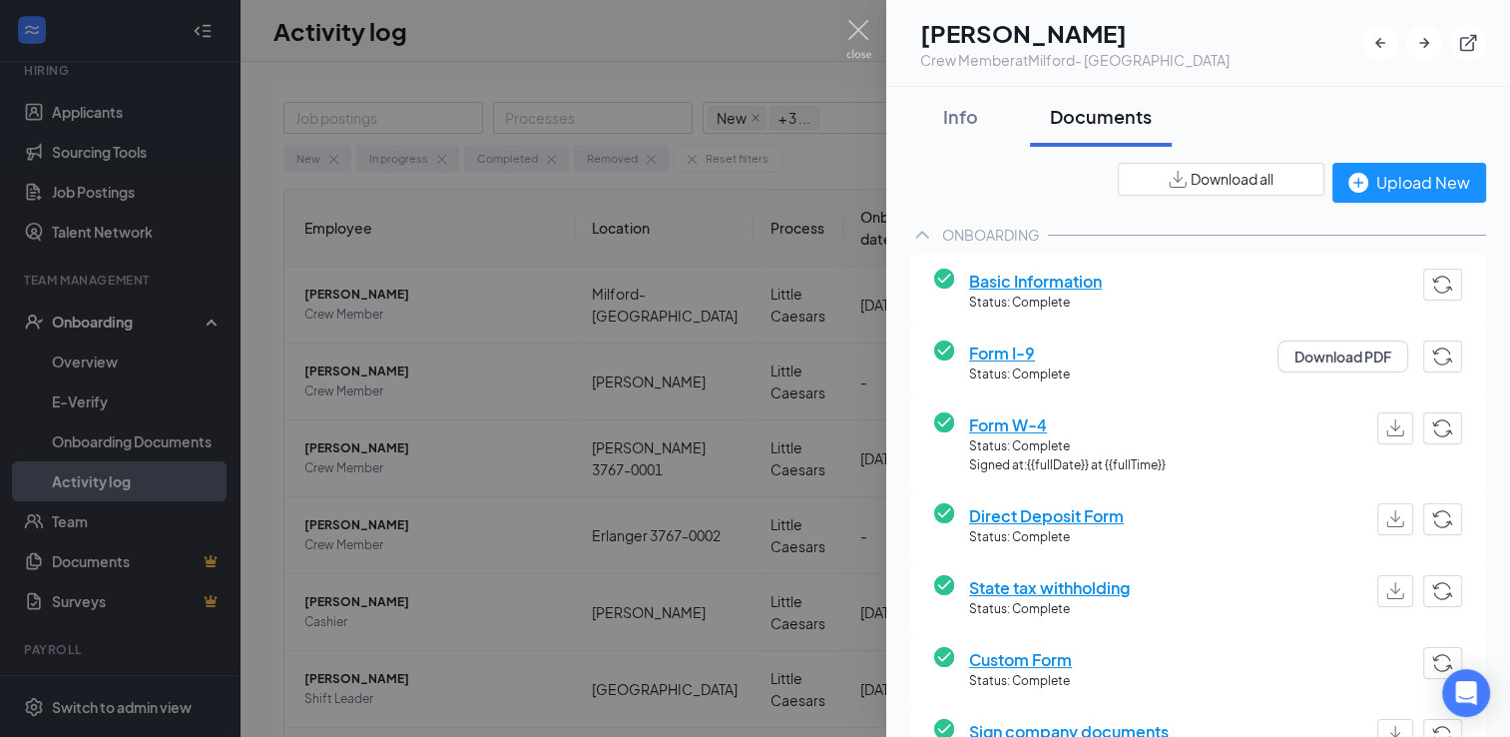
click at [1174, 190] on button "Download all" at bounding box center [1221, 179] width 207 height 33
click at [958, 99] on button "Info" at bounding box center [960, 117] width 100 height 60
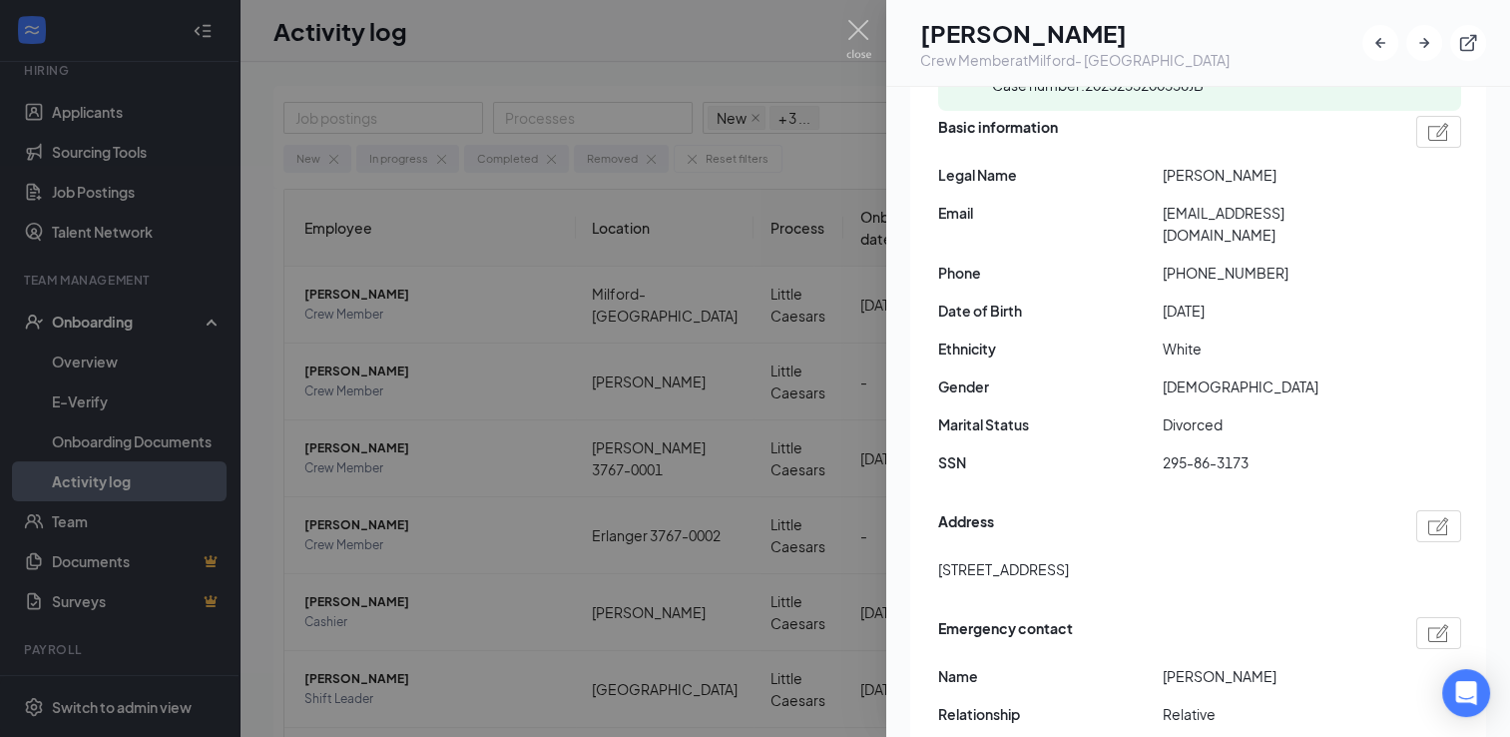
scroll to position [299, 0]
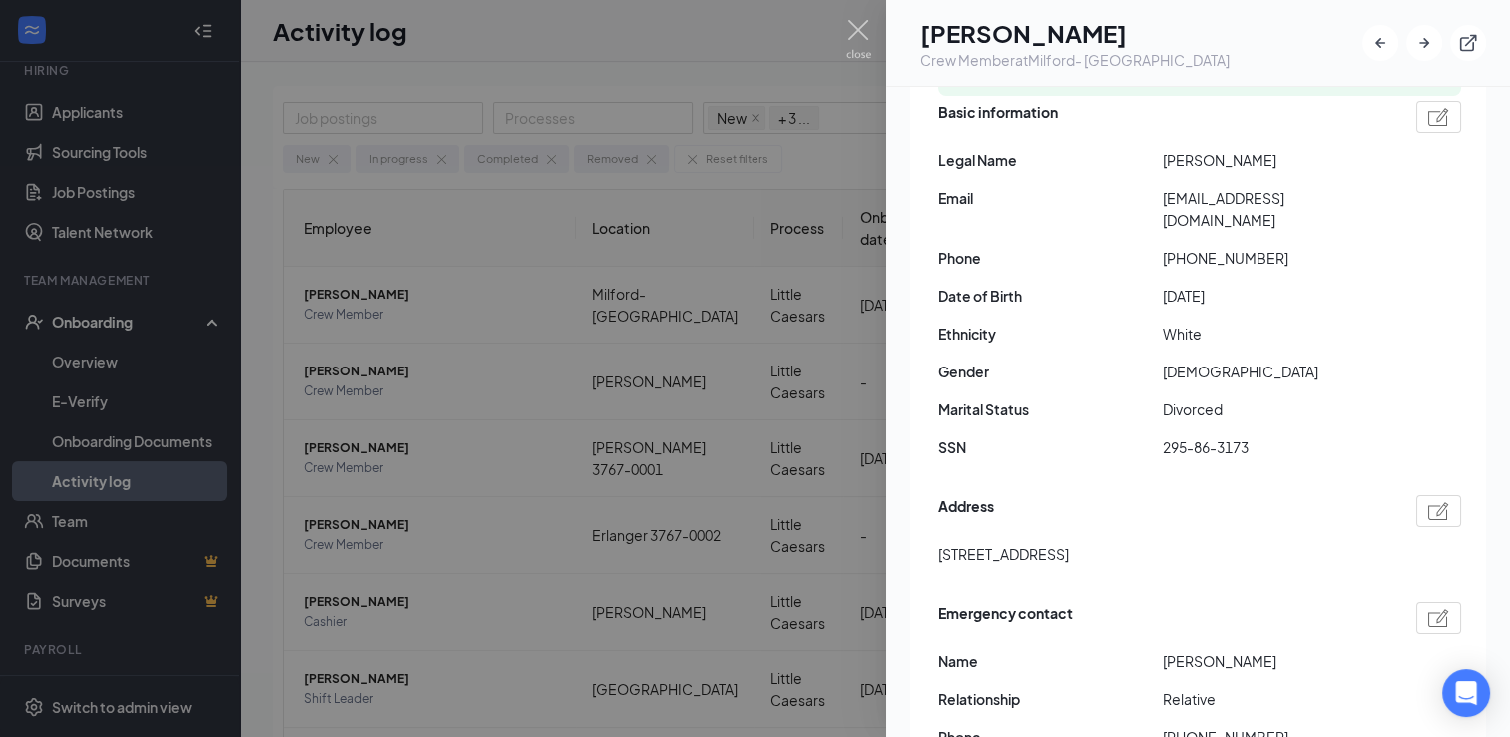
click at [1052, 514] on div "Address [STREET_ADDRESS]" at bounding box center [1199, 535] width 523 height 91
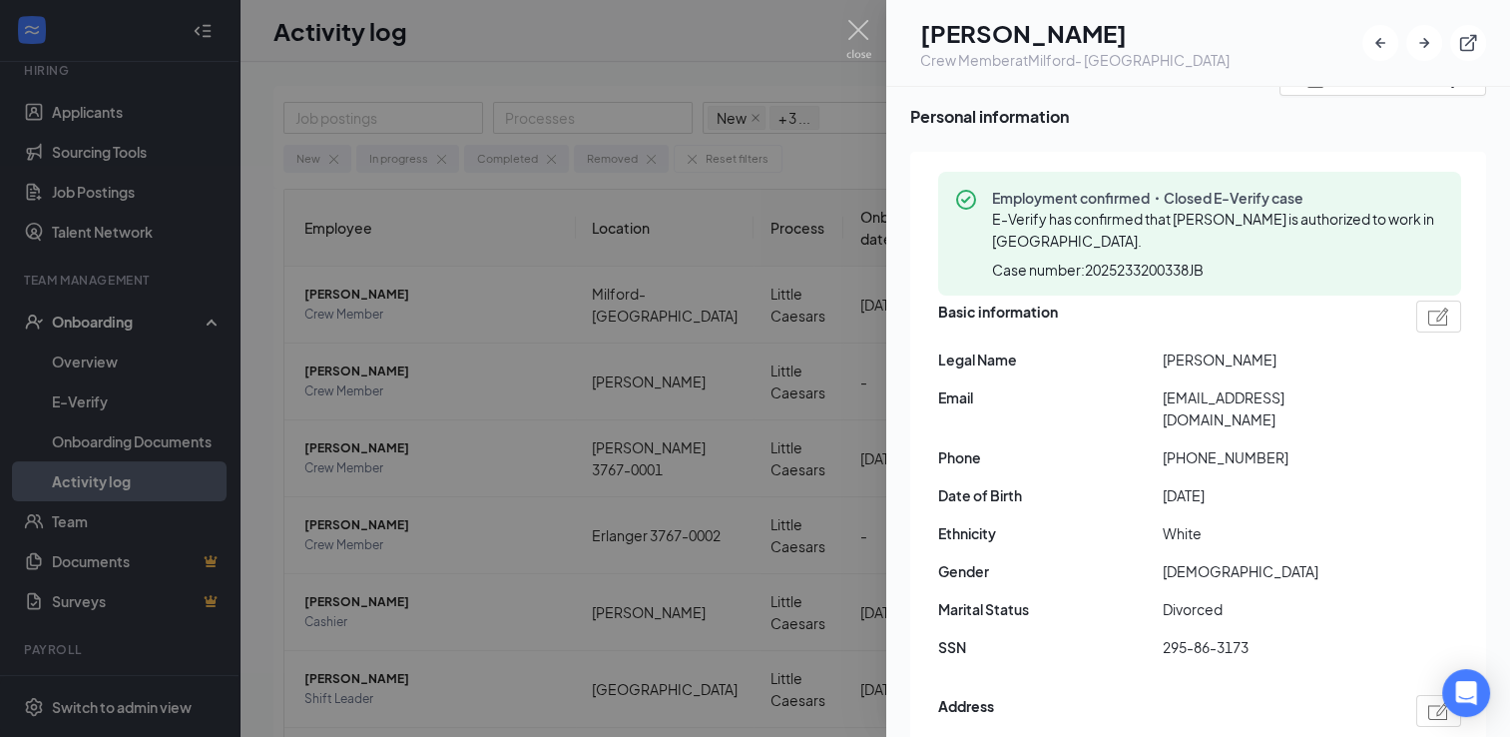
scroll to position [0, 0]
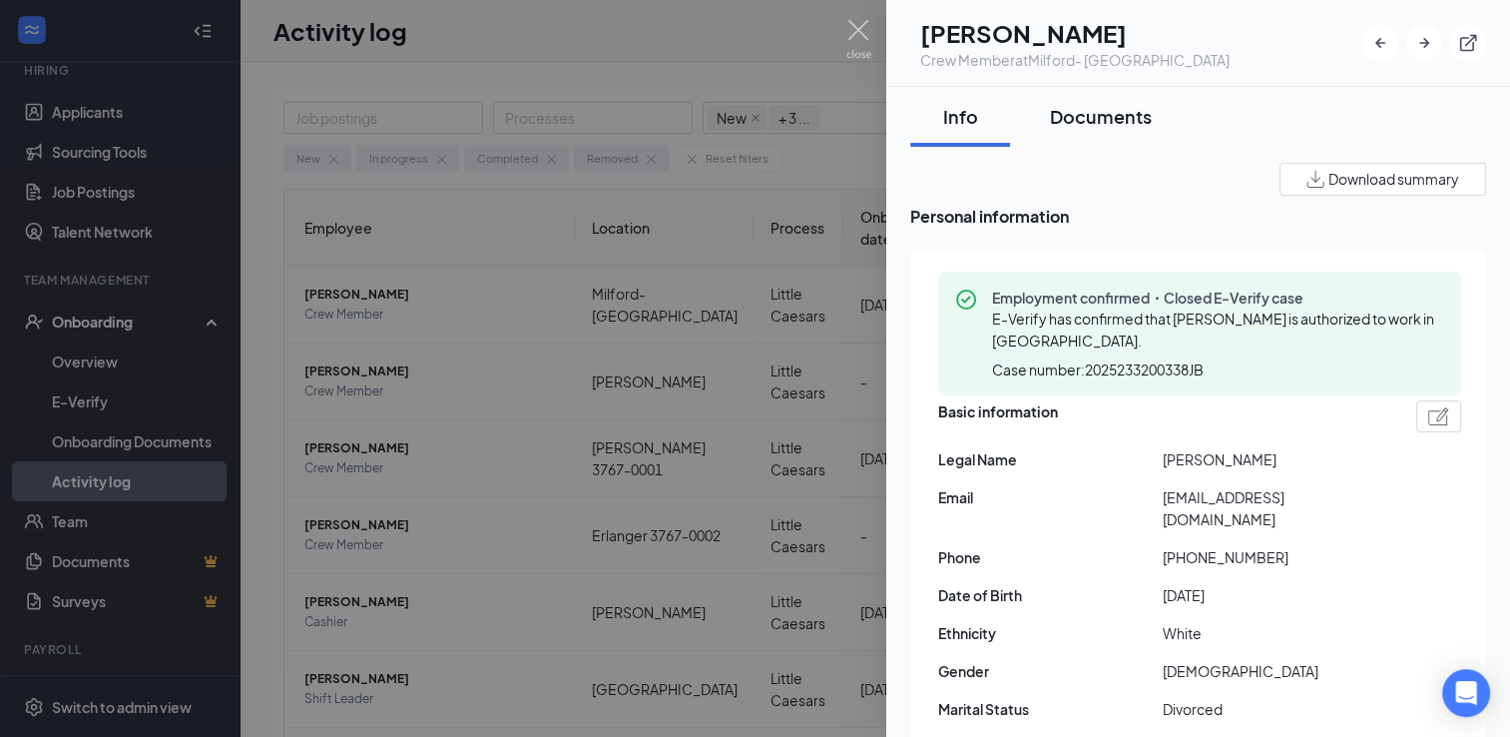
click at [1061, 128] on div "Documents" at bounding box center [1101, 116] width 102 height 25
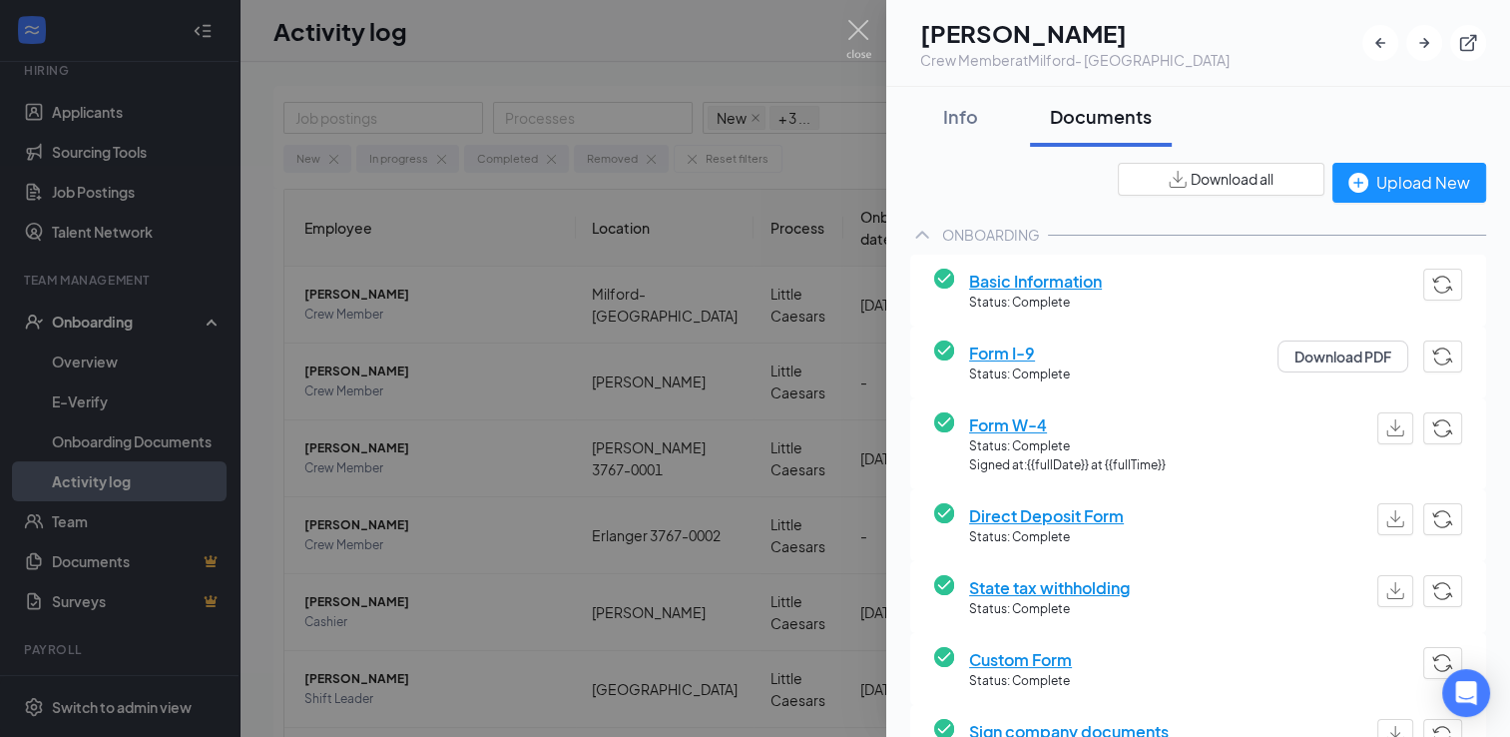
click at [723, 53] on div at bounding box center [755, 368] width 1510 height 737
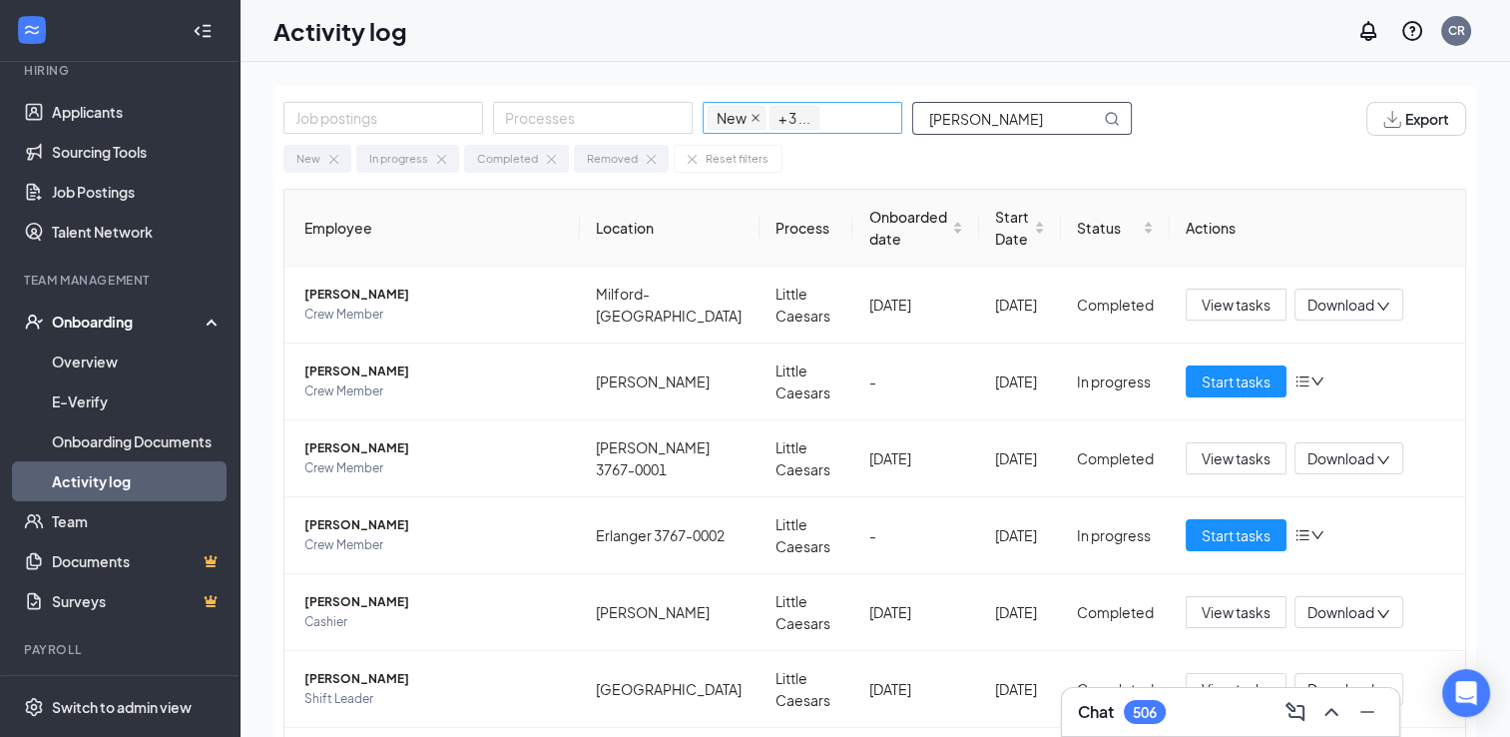
drag, startPoint x: 994, startPoint y: 118, endPoint x: 754, endPoint y: 118, distance: 240.5
click at [754, 118] on div "Job postings Processes New In progress Completed Removed + 3 ... [PERSON_NAME]" at bounding box center [717, 119] width 868 height 34
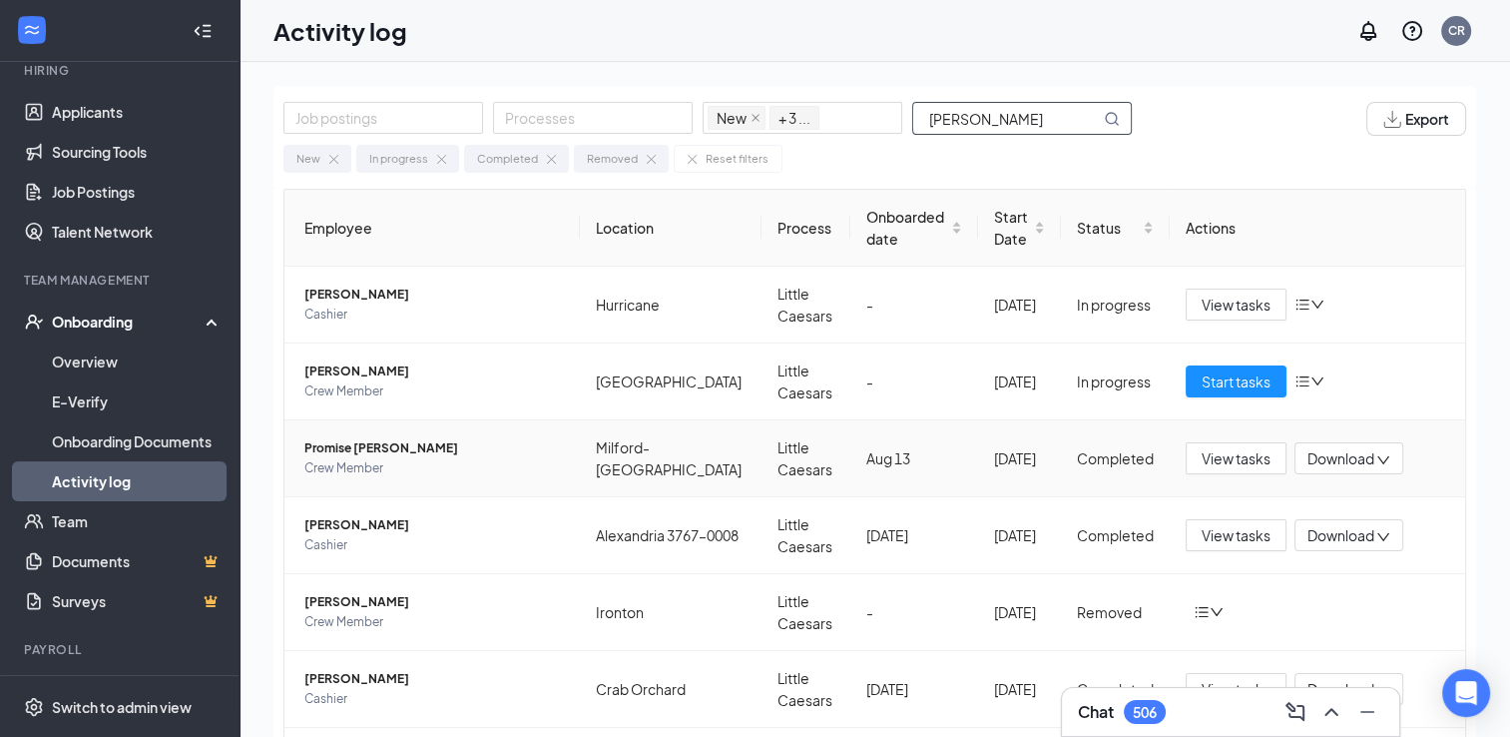
click at [371, 438] on span "Promise [PERSON_NAME]" at bounding box center [433, 448] width 259 height 20
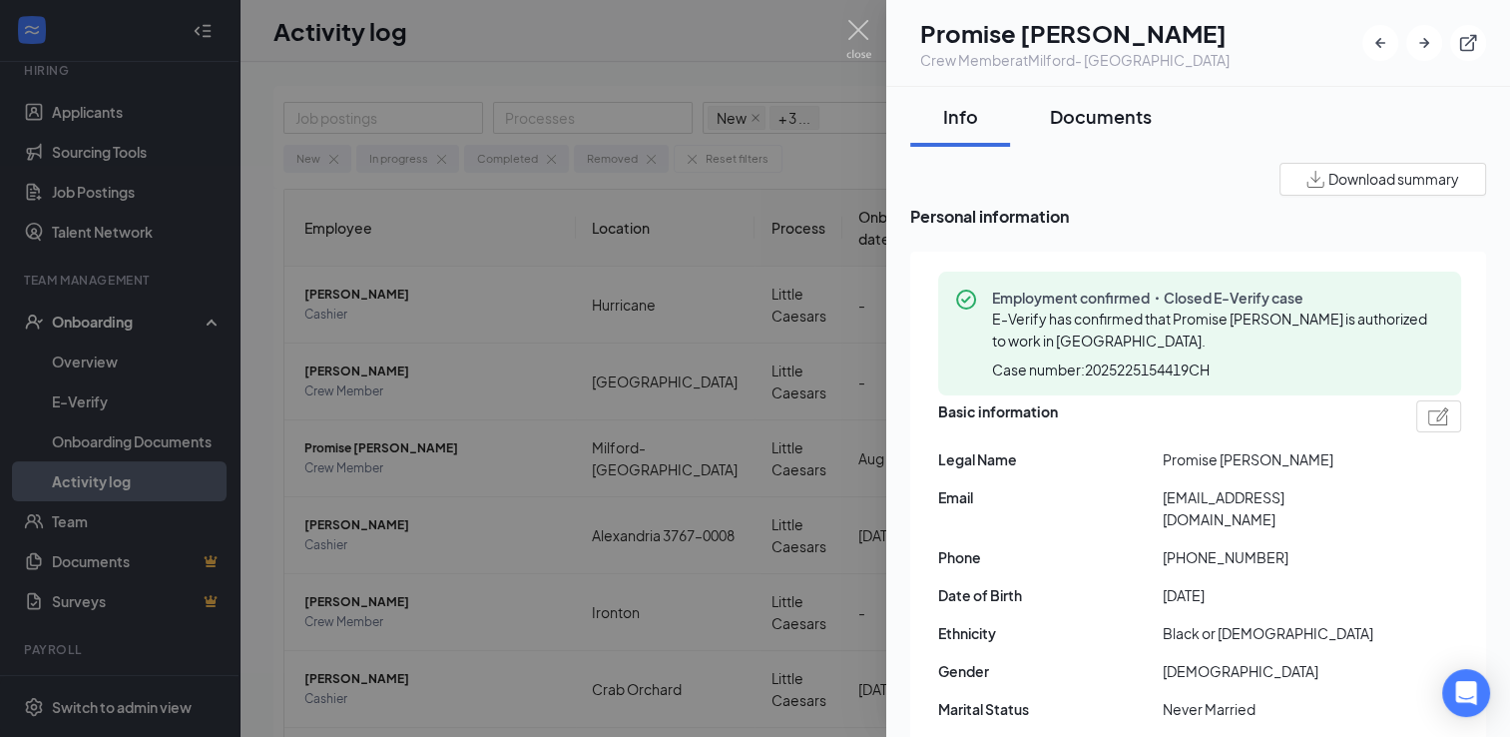
click at [1104, 116] on div "Documents" at bounding box center [1101, 116] width 102 height 25
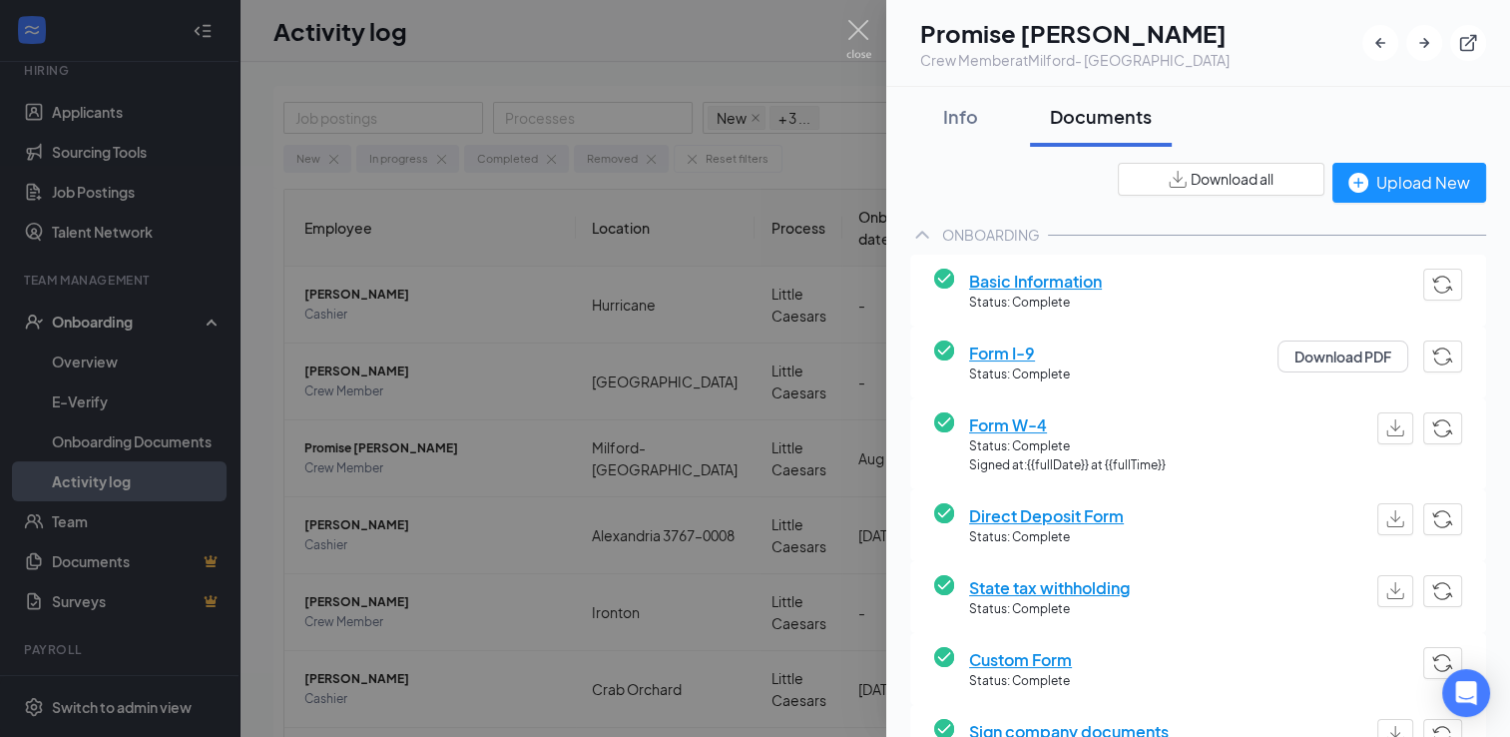
click at [1153, 187] on button "Download all" at bounding box center [1221, 179] width 207 height 33
click at [971, 107] on div "Info" at bounding box center [960, 116] width 60 height 25
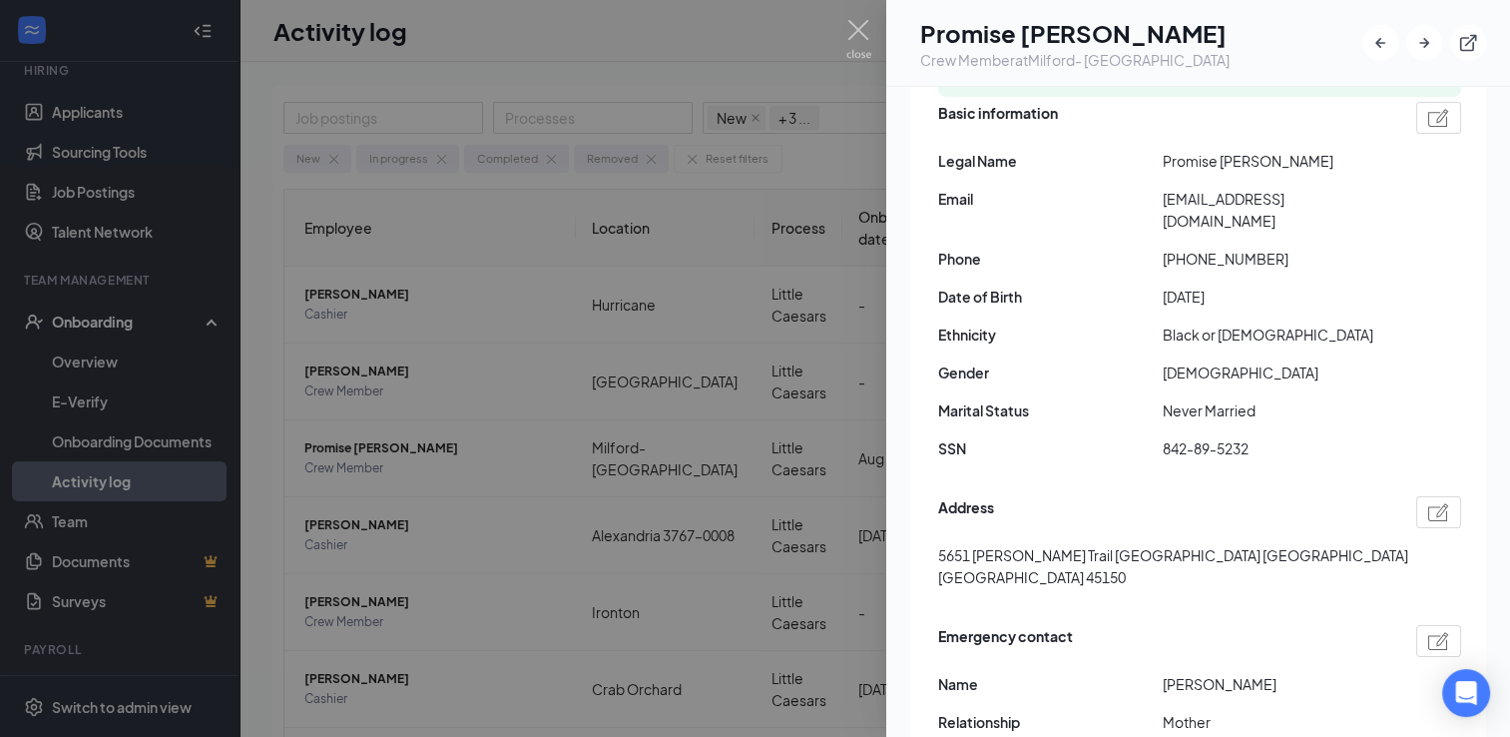
scroll to position [299, 0]
click at [1006, 222] on div "Basic information Legal Name Promise [PERSON_NAME] Email [EMAIL_ADDRESS][DOMAIN…" at bounding box center [1199, 285] width 523 height 378
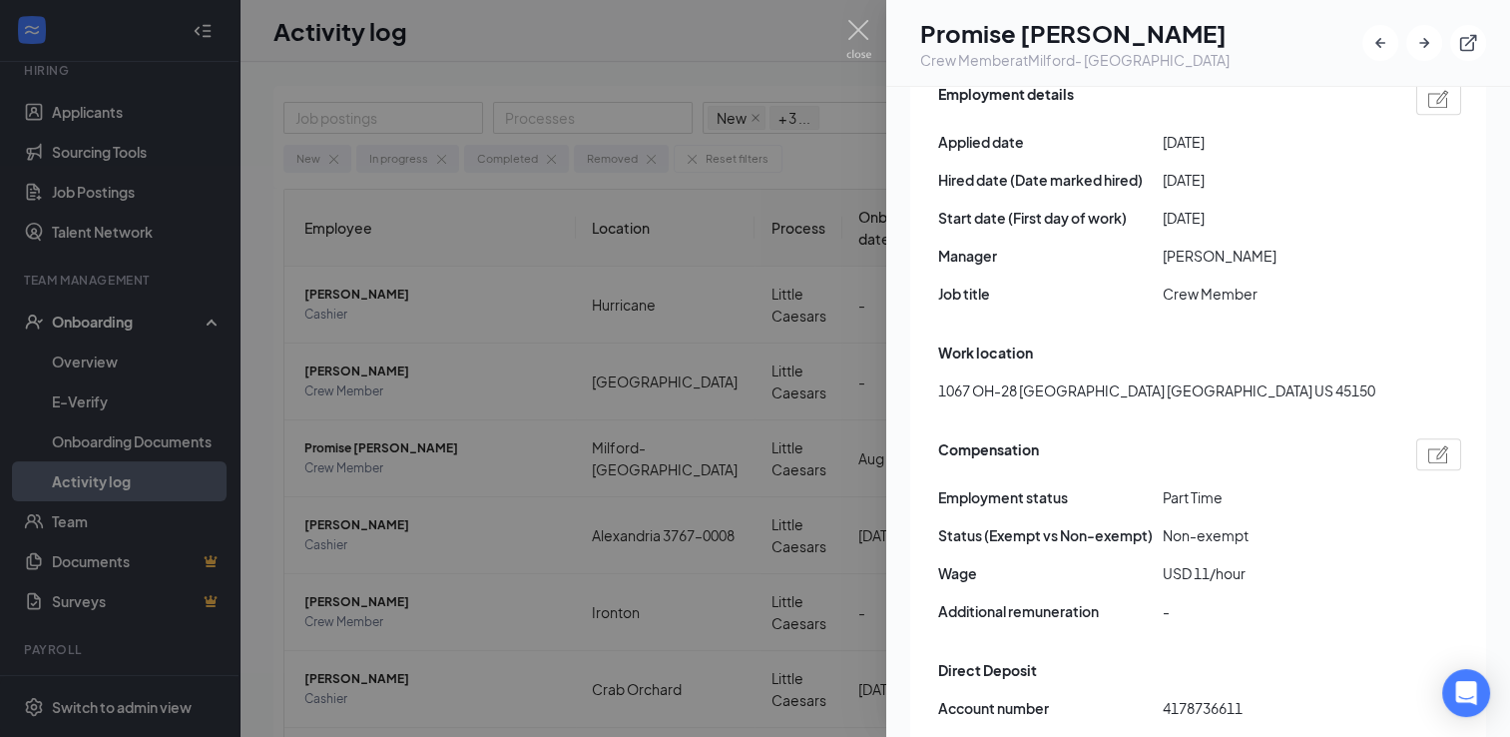
scroll to position [1198, 0]
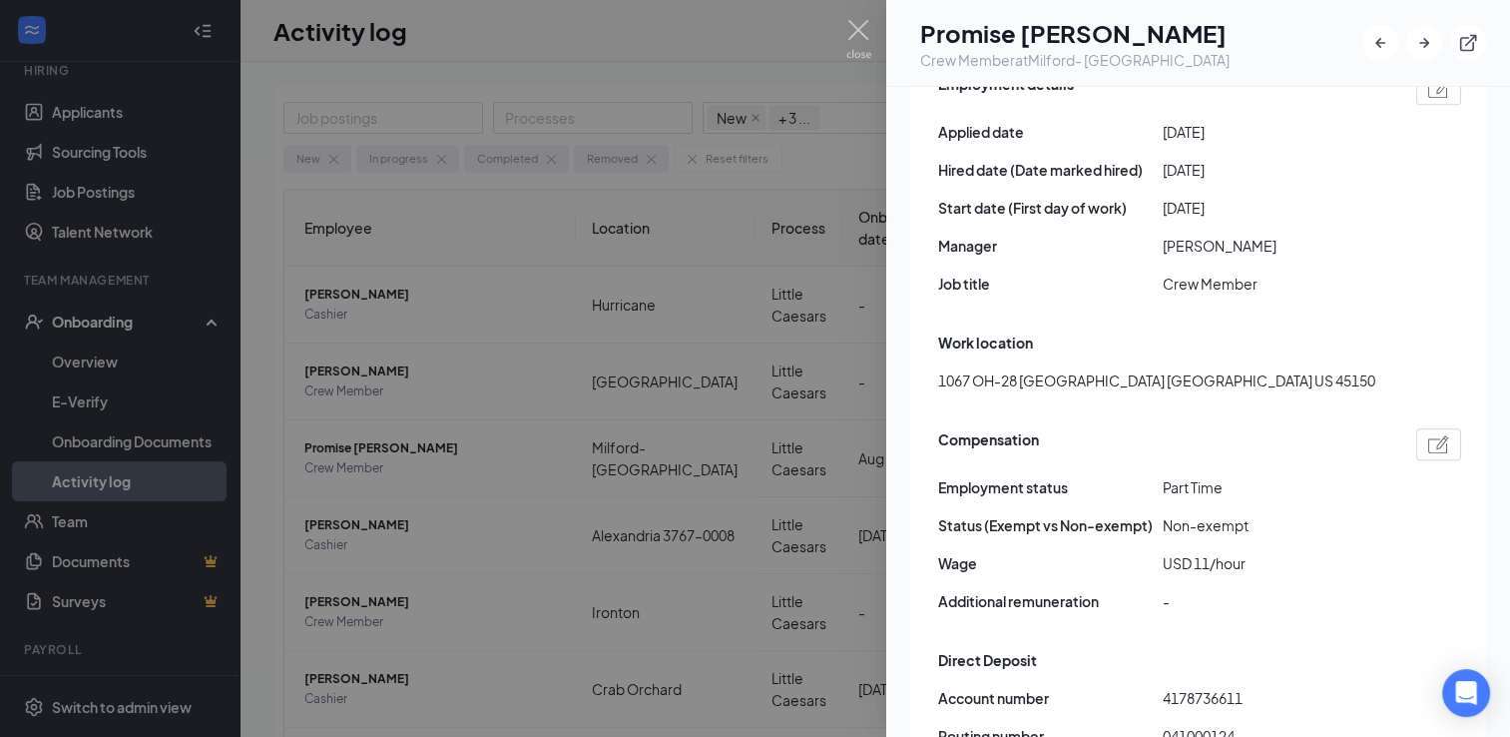
click at [1134, 276] on div "Employment details Applied date [DATE] Hired date (Date marked hired) [DATE] St…" at bounding box center [1198, 455] width 576 height 815
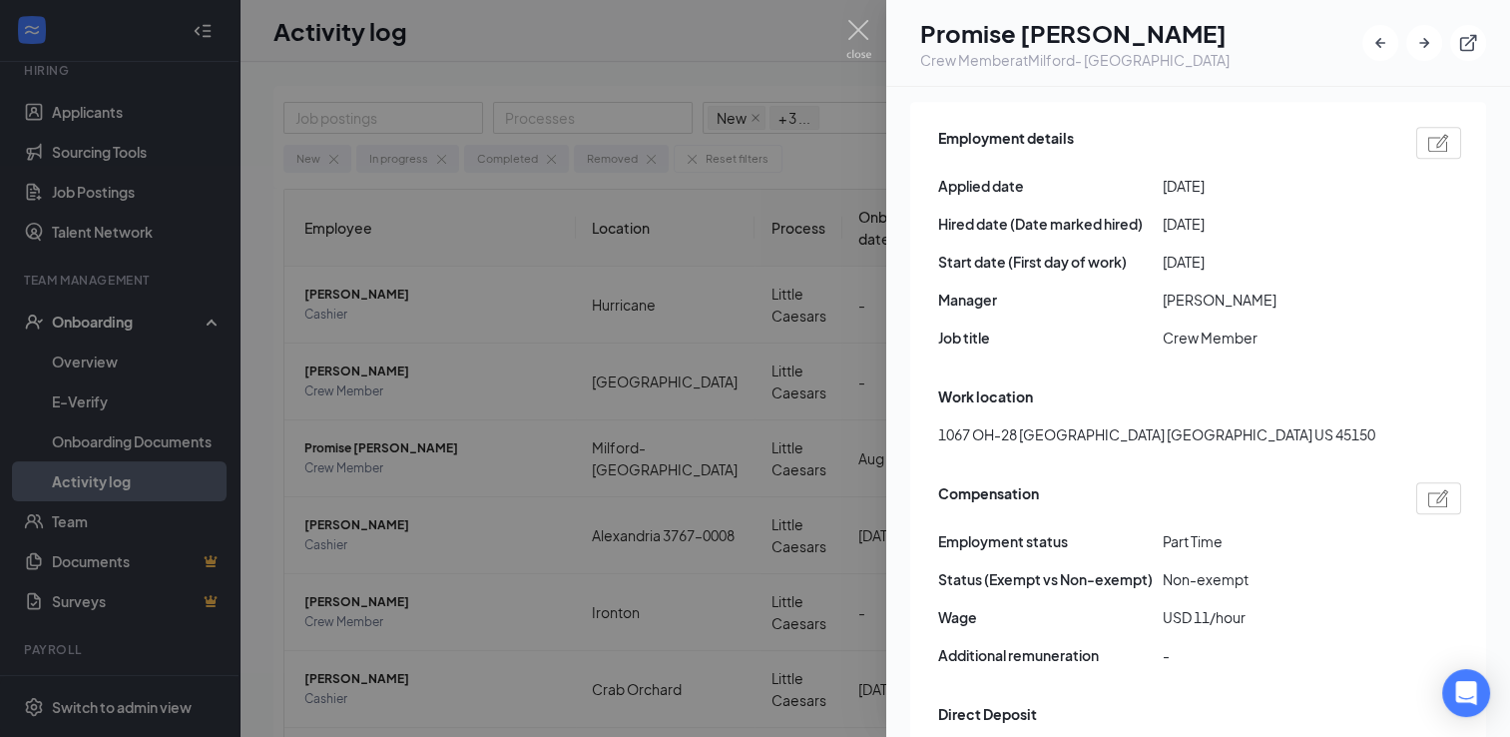
scroll to position [1098, 0]
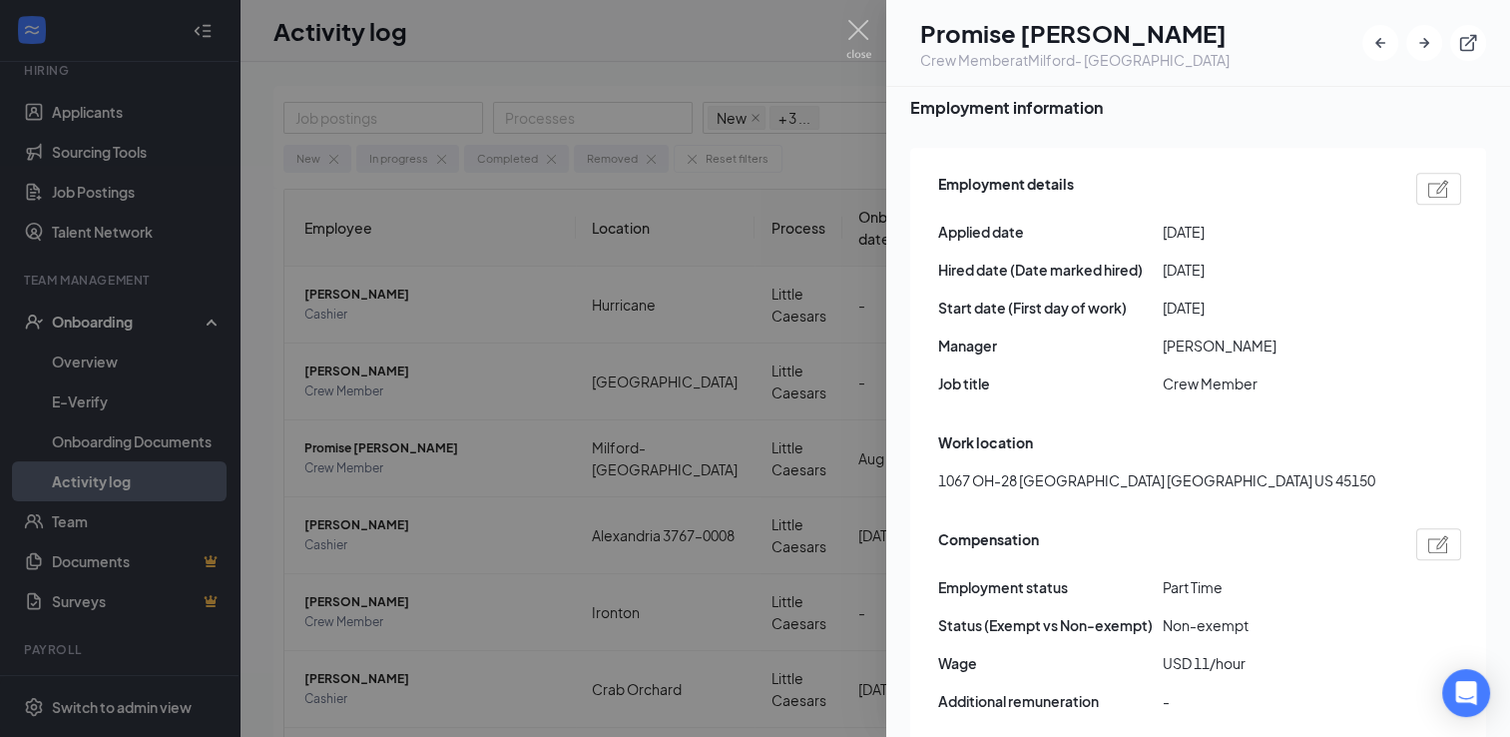
click at [743, 49] on div at bounding box center [755, 368] width 1510 height 737
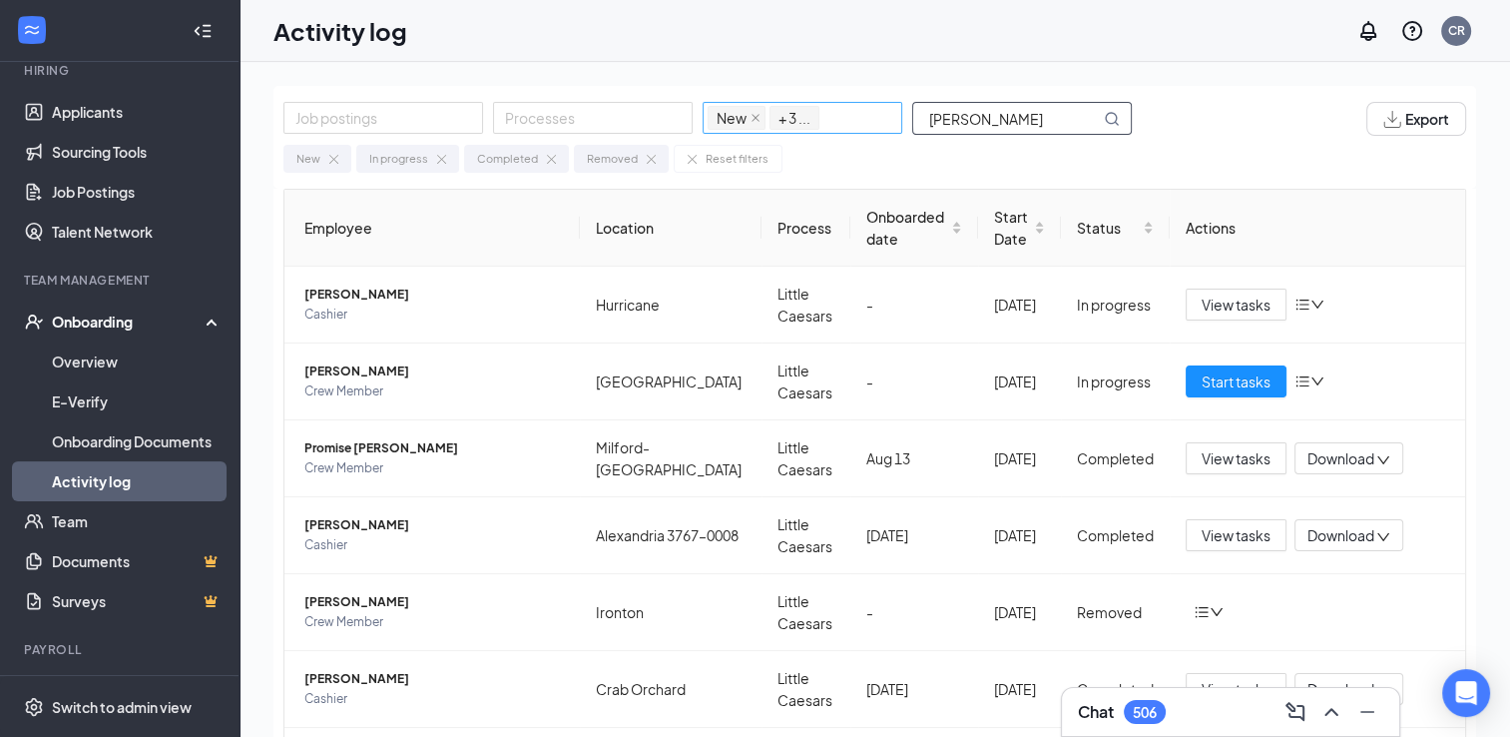
drag, startPoint x: 1012, startPoint y: 123, endPoint x: 834, endPoint y: 124, distance: 177.6
click at [834, 124] on div "Job postings Processes New In progress Completed Removed + 3 ... [PERSON_NAME]" at bounding box center [717, 119] width 868 height 34
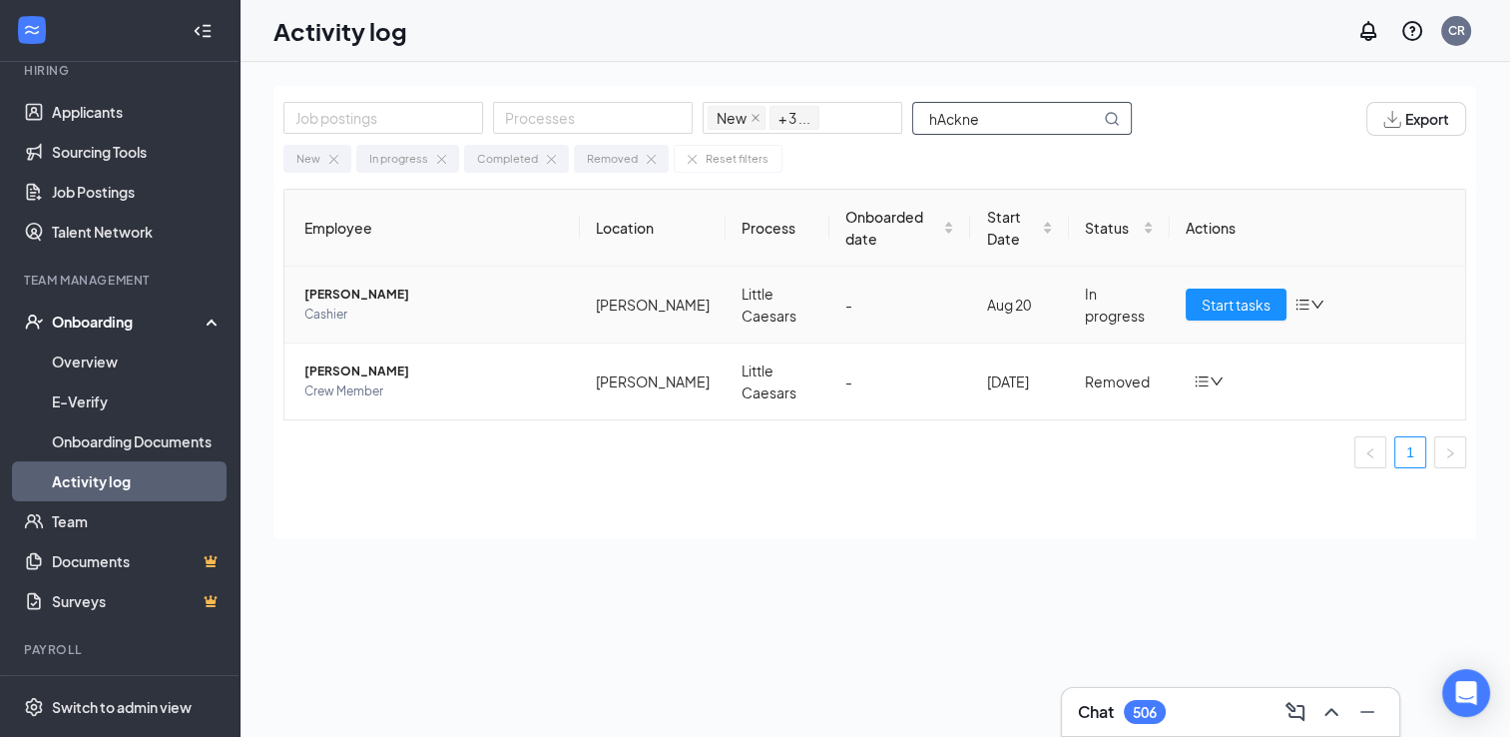
type input "hAckne"
click at [372, 286] on span "[PERSON_NAME]" at bounding box center [433, 294] width 259 height 20
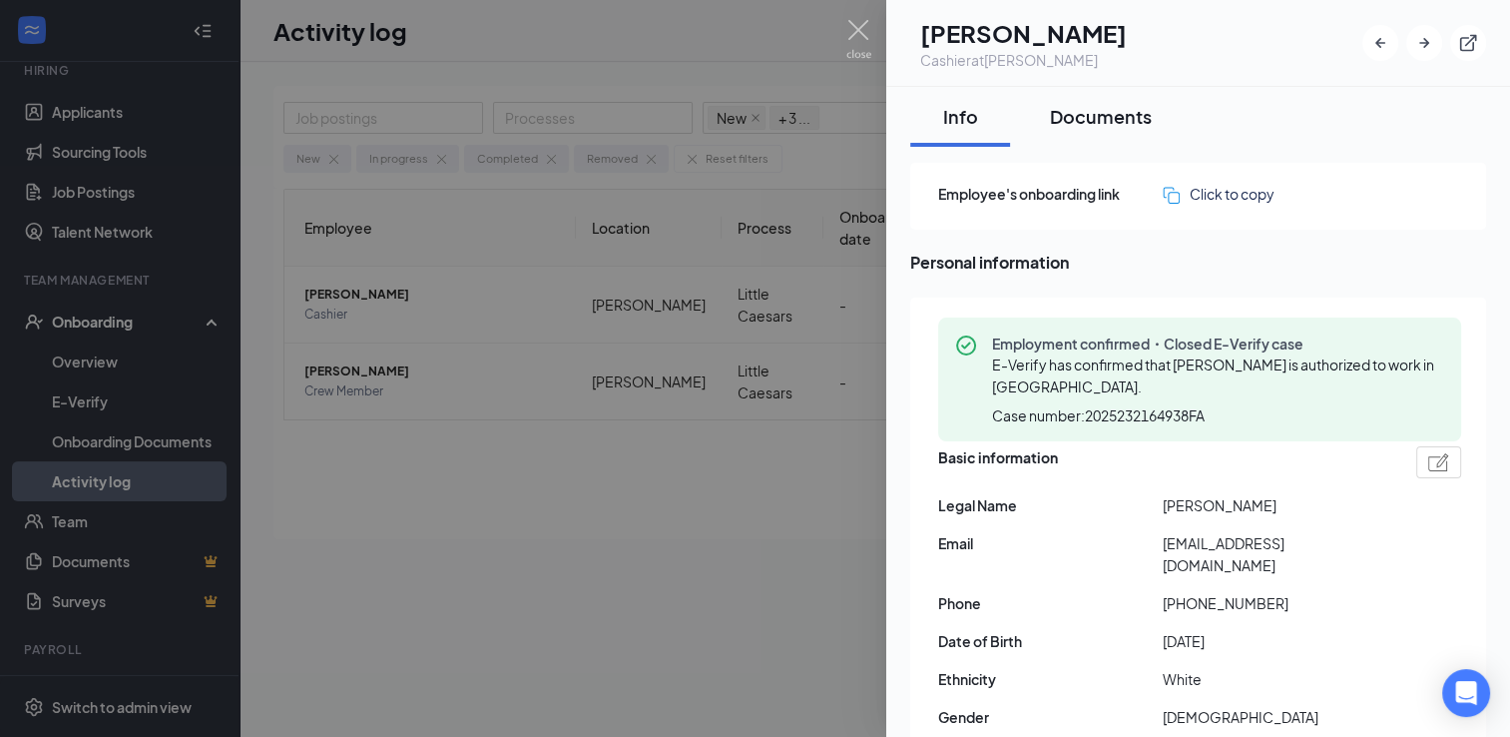
click at [1098, 108] on div "Documents" at bounding box center [1101, 116] width 102 height 25
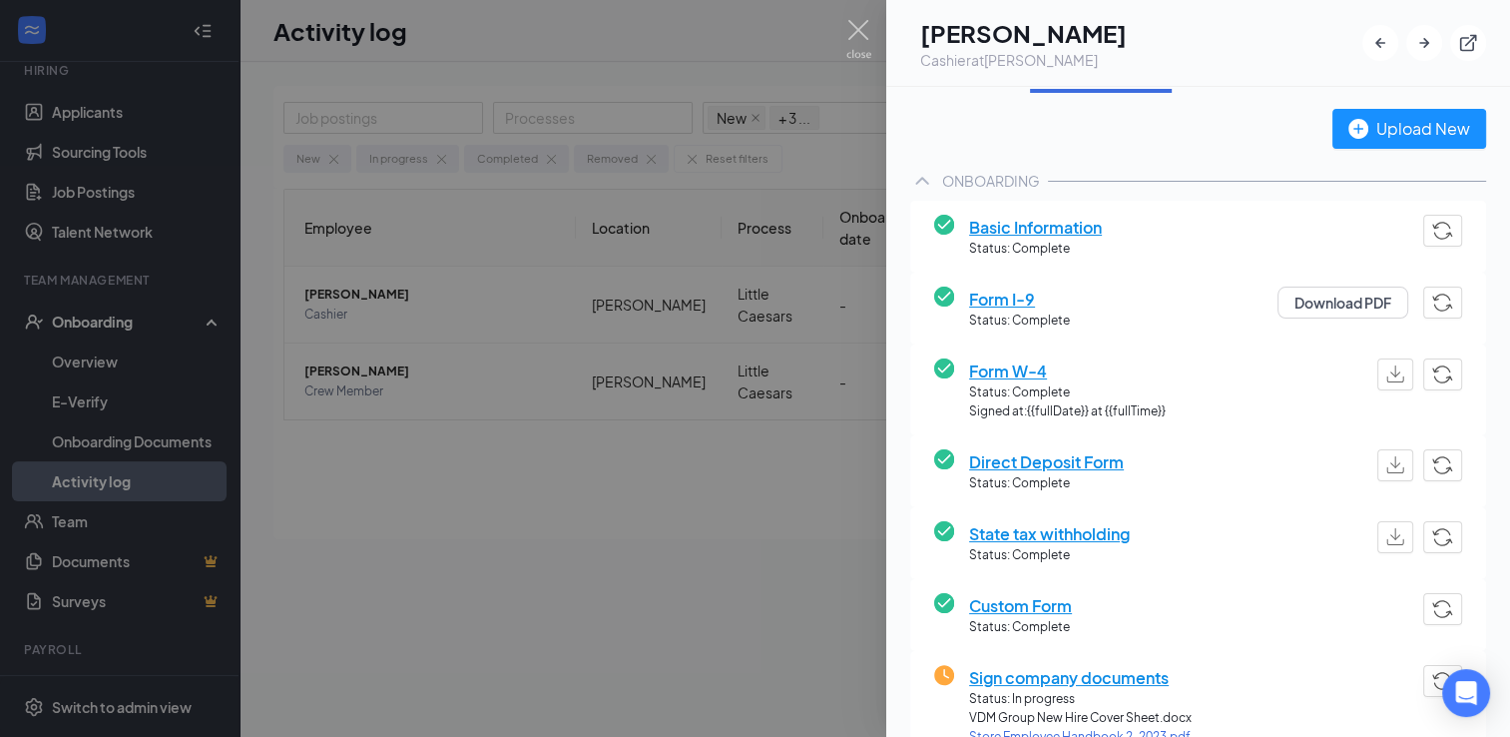
scroll to position [399, 0]
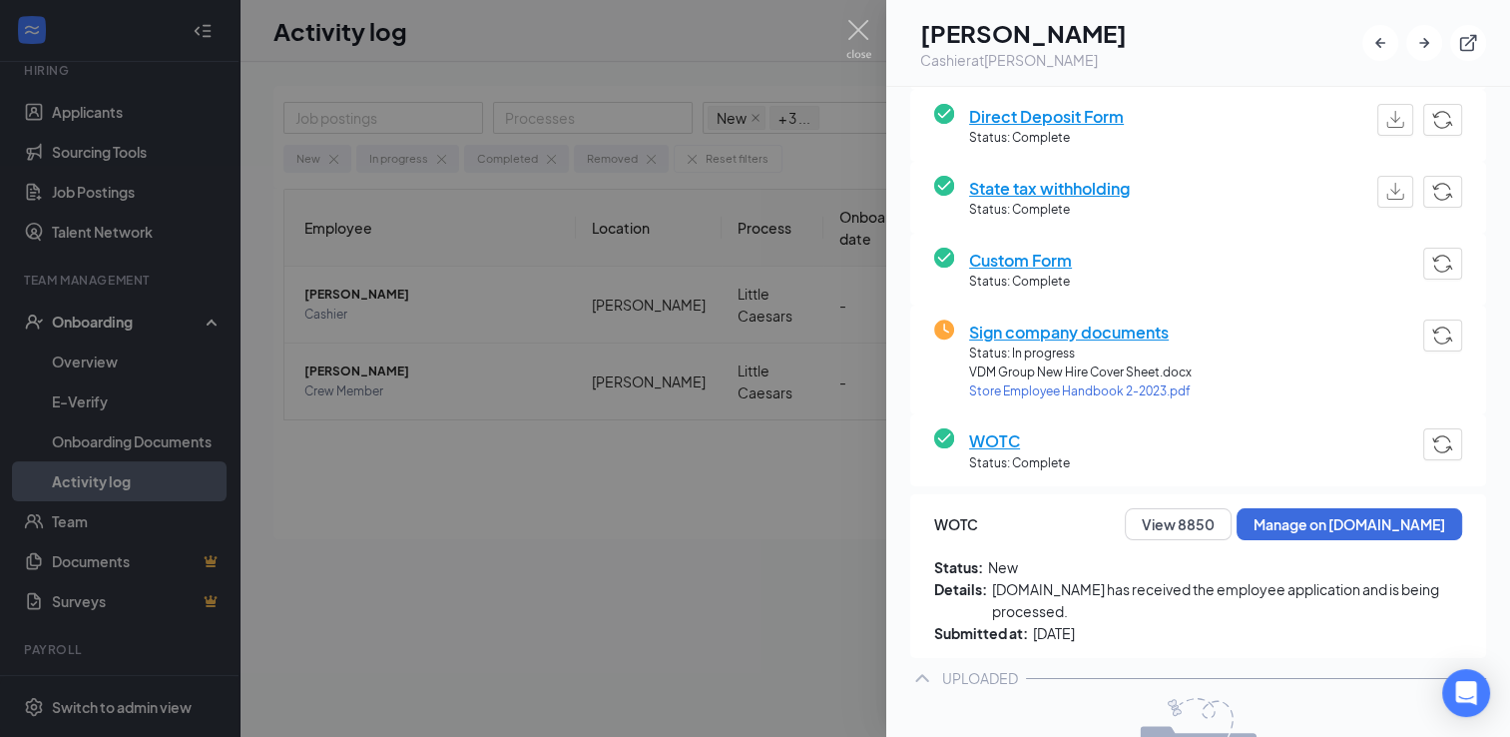
click at [1033, 338] on span "Sign company documents" at bounding box center [1080, 331] width 223 height 25
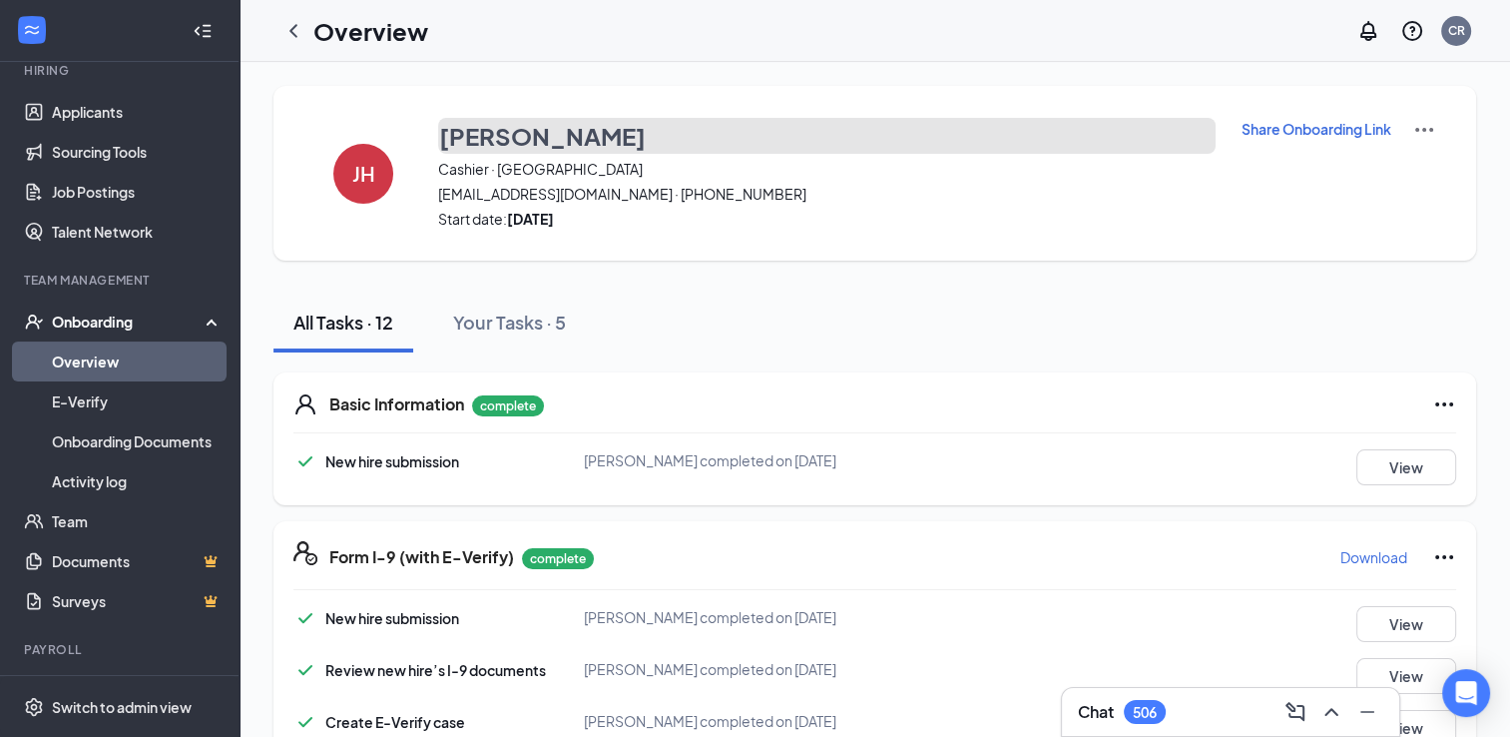
click at [525, 136] on h3 "[PERSON_NAME]" at bounding box center [542, 136] width 207 height 34
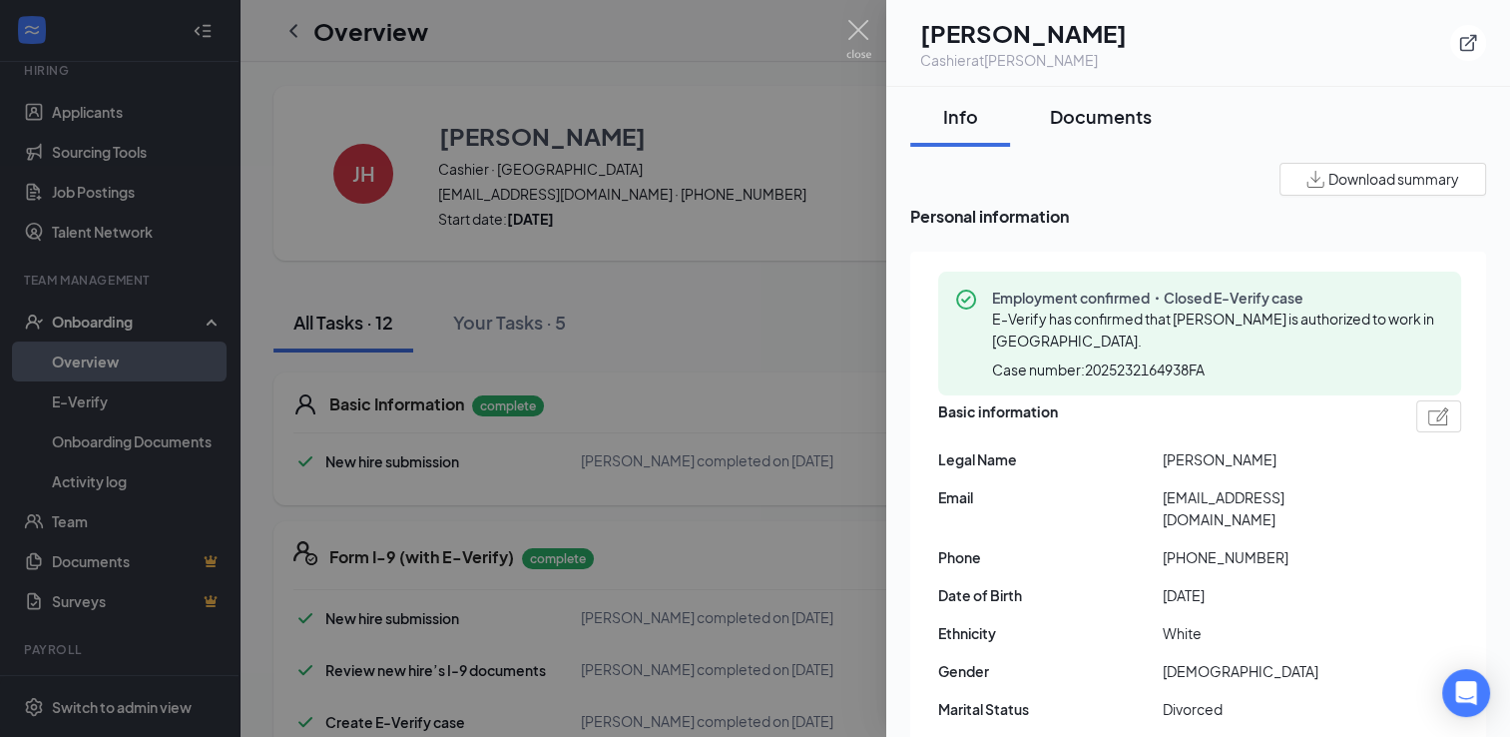
click at [1122, 126] on div "Documents" at bounding box center [1101, 116] width 102 height 25
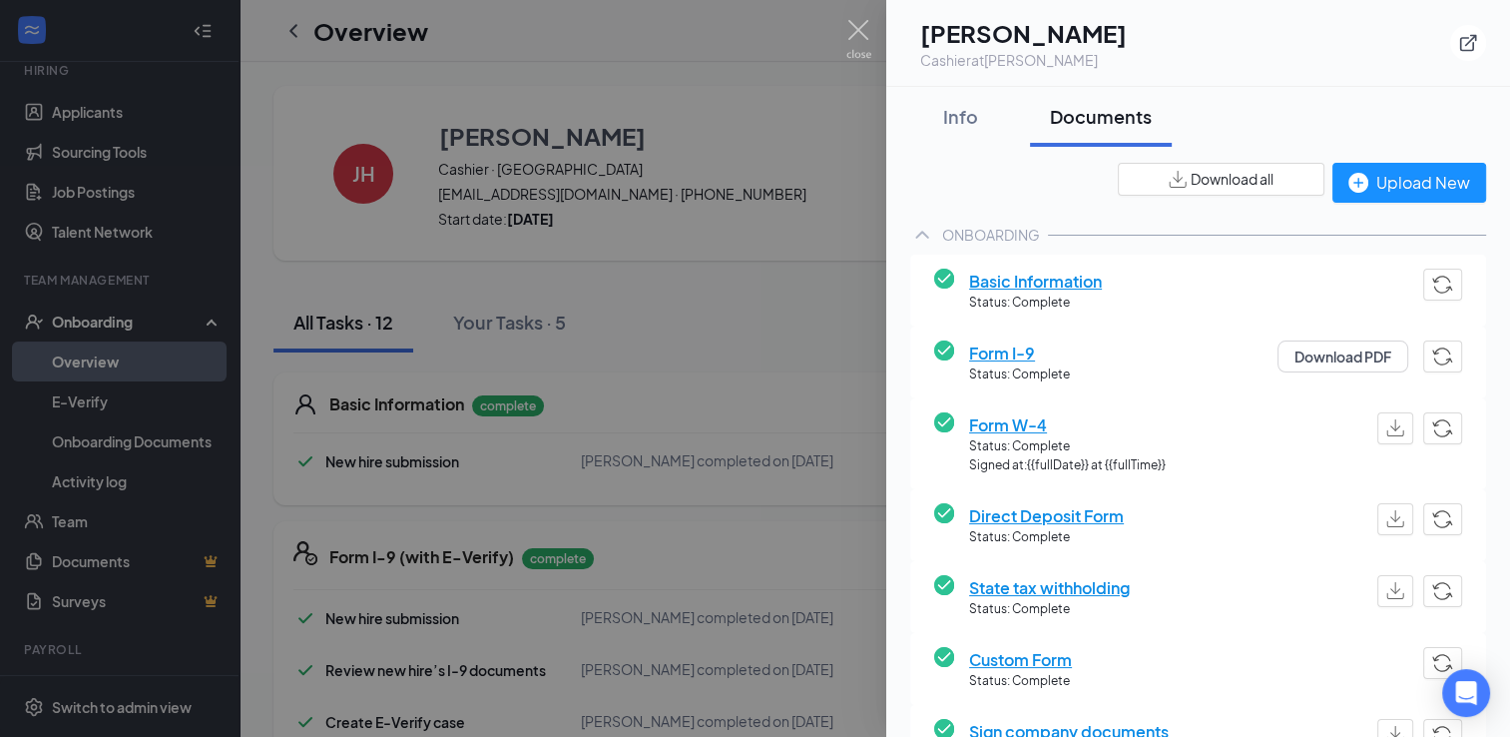
click at [1169, 187] on img "button" at bounding box center [1178, 179] width 18 height 17
click at [722, 81] on div at bounding box center [755, 368] width 1510 height 737
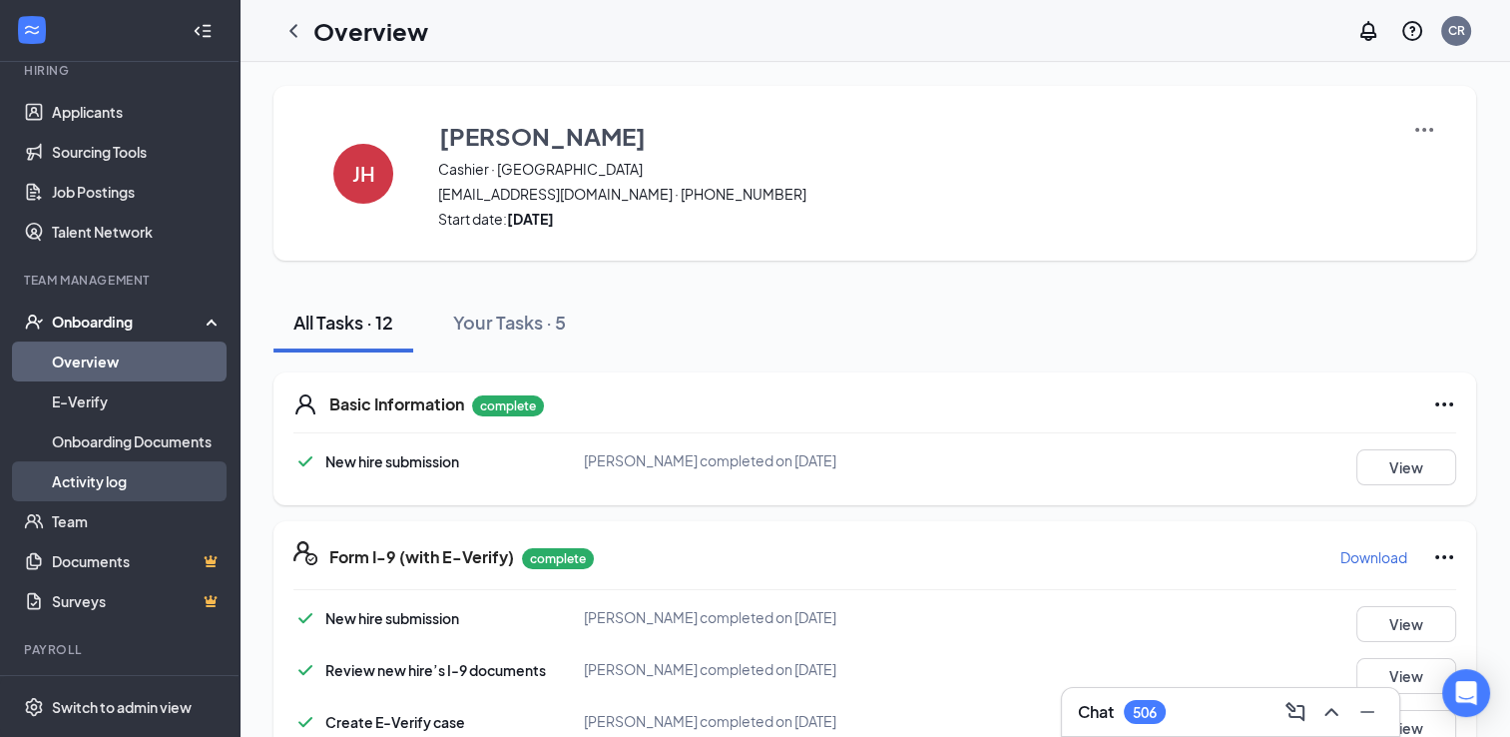
click at [102, 474] on link "Activity log" at bounding box center [137, 481] width 171 height 40
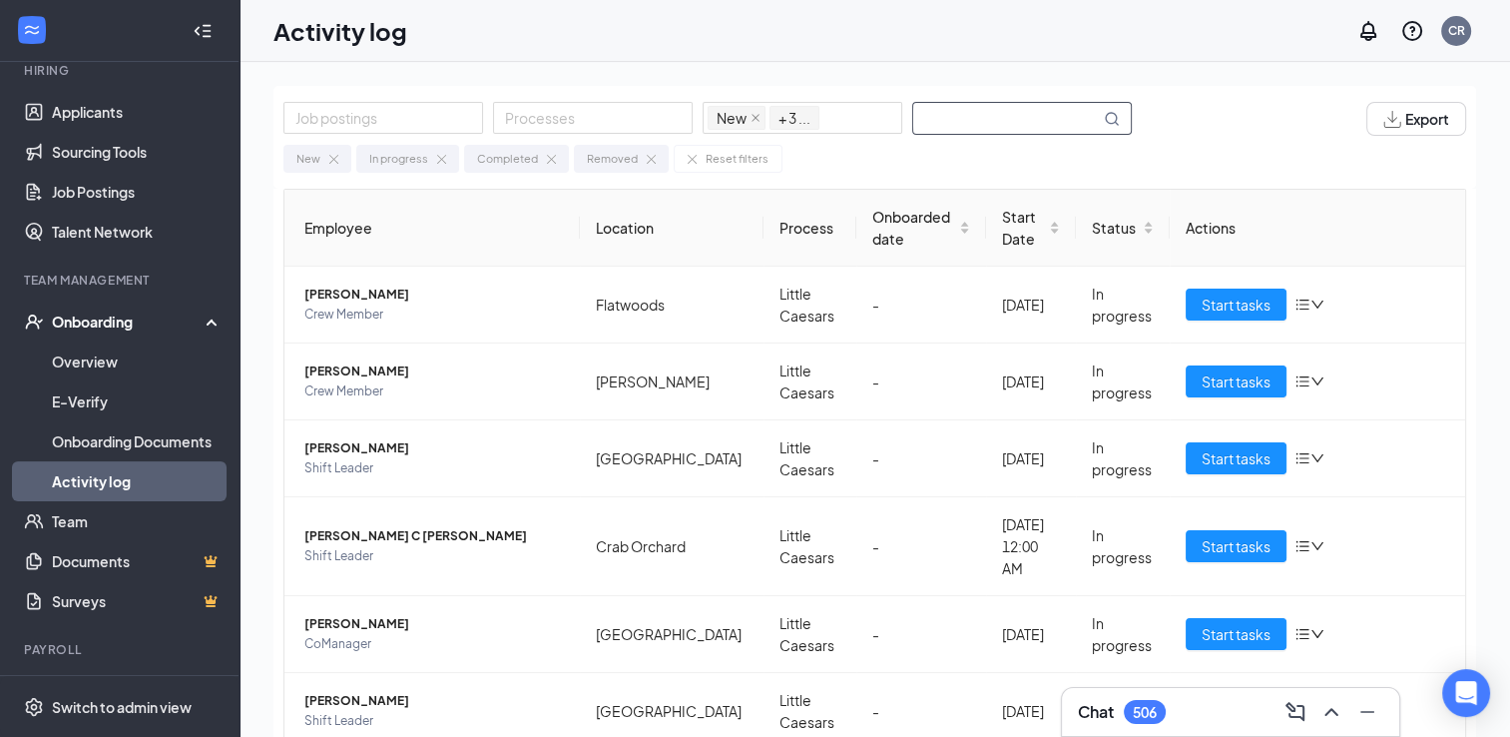
click at [1005, 128] on input "text" at bounding box center [1006, 118] width 187 height 31
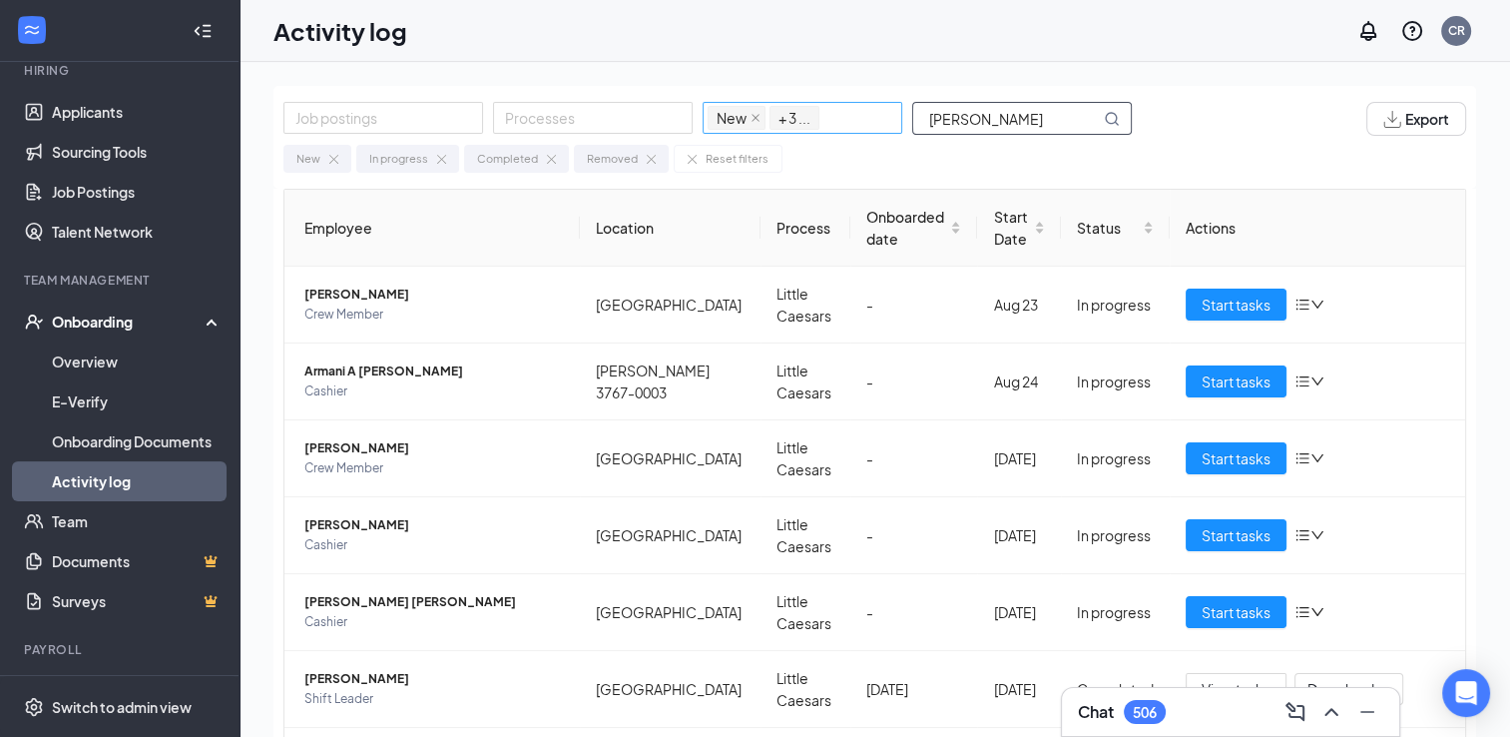
drag, startPoint x: 941, startPoint y: 118, endPoint x: 869, endPoint y: 118, distance: 71.9
click at [869, 118] on div "Job postings Processes New In progress Completed Removed + 3 ... [PERSON_NAME]" at bounding box center [717, 119] width 868 height 34
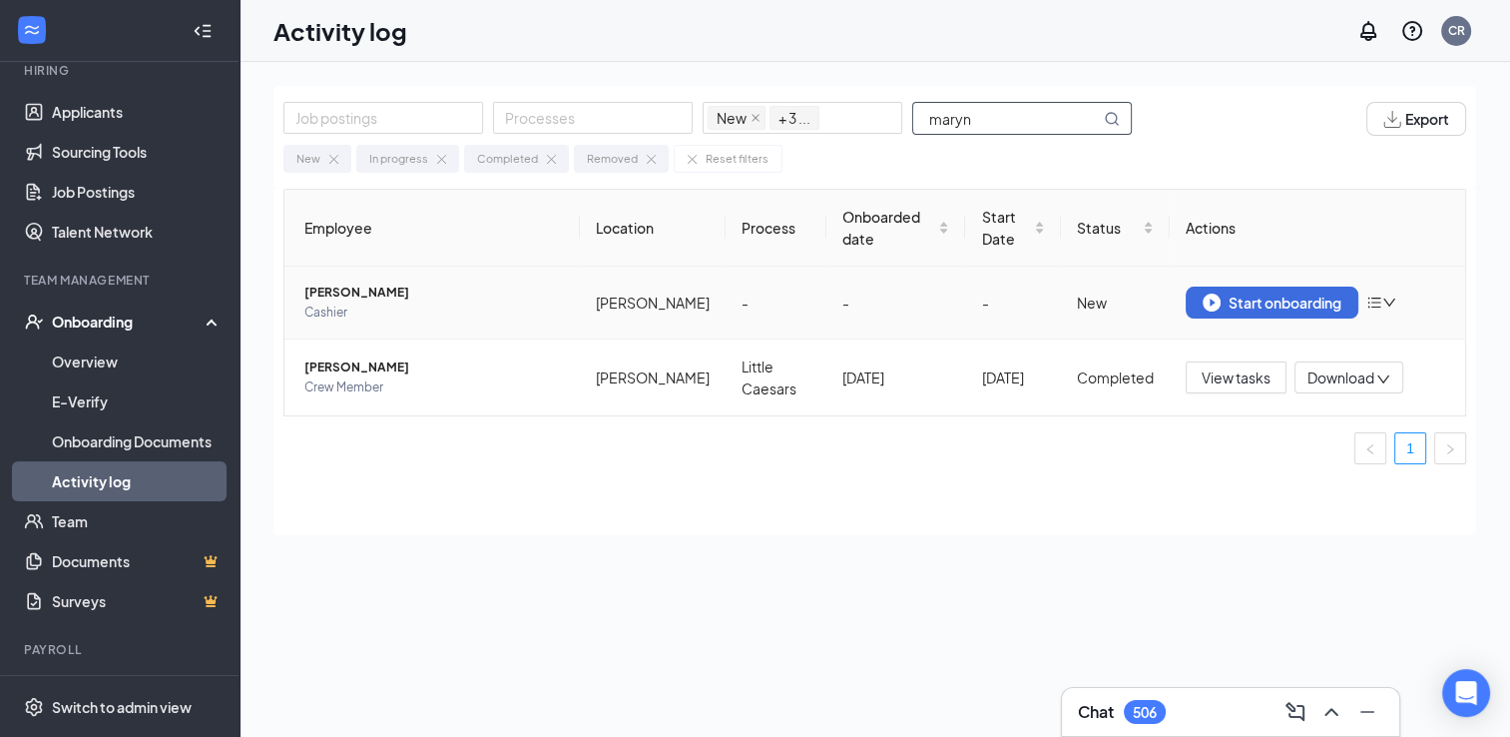
type input "maryn"
click at [344, 296] on span "[PERSON_NAME]" at bounding box center [433, 292] width 259 height 20
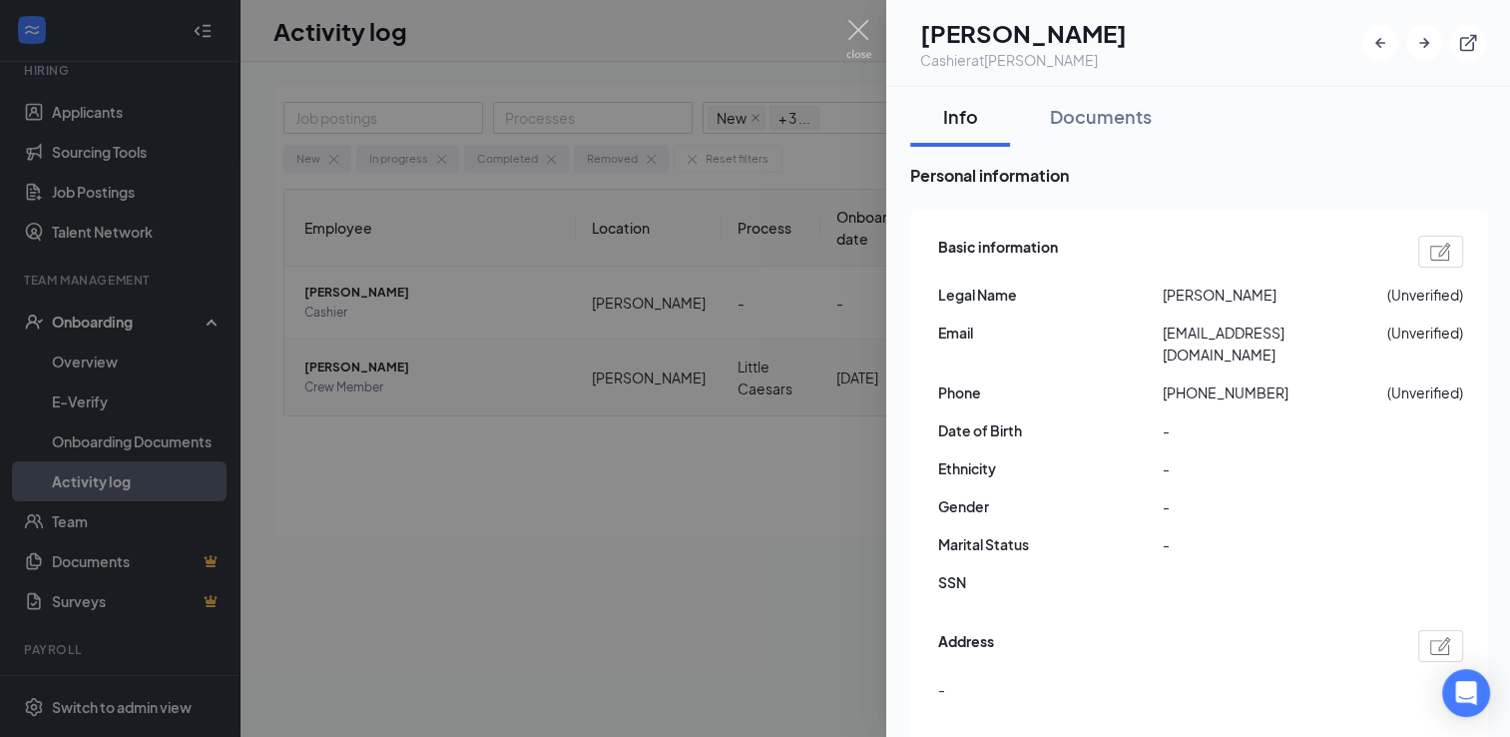
drag, startPoint x: 497, startPoint y: 519, endPoint x: 443, endPoint y: 402, distance: 128.6
click at [497, 515] on div at bounding box center [755, 368] width 1510 height 737
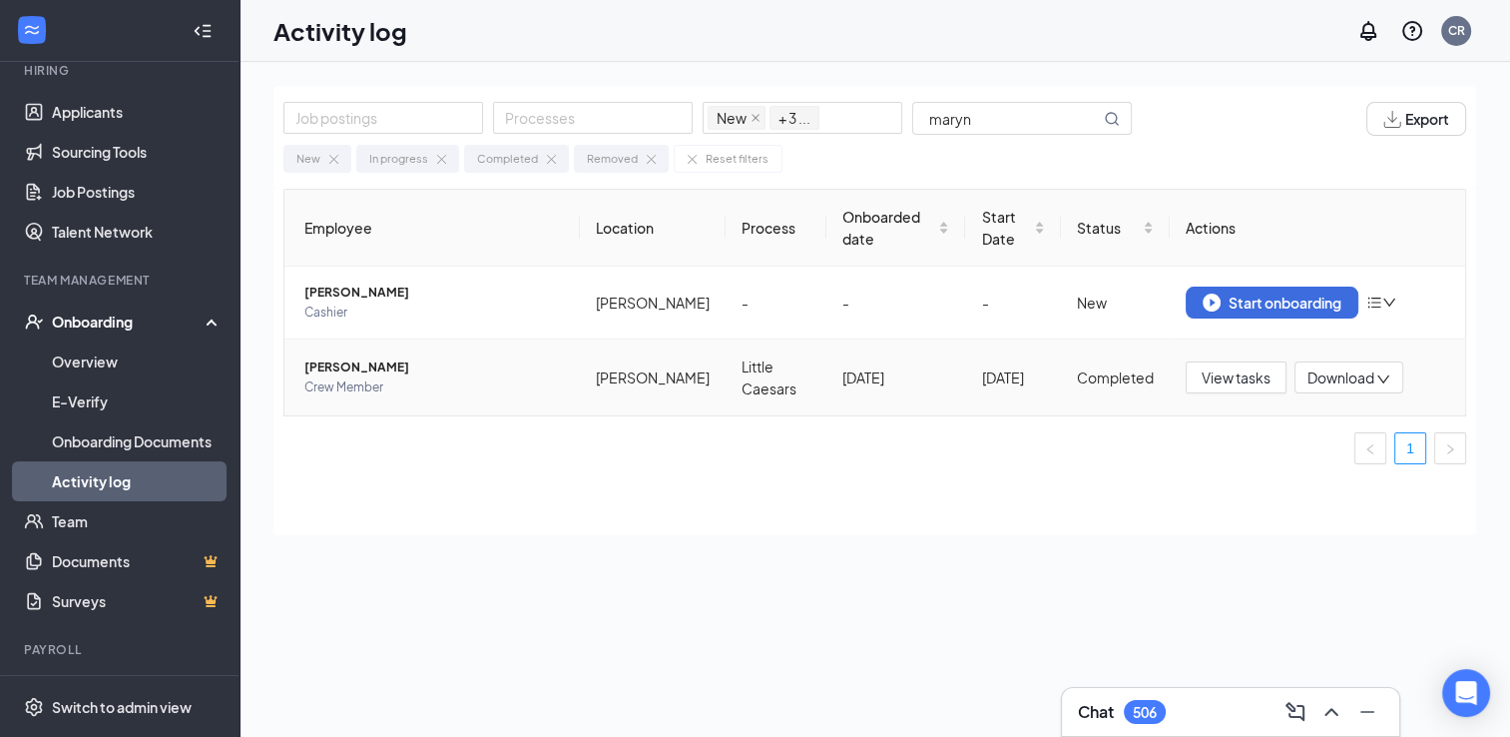
click at [350, 363] on span "[PERSON_NAME]" at bounding box center [433, 367] width 259 height 20
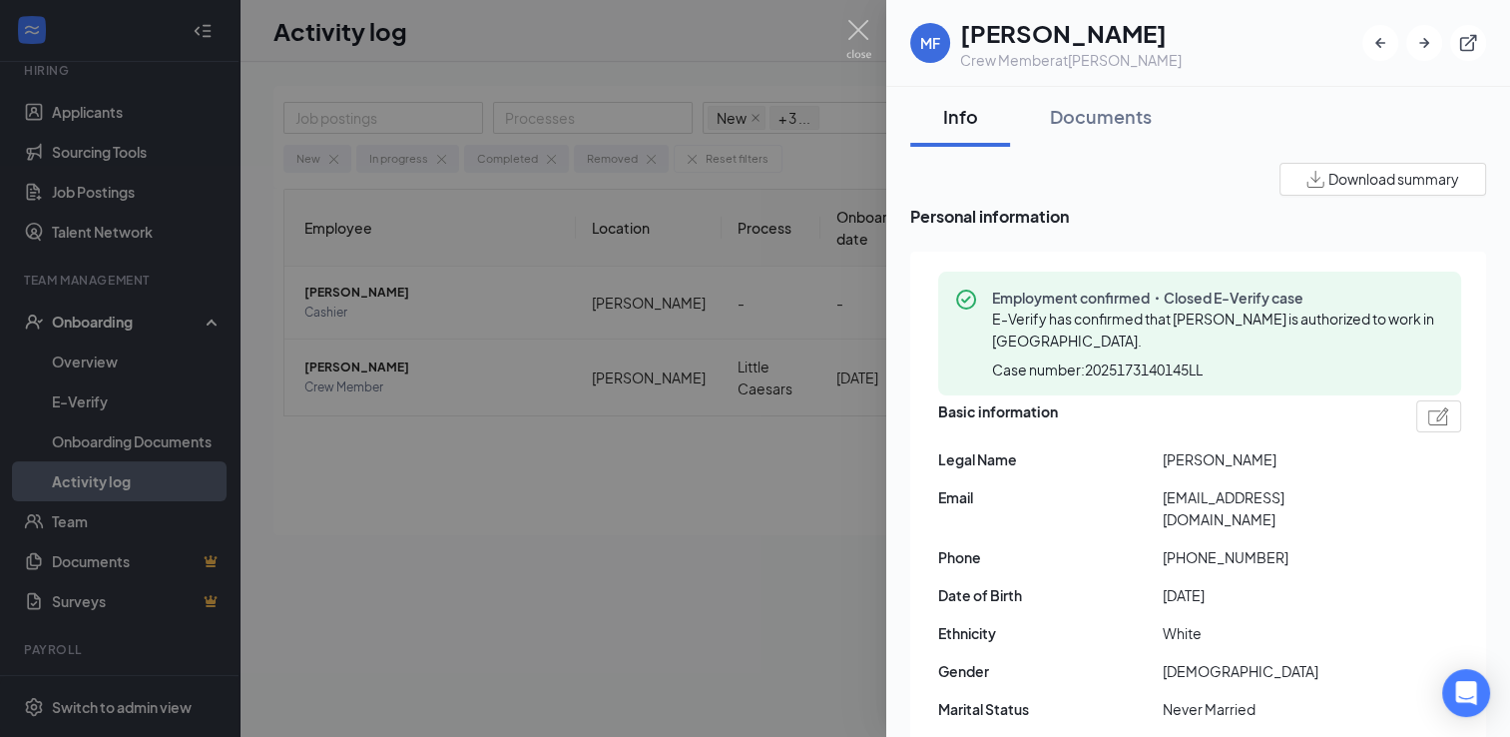
drag, startPoint x: 1110, startPoint y: 122, endPoint x: 1490, endPoint y: 261, distance: 405.1
click at [1110, 121] on div "Documents" at bounding box center [1101, 116] width 102 height 25
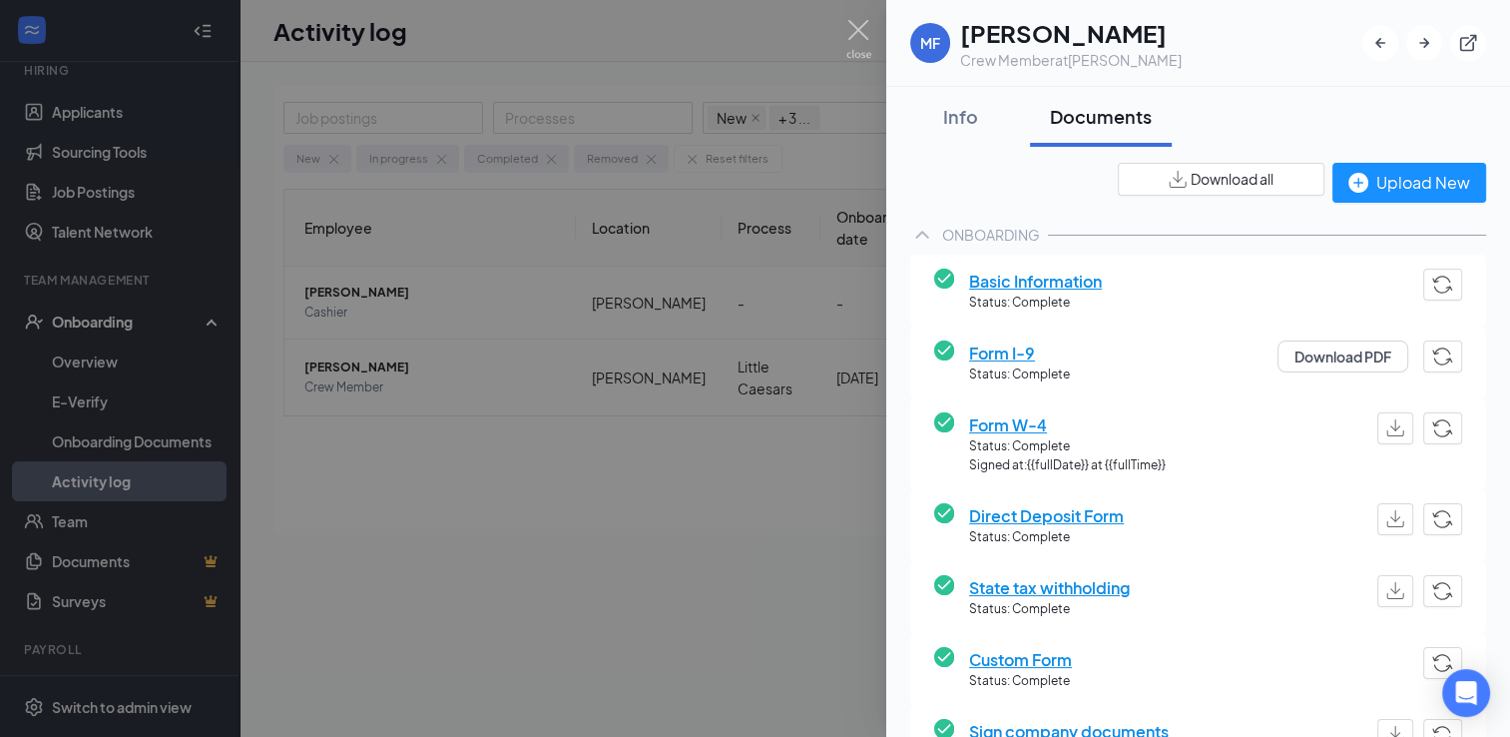
click at [1062, 513] on span "Direct Deposit Form" at bounding box center [1046, 515] width 155 height 25
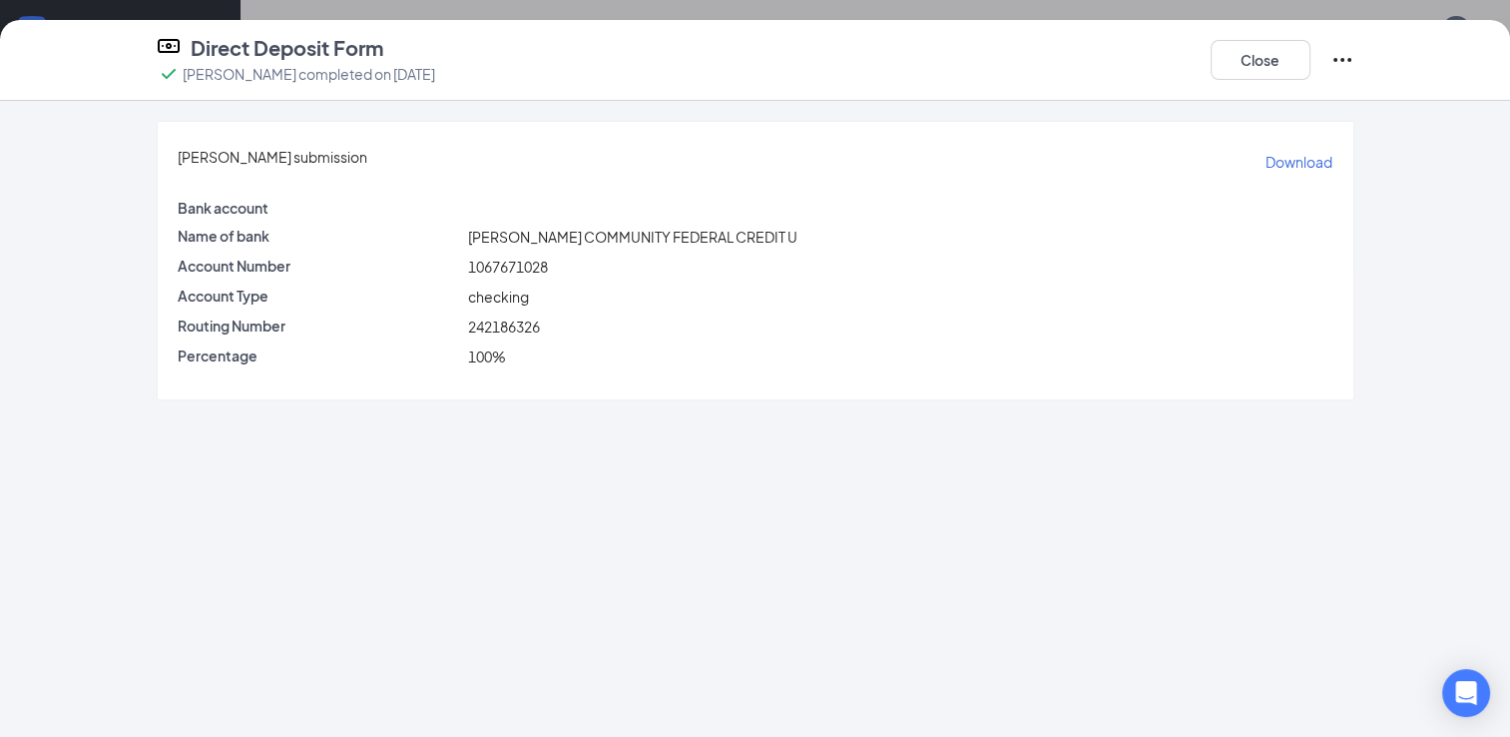
click at [1265, 154] on p "Download" at bounding box center [1298, 162] width 67 height 20
click at [1273, 68] on button "Close" at bounding box center [1261, 60] width 100 height 40
